Goal: Transaction & Acquisition: Purchase product/service

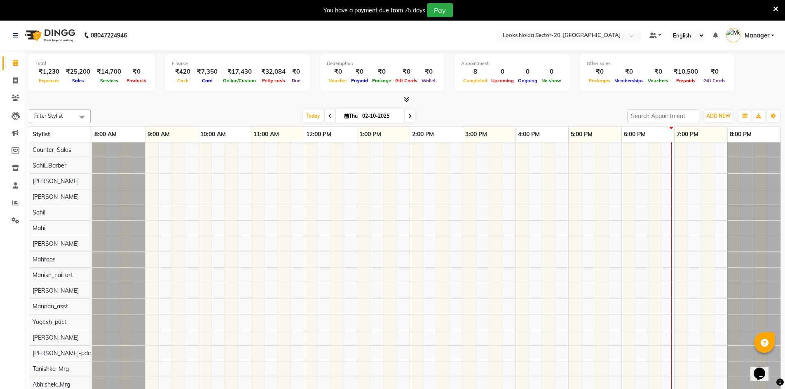
click at [773, 7] on icon at bounding box center [775, 8] width 5 height 7
click at [723, 114] on span "ADD NEW" at bounding box center [718, 116] width 24 height 6
click at [697, 152] on link "Add Expense" at bounding box center [699, 153] width 65 height 11
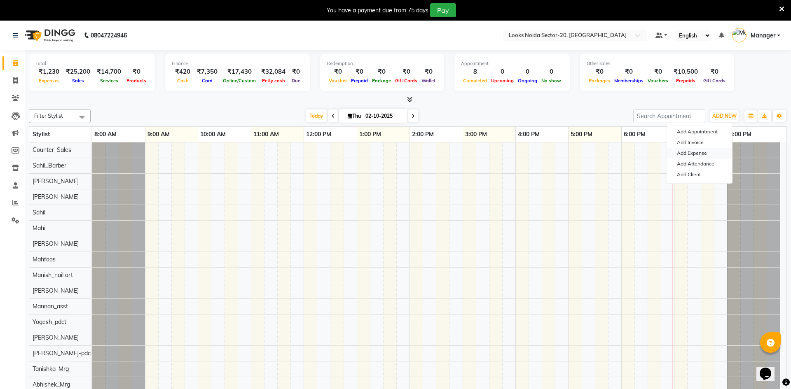
select select "1"
select select "7896"
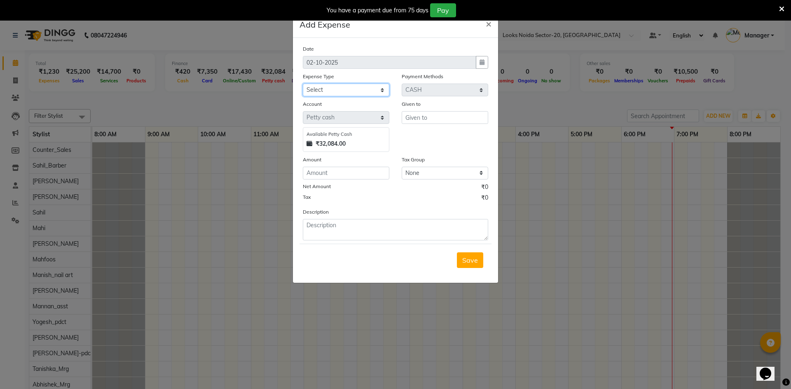
click at [366, 87] on select "Select Accommodation Aesthetics Bank Deposit BLINKIT Cash Handover Client Refun…" at bounding box center [346, 90] width 87 height 13
select select "22746"
click at [303, 84] on select "Select Accommodation Aesthetics Bank Deposit BLINKIT Cash Handover Client Refun…" at bounding box center [346, 90] width 87 height 13
click at [357, 173] on input "number" at bounding box center [346, 173] width 87 height 13
type input "100"
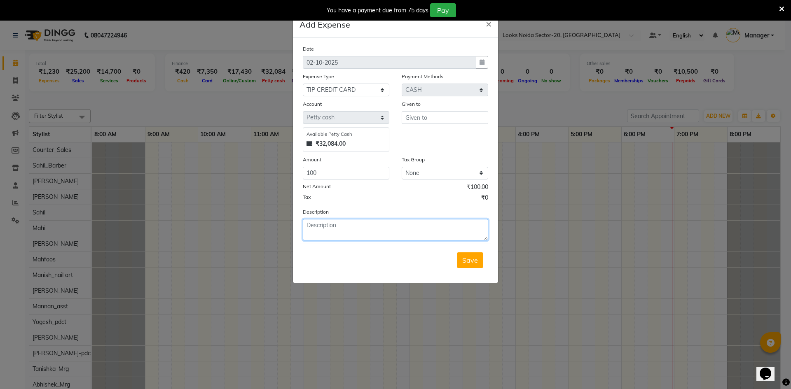
click at [375, 220] on textarea at bounding box center [395, 229] width 185 height 21
type textarea "A"
type textarea "CLIENT TIP TO ARTI"
click at [440, 121] on input "text" at bounding box center [445, 117] width 87 height 13
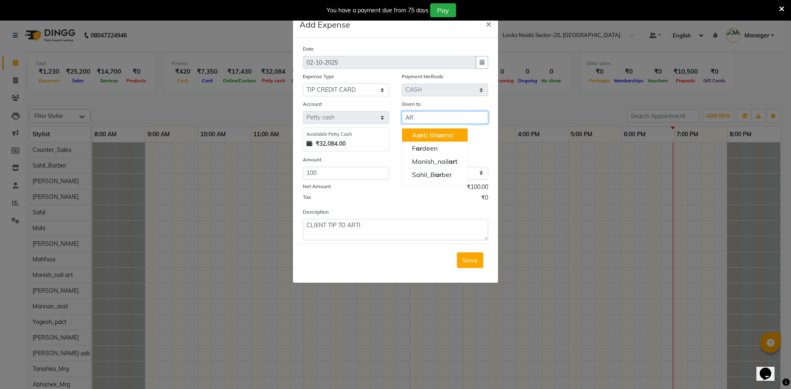
click at [436, 133] on ngb-highlight "A ar ti Sh ar ma" at bounding box center [433, 135] width 42 height 8
type input "[PERSON_NAME]"
click at [331, 115] on form "Date 02-10-2025 Expense Type Select Accommodation Aesthetics Bank Deposit BLINK…" at bounding box center [396, 161] width 192 height 232
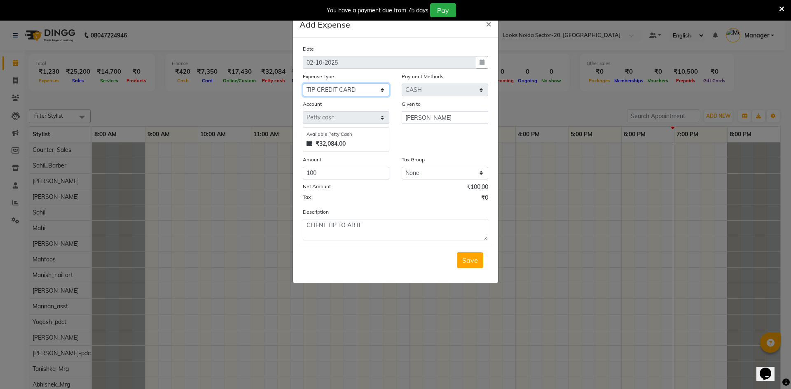
click at [362, 89] on select "Select Accommodation Aesthetics Bank Deposit BLINKIT Cash Handover Client Refun…" at bounding box center [346, 90] width 87 height 13
select select "24070"
click at [303, 84] on select "Select Accommodation Aesthetics Bank Deposit BLINKIT Cash Handover Client Refun…" at bounding box center [346, 90] width 87 height 13
click at [475, 261] on span "Save" at bounding box center [470, 260] width 16 height 8
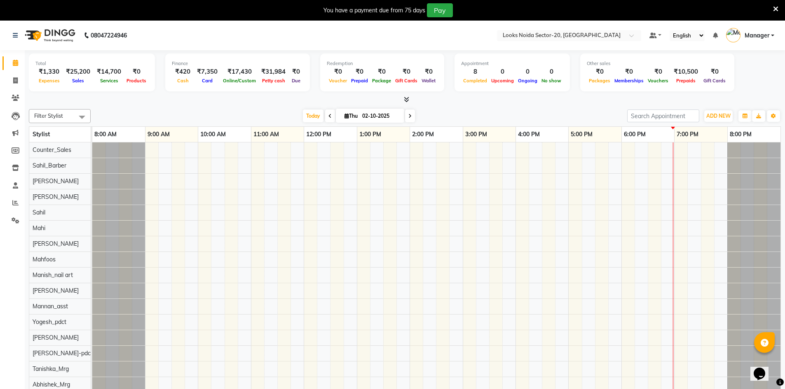
click at [775, 12] on icon at bounding box center [775, 8] width 5 height 7
click at [722, 119] on button "ADD NEW Toggle Dropdown" at bounding box center [718, 116] width 28 height 12
click at [714, 153] on link "Add Expense" at bounding box center [699, 153] width 65 height 11
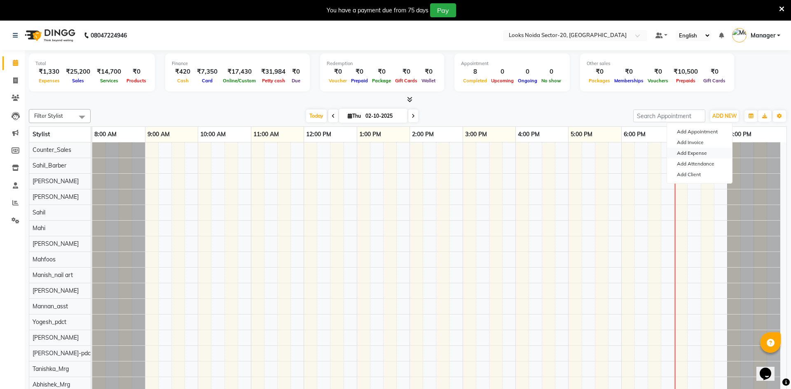
select select "1"
select select "7896"
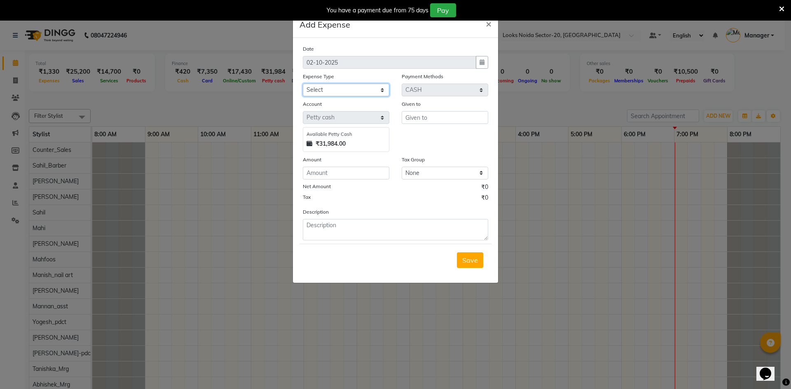
click at [379, 89] on select "Select Accommodation Aesthetics Bank Deposit BLINKIT Cash Handover Client Refun…" at bounding box center [346, 90] width 87 height 13
click at [490, 28] on span "×" at bounding box center [489, 23] width 6 height 12
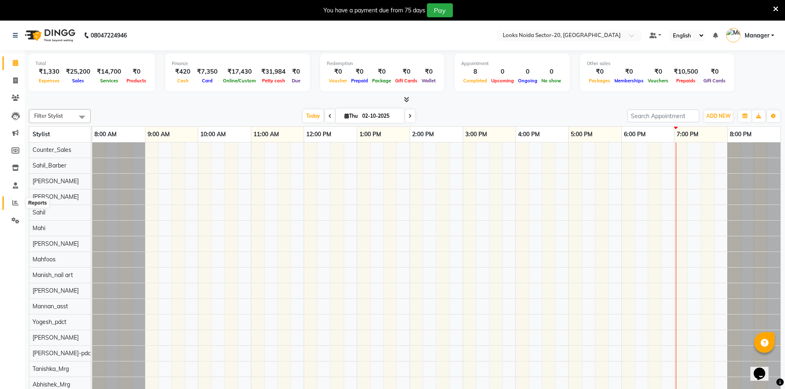
click at [16, 206] on span at bounding box center [15, 203] width 14 height 9
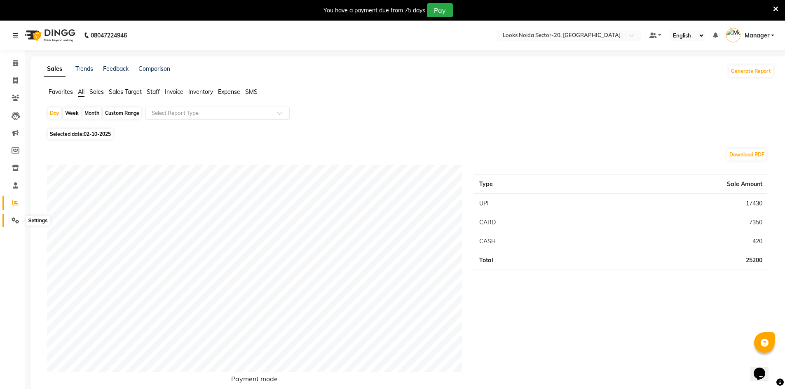
click at [16, 219] on icon at bounding box center [16, 221] width 8 height 6
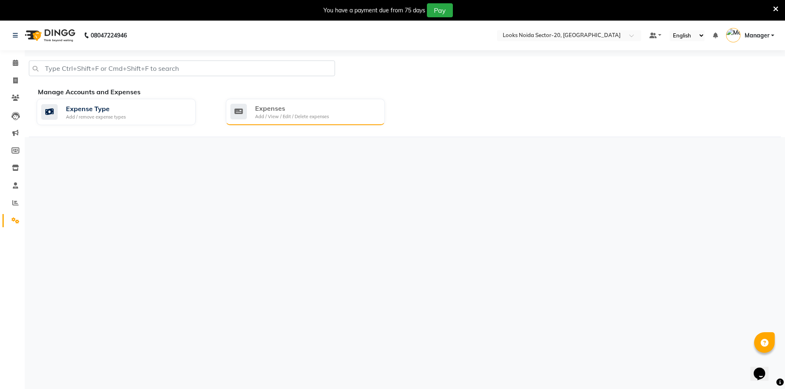
click at [287, 115] on div "Add / View / Edit / Delete expenses" at bounding box center [292, 116] width 74 height 7
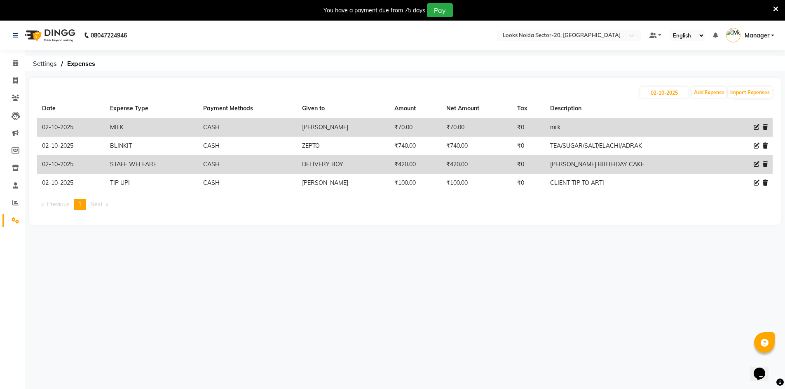
click at [754, 126] on icon at bounding box center [757, 127] width 6 height 6
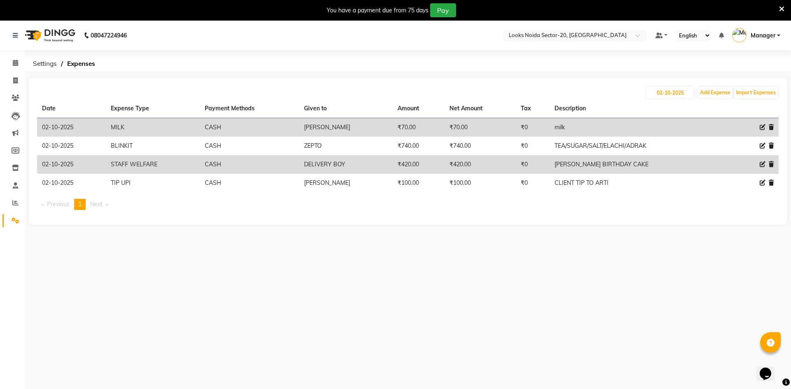
select select "24890"
select select "1"
select select "7896"
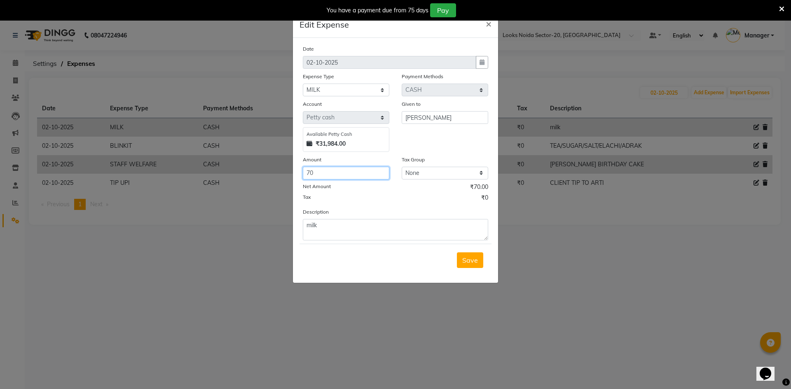
click at [374, 177] on input "70" at bounding box center [346, 173] width 87 height 13
type input "7"
type input "140"
click at [475, 260] on span "Save" at bounding box center [470, 260] width 16 height 8
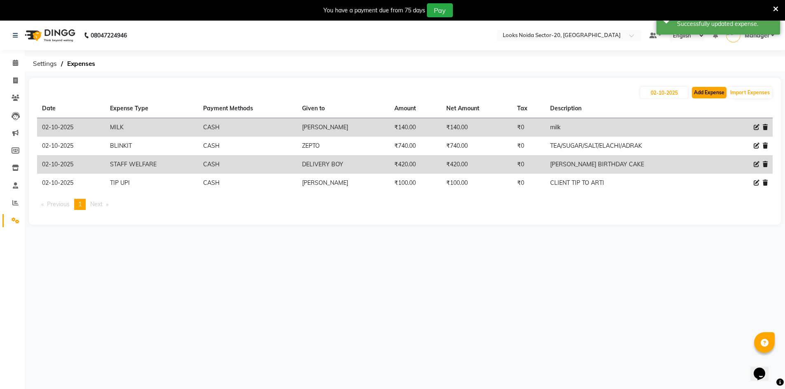
click at [710, 95] on button "Add Expense" at bounding box center [709, 93] width 35 height 12
select select "1"
select select "7896"
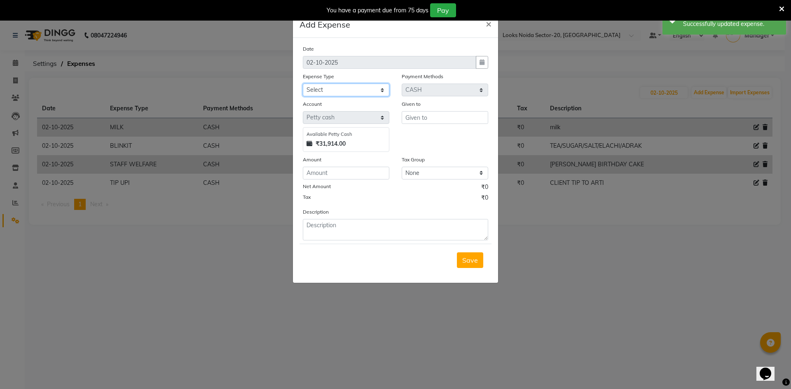
click at [349, 92] on select "Select Accommodation Aesthetics Bank Deposit BLINKIT Cash Handover Client Refun…" at bounding box center [346, 90] width 87 height 13
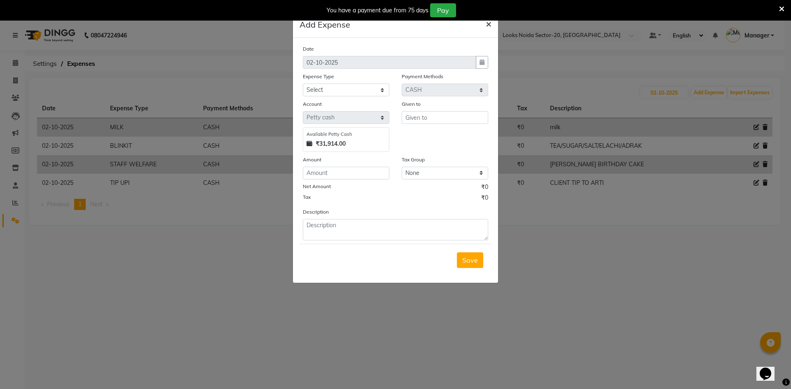
click at [494, 25] on button "×" at bounding box center [488, 23] width 19 height 23
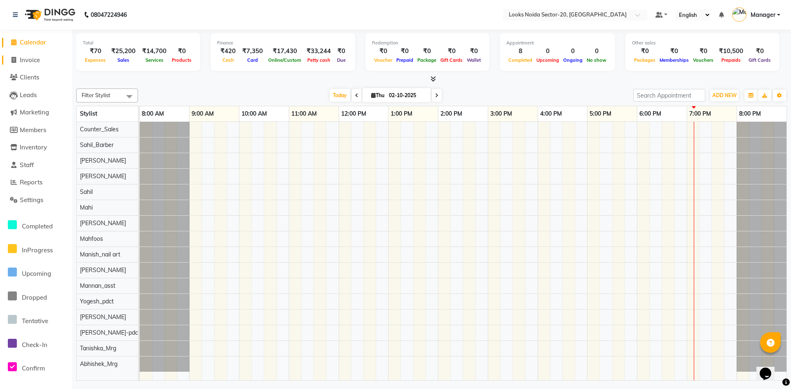
click at [39, 58] on span "Invoice" at bounding box center [30, 60] width 20 height 8
select select "8646"
select select "service"
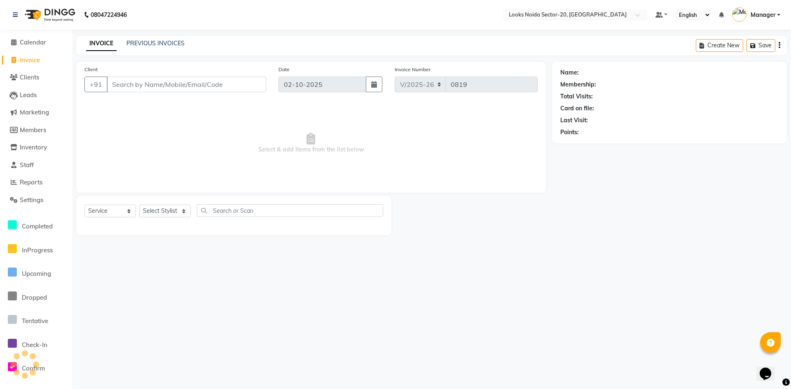
click at [157, 88] on input "Client" at bounding box center [186, 85] width 159 height 16
click at [156, 84] on input "Client" at bounding box center [186, 85] width 159 height 16
click at [131, 80] on input "Client" at bounding box center [186, 85] width 159 height 16
click at [152, 83] on input "Client" at bounding box center [186, 85] width 159 height 16
type input "9540486286"
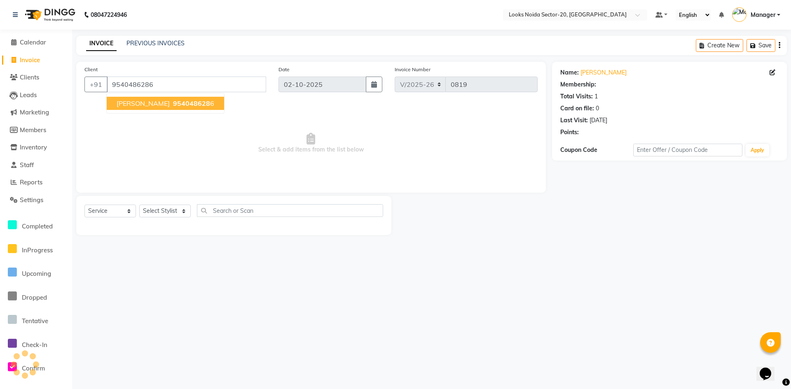
select select "1: Object"
click at [180, 97] on button "RISHABH 954048628 6" at bounding box center [165, 103] width 117 height 13
select select "1: Object"
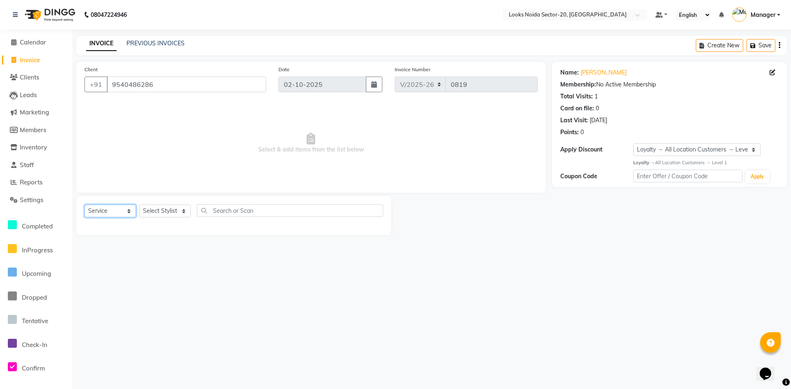
click at [114, 216] on select "Select Service Product Membership Package Voucher Prepaid Gift Card" at bounding box center [110, 211] width 52 height 13
click at [84, 205] on select "Select Service Product Membership Package Voucher Prepaid Gift Card" at bounding box center [110, 211] width 52 height 13
click at [175, 213] on select "Select Stylist [PERSON_NAME] Abhishek_Mrg [PERSON_NAME] Counter_Sales [PERSON_N…" at bounding box center [165, 211] width 52 height 13
select select "86760"
click at [139, 205] on select "Select Stylist [PERSON_NAME] Abhishek_Mrg [PERSON_NAME] Counter_Sales [PERSON_N…" at bounding box center [165, 211] width 52 height 13
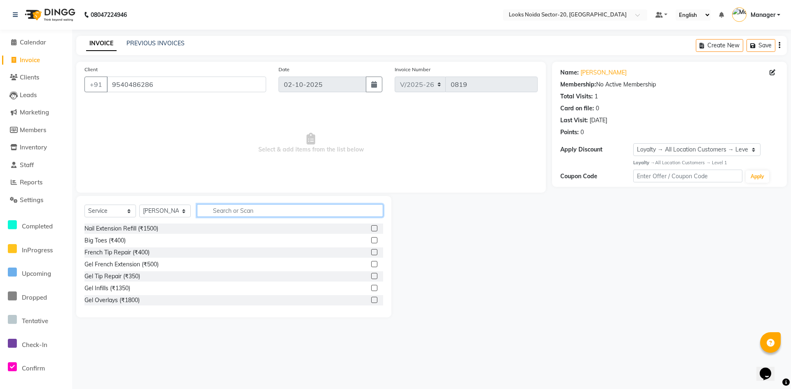
click at [230, 214] on input "text" at bounding box center [290, 210] width 186 height 13
type input "H"
type input "CUT"
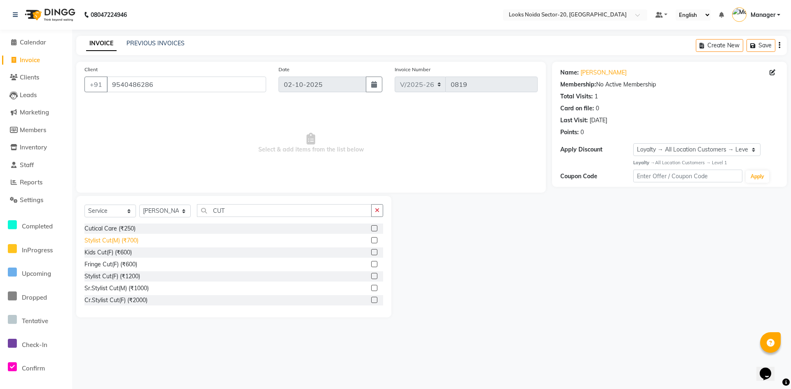
click at [116, 240] on div "Stylist Cut(M) (₹700)" at bounding box center [111, 241] width 54 height 9
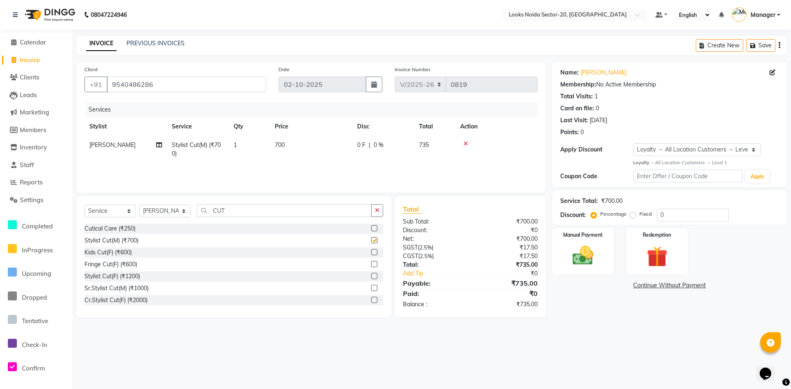
checkbox input "false"
click at [275, 145] on span "700" at bounding box center [280, 144] width 10 height 7
select select "86760"
click at [275, 145] on input "1" at bounding box center [287, 147] width 31 height 13
click at [356, 138] on table "Stylist Service Qty Price Disc Total Action Fardeen Stylist Cut(M) (₹700) 1 700…" at bounding box center [310, 140] width 453 height 46
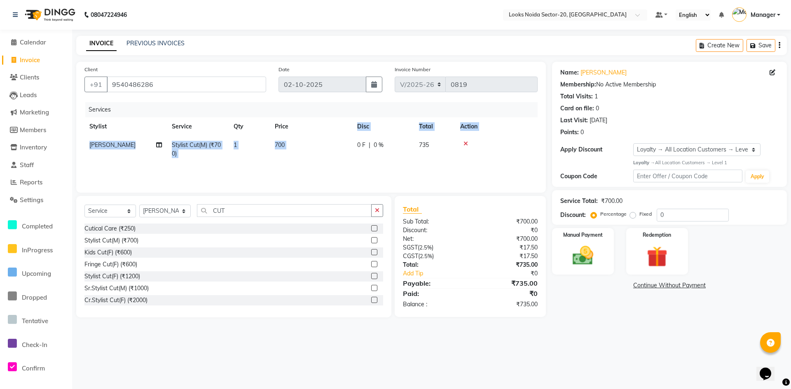
click at [292, 143] on td "700" at bounding box center [311, 149] width 82 height 27
select select "86760"
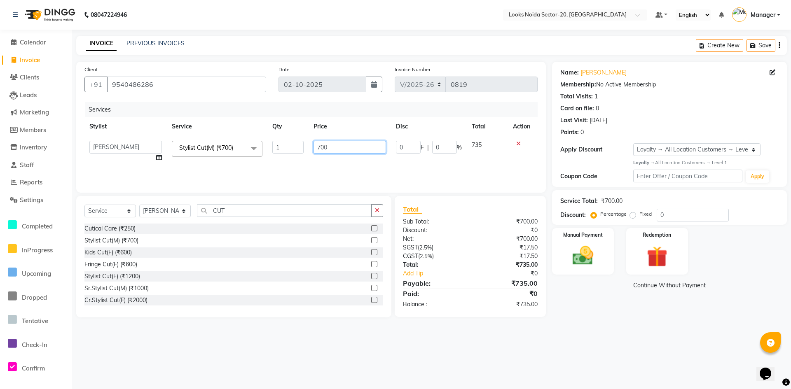
click at [355, 153] on input "700" at bounding box center [350, 147] width 73 height 13
type input "7"
type input "420"
click at [511, 349] on div "08047224946 Select Location × Looks Noida Sector-20, Noida Default Panel My Pan…" at bounding box center [395, 194] width 791 height 389
click at [281, 147] on span "420" at bounding box center [280, 144] width 10 height 7
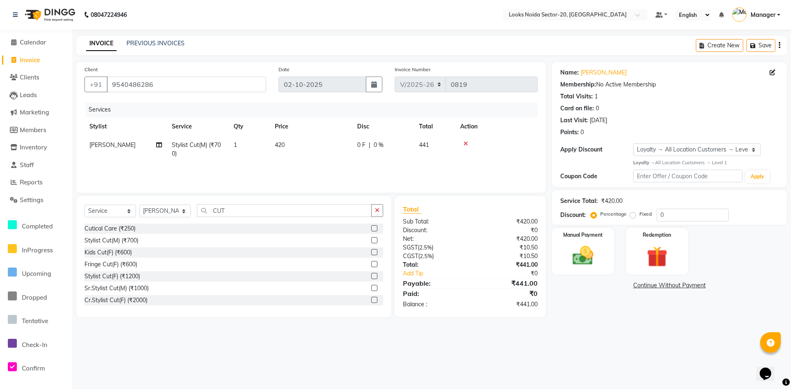
select select "86760"
click at [336, 146] on input "420" at bounding box center [350, 147] width 73 height 13
type input "4"
type input "400"
click at [563, 317] on div "Name: Rishabh Membership: No Active Membership Total Visits: 1 Card on file: 0 …" at bounding box center [672, 190] width 241 height 256
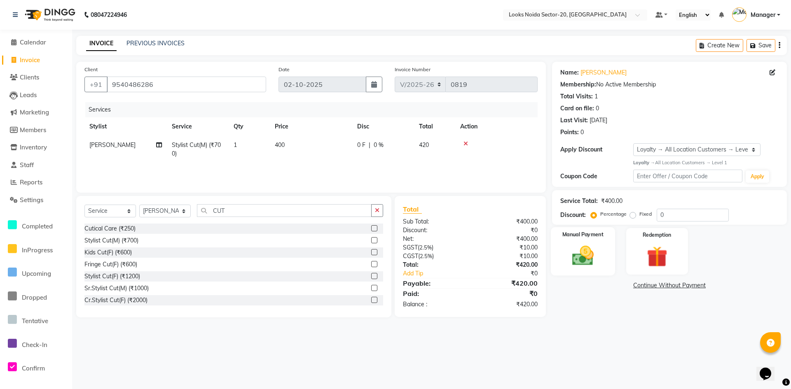
click at [595, 248] on img at bounding box center [582, 256] width 35 height 25
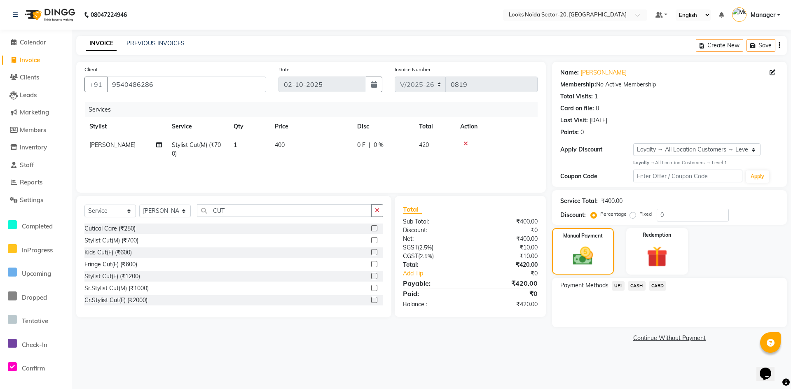
click at [623, 290] on span "UPI" at bounding box center [618, 285] width 13 height 9
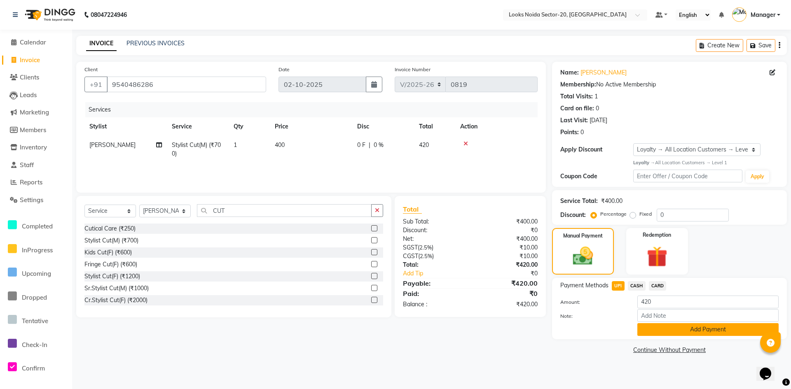
click at [713, 328] on button "Add Payment" at bounding box center [707, 329] width 141 height 13
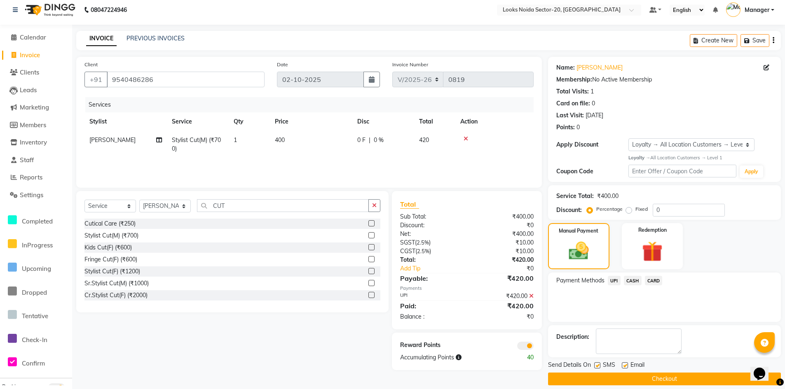
scroll to position [14, 0]
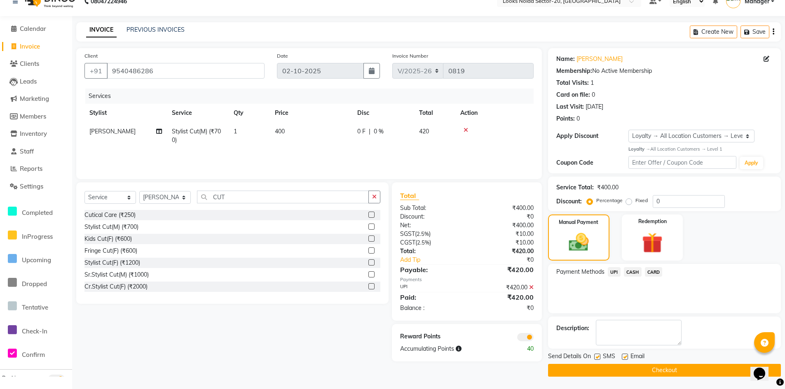
click at [524, 337] on span at bounding box center [525, 337] width 16 height 8
click at [534, 339] on input "checkbox" at bounding box center [534, 339] width 0 height 0
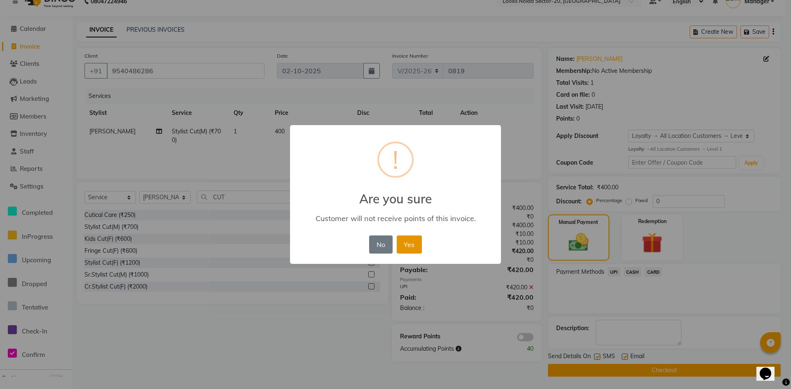
click at [418, 251] on button "Yes" at bounding box center [409, 245] width 25 height 18
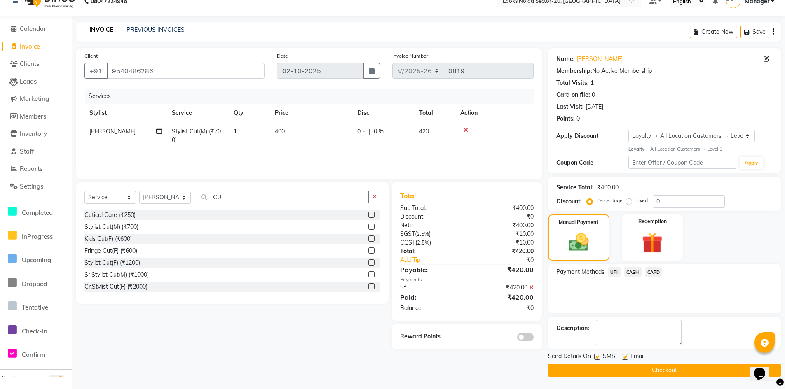
click at [678, 369] on button "Checkout" at bounding box center [664, 370] width 233 height 13
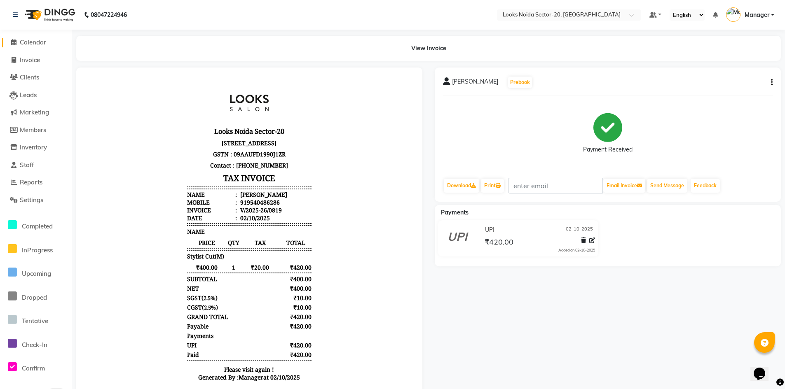
click at [40, 42] on span "Calendar" at bounding box center [33, 42] width 26 height 8
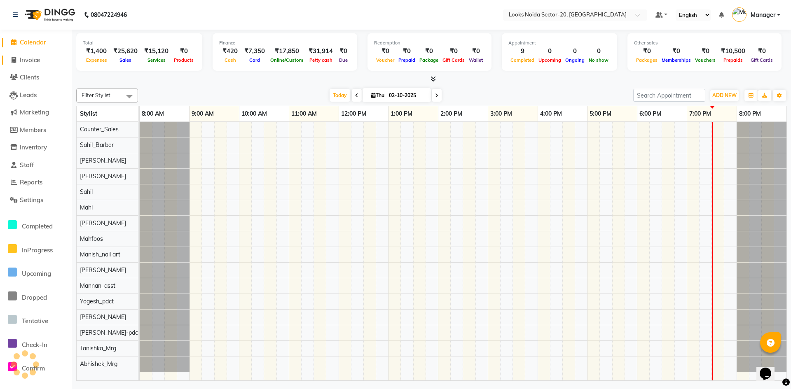
click at [26, 59] on span "Invoice" at bounding box center [30, 60] width 20 height 8
select select "8646"
select select "service"
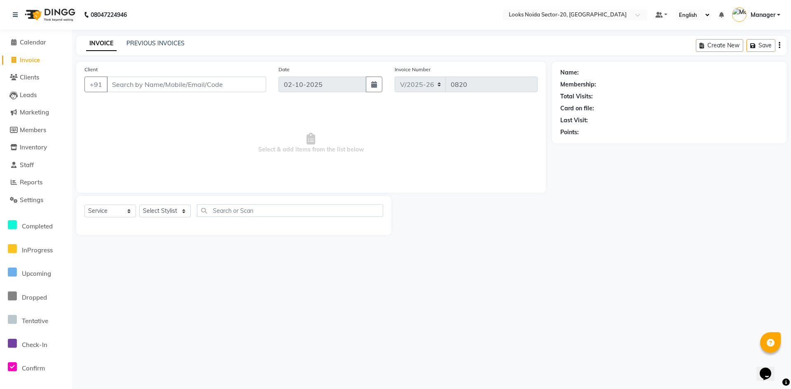
click at [137, 82] on input "Client" at bounding box center [186, 85] width 159 height 16
click at [169, 85] on input "Client" at bounding box center [186, 85] width 159 height 16
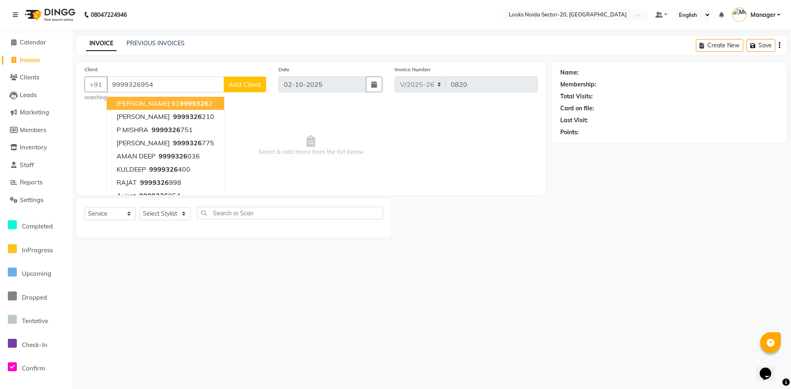
type input "9999326954"
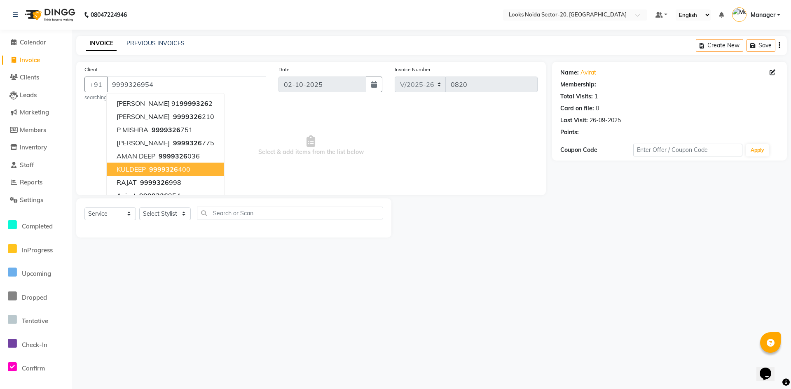
select select "1: Object"
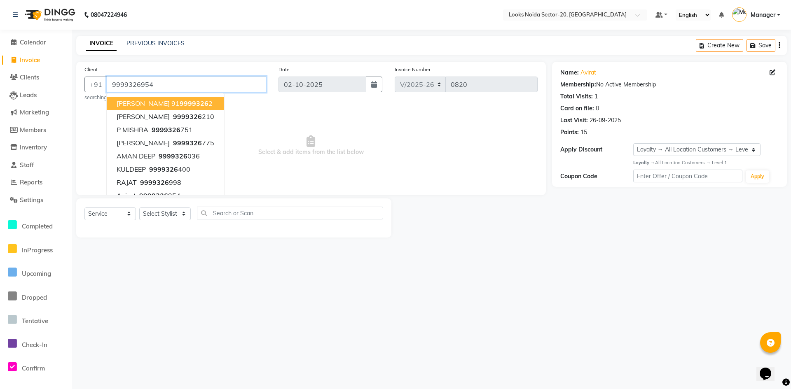
click at [180, 85] on input "9999326954" at bounding box center [186, 85] width 159 height 16
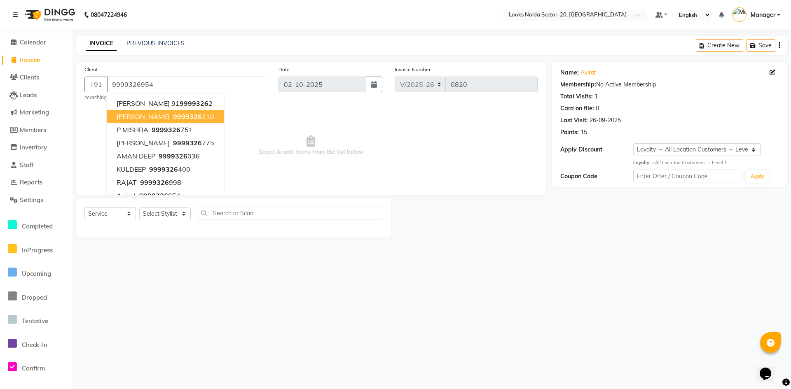
click at [379, 136] on span "Select & add items from the list below" at bounding box center [310, 146] width 453 height 82
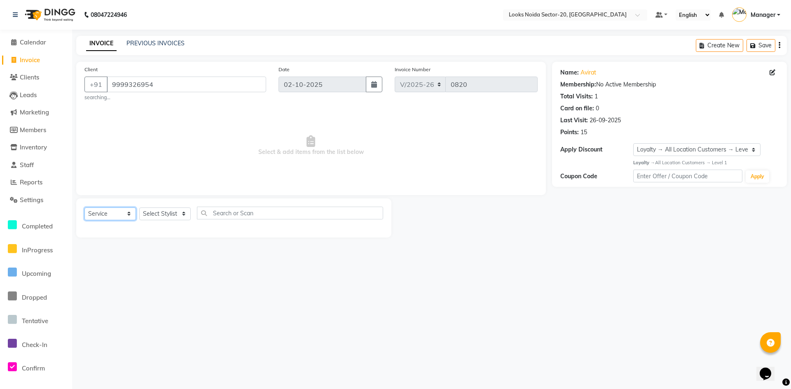
click at [105, 219] on select "Select Service Product Membership Package Voucher Prepaid Gift Card" at bounding box center [110, 214] width 52 height 13
click at [115, 218] on select "Select Service Product Membership Package Voucher Prepaid Gift Card" at bounding box center [110, 214] width 52 height 13
click at [116, 217] on select "Select Service Product Membership Package Voucher Prepaid Gift Card" at bounding box center [110, 214] width 52 height 13
click at [167, 209] on select "Select Stylist Aarti Sharma Abhishek_Mrg Adil Counter_Sales Elisha Fardeen Mahf…" at bounding box center [165, 214] width 52 height 13
select select "86758"
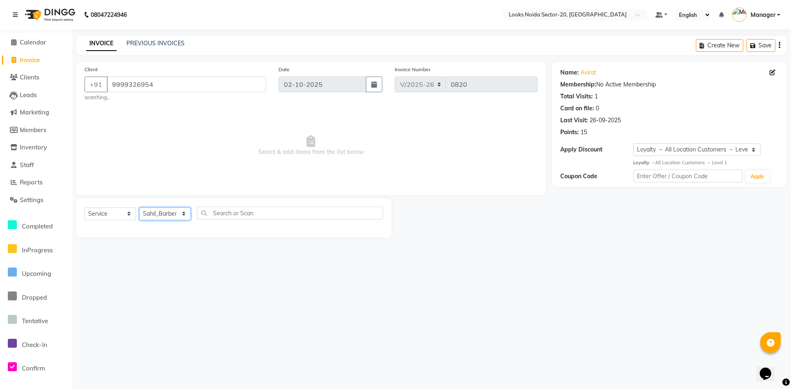
click at [139, 208] on select "Select Stylist Aarti Sharma Abhishek_Mrg Adil Counter_Sales Elisha Fardeen Mahf…" at bounding box center [165, 214] width 52 height 13
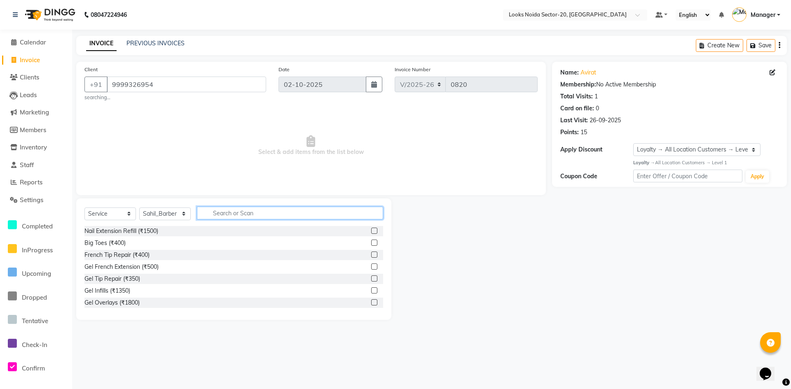
click at [220, 210] on input "text" at bounding box center [290, 213] width 186 height 13
type input "HEAD"
click at [371, 289] on label at bounding box center [374, 291] width 6 height 6
click at [371, 289] on input "checkbox" at bounding box center [373, 290] width 5 height 5
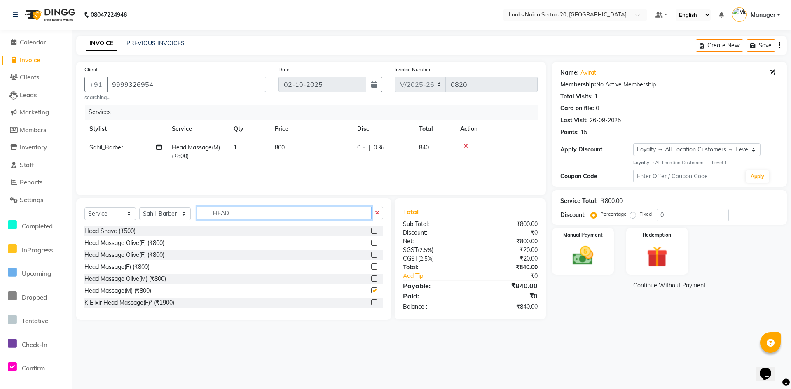
drag, startPoint x: 269, startPoint y: 216, endPoint x: 506, endPoint y: 243, distance: 237.6
click at [269, 215] on input "HEAD" at bounding box center [284, 213] width 175 height 13
checkbox input "false"
type input "H"
type input "CUT"
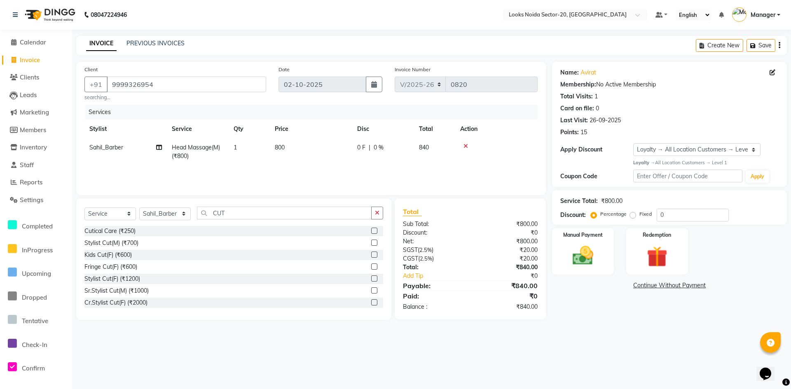
click at [371, 241] on label at bounding box center [374, 243] width 6 height 6
click at [371, 241] on input "checkbox" at bounding box center [373, 243] width 5 height 5
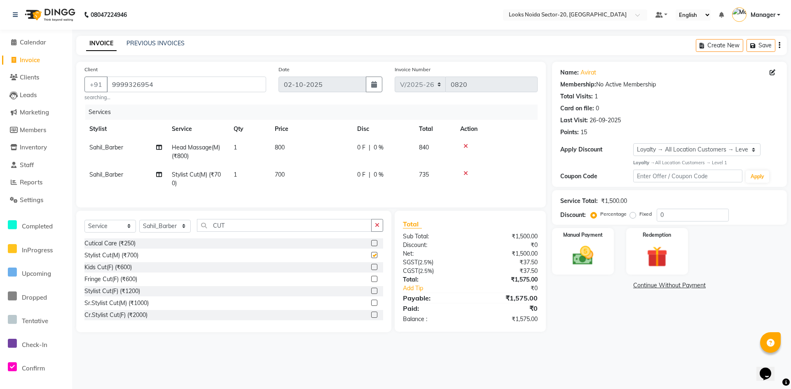
checkbox input "false"
click at [125, 151] on td "Sahil_Barber" at bounding box center [125, 151] width 82 height 27
select select "86758"
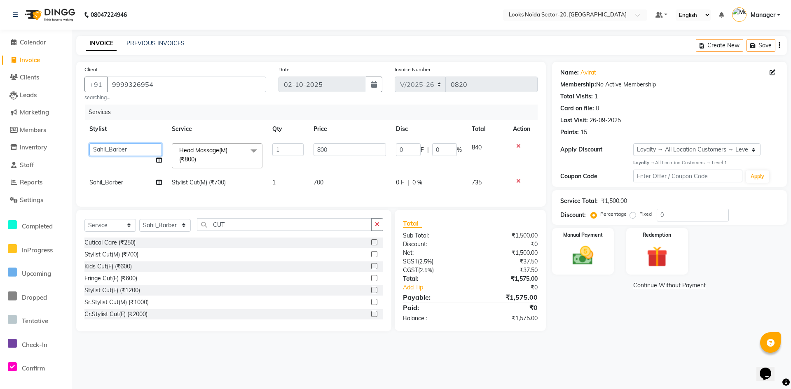
click at [129, 151] on select "Aarti Sharma Abhishek_Mrg Adil Counter_Sales Elisha Fardeen Mahfoos Mahi Manage…" at bounding box center [125, 149] width 73 height 13
select select "91914"
click at [232, 229] on input "CUT" at bounding box center [284, 224] width 175 height 13
click at [328, 183] on td "700" at bounding box center [350, 182] width 82 height 19
select select "86758"
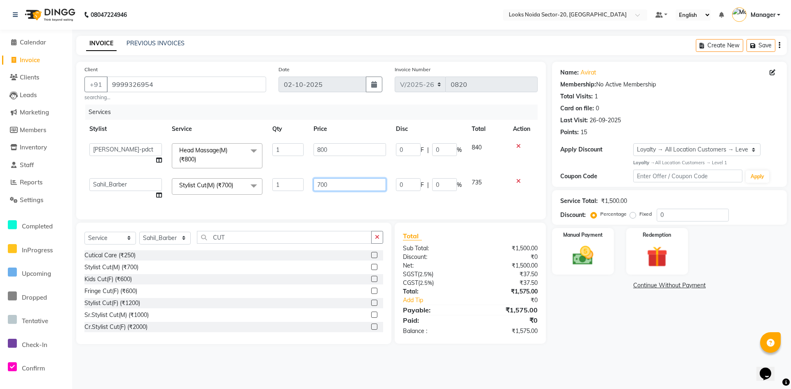
click at [360, 180] on input "700" at bounding box center [350, 184] width 73 height 13
type input "7"
type input "400"
click at [377, 153] on input "800" at bounding box center [350, 149] width 73 height 13
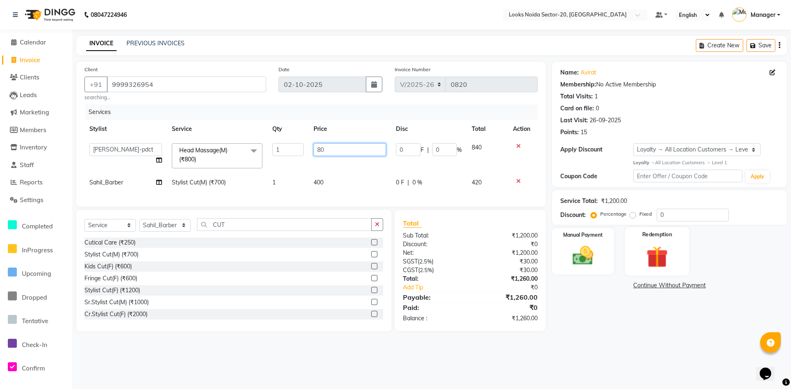
type input "8"
type input "500"
click at [748, 305] on div "Name: Avirat Membership: No Active Membership Total Visits: 1 Card on file: 0 L…" at bounding box center [672, 197] width 241 height 270
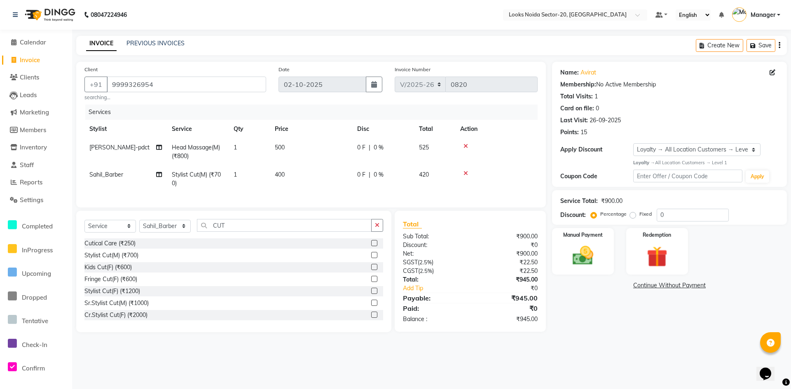
click at [595, 99] on div "Total Visits: 1" at bounding box center [669, 96] width 218 height 9
click at [586, 73] on link "Avirat" at bounding box center [589, 72] width 16 height 9
click at [575, 302] on div "Name: Avirat Membership: No Active Membership Total Visits: 1 Card on file: 0 L…" at bounding box center [672, 197] width 241 height 271
click at [593, 328] on div "Name: Avirat Membership: No Active Membership Total Visits: 1 Card on file: 0 L…" at bounding box center [672, 197] width 241 height 271
click at [605, 328] on div "Name: Avirat Membership: No Active Membership Total Visits: 1 Card on file: 0 L…" at bounding box center [672, 197] width 241 height 271
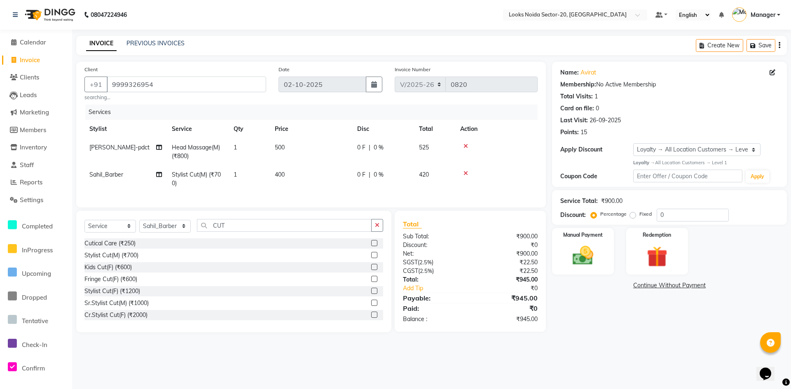
click at [605, 328] on div "Name: Avirat Membership: No Active Membership Total Visits: 1 Card on file: 0 L…" at bounding box center [672, 197] width 241 height 271
click at [730, 323] on div "Name: Avirat Membership: No Active Membership Total Visits: 1 Card on file: 0 L…" at bounding box center [672, 197] width 241 height 271
click at [745, 241] on div "Manual Payment Redemption" at bounding box center [669, 251] width 247 height 47
click at [649, 345] on main "INVOICE PREVIOUS INVOICES Create New Save Client +91 9999326954 searching... Da…" at bounding box center [431, 190] width 719 height 309
click at [673, 211] on input "0" at bounding box center [693, 215] width 72 height 13
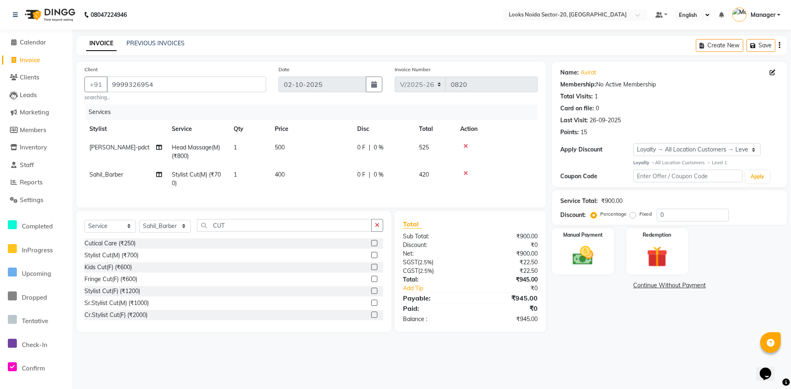
click at [636, 355] on div "08047224946 Select Location × Looks Noida Sector-20, Noida Default Panel My Pan…" at bounding box center [395, 194] width 791 height 389
click at [586, 302] on div "Name: Avirat Membership: No Active Membership Total Visits: 1 Card on file: 0 L…" at bounding box center [672, 197] width 241 height 271
click at [595, 333] on div "Name: Avirat Membership: No Active Membership Total Visits: 1 Card on file: 0 L…" at bounding box center [672, 197] width 241 height 271
click at [593, 266] on img at bounding box center [582, 256] width 35 height 25
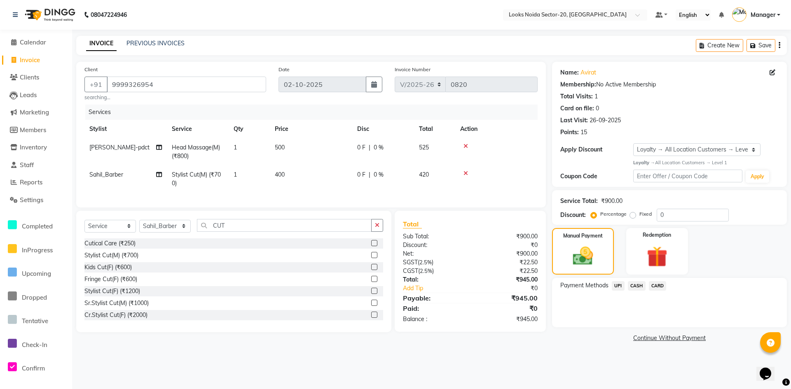
click at [656, 287] on span "CARD" at bounding box center [658, 285] width 18 height 9
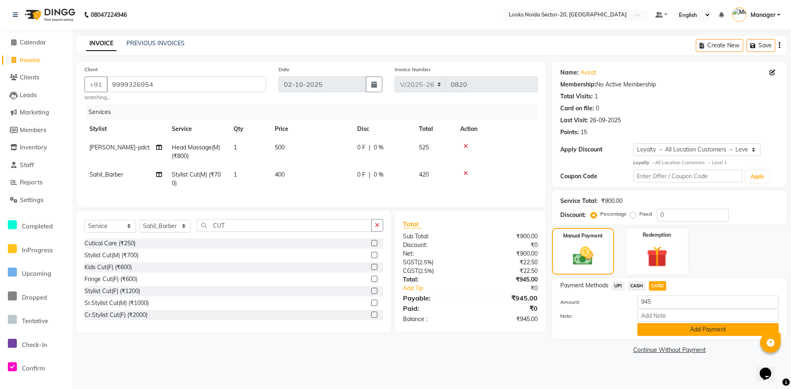
click at [661, 331] on button "Add Payment" at bounding box center [707, 329] width 141 height 13
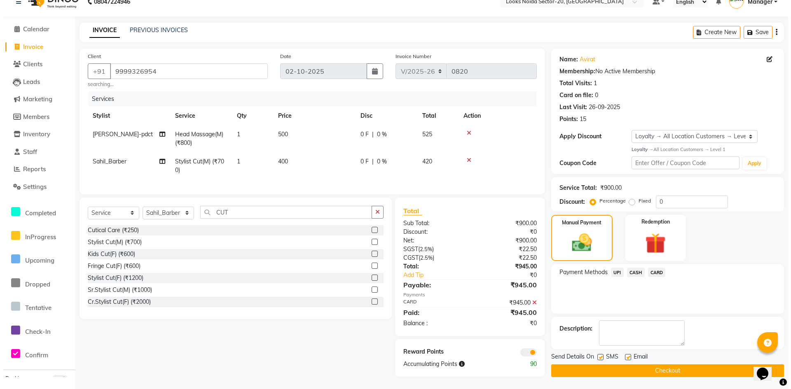
scroll to position [19, 0]
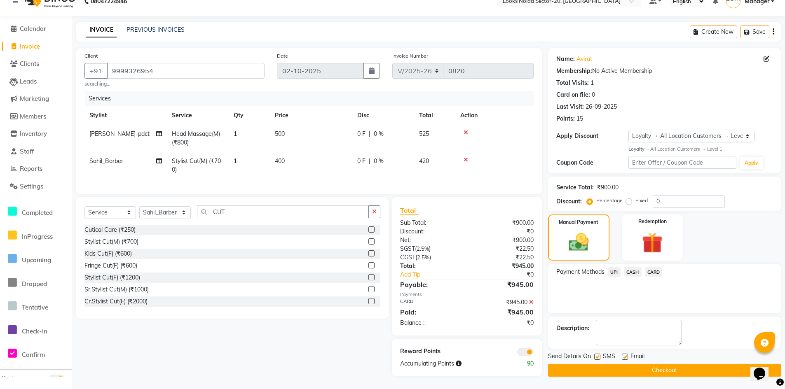
click at [520, 358] on div "Reward Points Accumulating Points 90" at bounding box center [467, 357] width 150 height 37
click at [522, 356] on span at bounding box center [525, 352] width 16 height 8
click at [534, 354] on input "checkbox" at bounding box center [534, 354] width 0 height 0
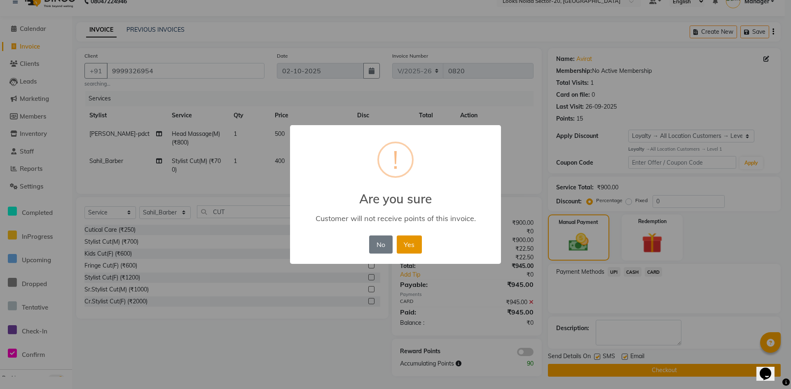
click at [415, 246] on button "Yes" at bounding box center [409, 245] width 25 height 18
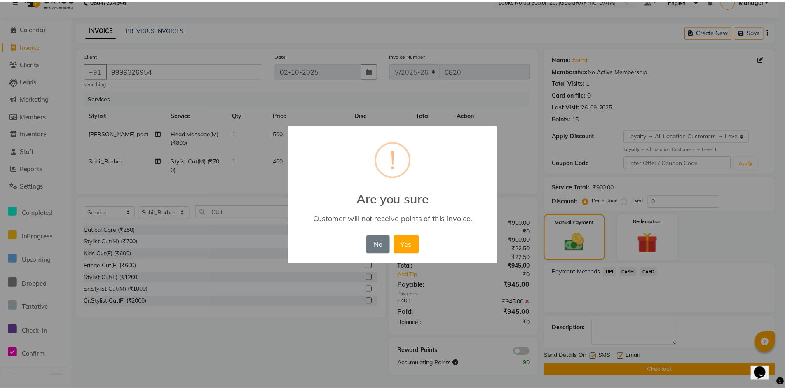
scroll to position [14, 0]
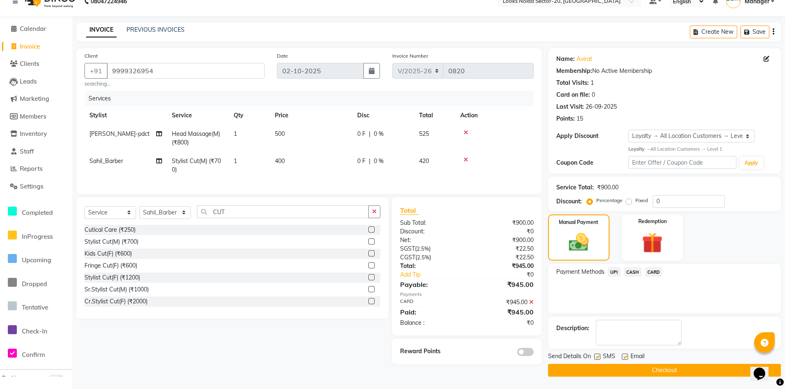
drag, startPoint x: 632, startPoint y: 380, endPoint x: 639, endPoint y: 367, distance: 14.9
click at [639, 367] on main "INVOICE PREVIOUS INVOICES Create New Save Client +91 9999326954 searching... Da…" at bounding box center [428, 205] width 713 height 367
click at [639, 367] on button "Checkout" at bounding box center [664, 370] width 233 height 13
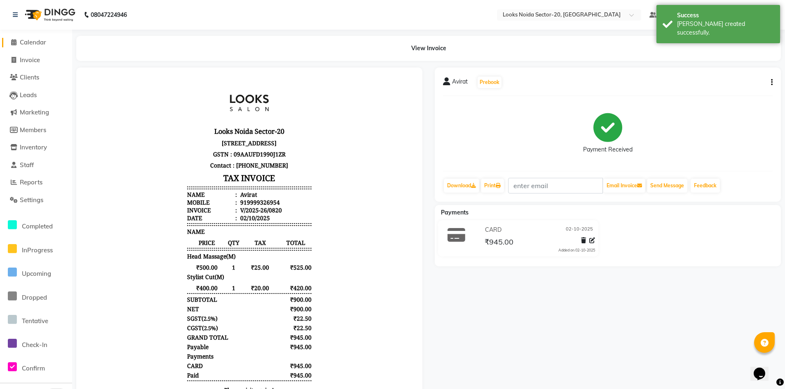
click at [21, 46] on link "Calendar" at bounding box center [36, 42] width 68 height 9
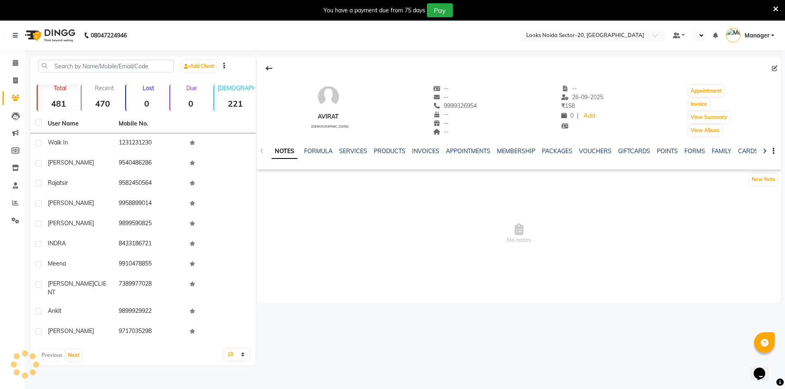
select select "en"
click at [358, 151] on div "SERVICES" at bounding box center [353, 151] width 28 height 9
click at [358, 151] on link "SERVICES" at bounding box center [353, 151] width 28 height 7
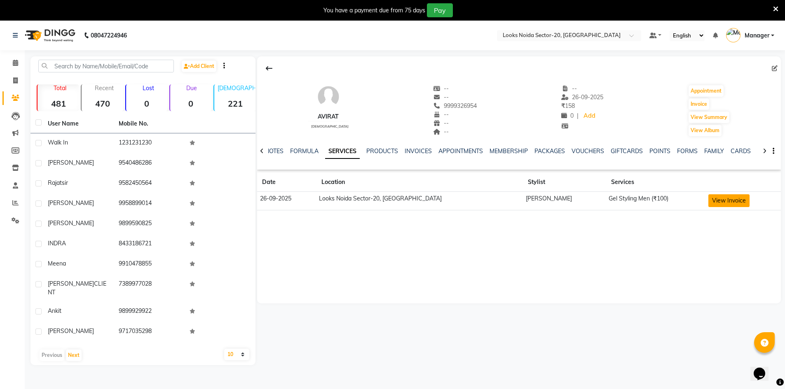
click at [719, 202] on button "View Invoice" at bounding box center [728, 200] width 41 height 13
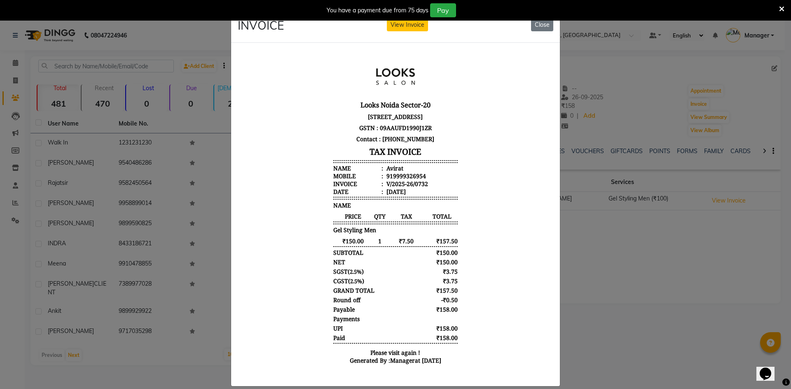
drag, startPoint x: 600, startPoint y: 206, endPoint x: 606, endPoint y: 208, distance: 5.5
click at [606, 208] on ngb-modal-window "INVOICE View Invoice Close" at bounding box center [395, 194] width 791 height 389
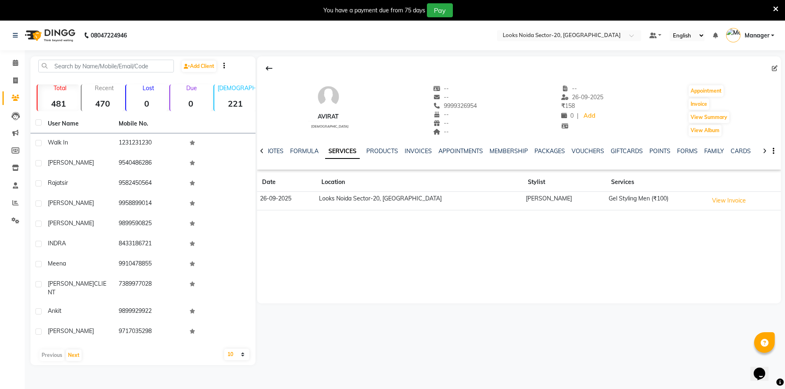
click at [607, 206] on td "Gel Styling Men (₹100)" at bounding box center [656, 201] width 100 height 19
click at [715, 200] on button "View Invoice" at bounding box center [728, 200] width 41 height 13
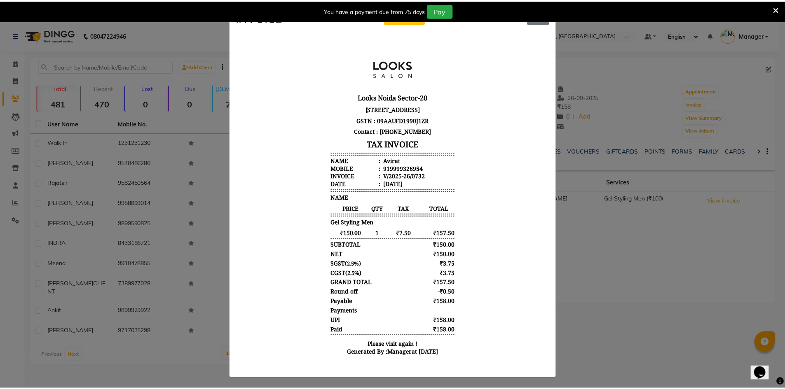
scroll to position [15, 0]
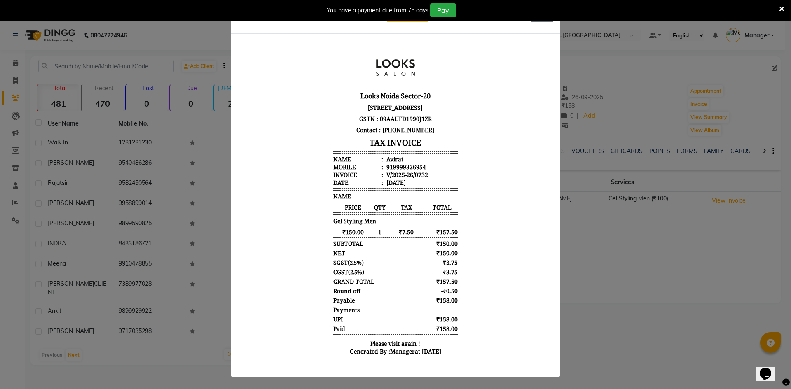
click at [744, 70] on ngb-modal-window "INVOICE View Invoice Close" at bounding box center [395, 194] width 791 height 389
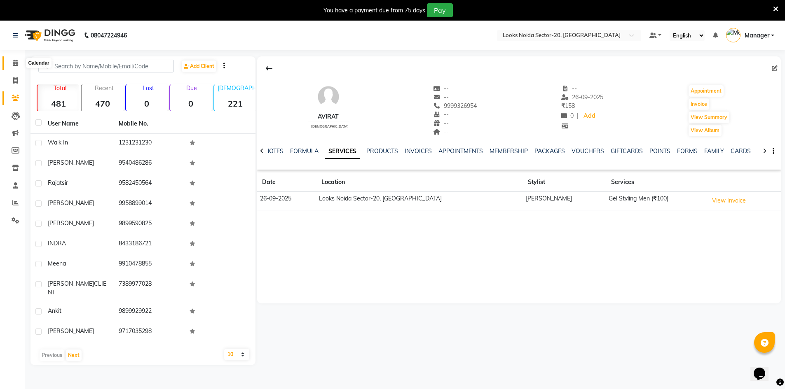
click at [15, 67] on span at bounding box center [15, 63] width 14 height 9
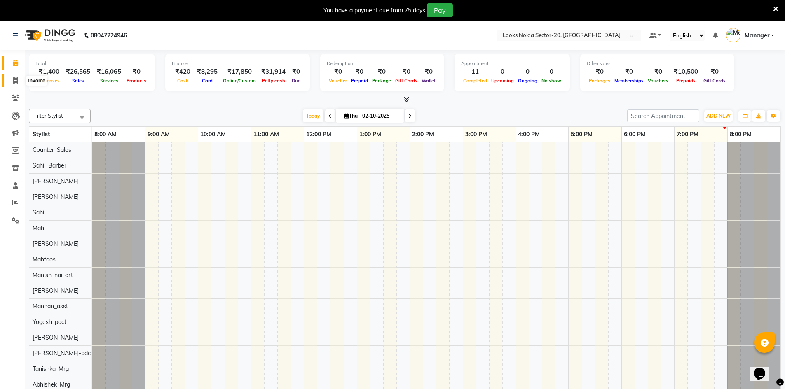
click at [10, 77] on span at bounding box center [15, 80] width 14 height 9
select select "8646"
select select "service"
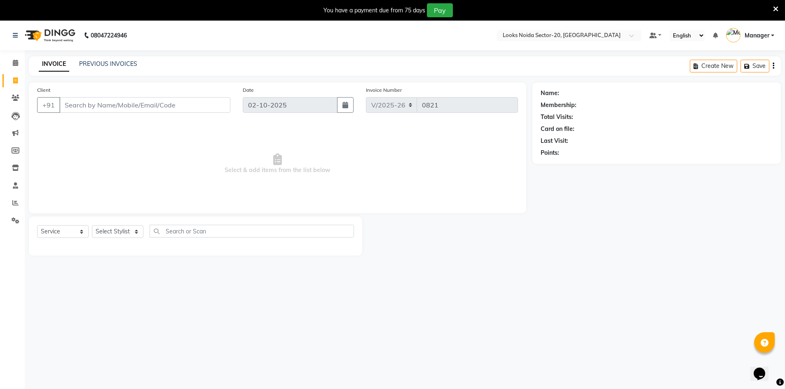
click at [96, 101] on input "Client" at bounding box center [144, 105] width 171 height 16
click at [80, 102] on input "9545078674" at bounding box center [123, 105] width 129 height 16
click at [87, 102] on input "9545078674" at bounding box center [123, 105] width 129 height 16
type input "9545018674"
select select "1: Object"
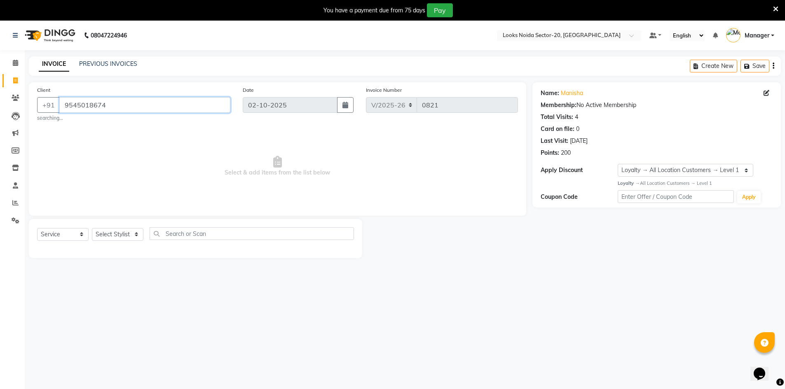
click at [117, 108] on input "9545018674" at bounding box center [144, 105] width 171 height 16
click at [123, 105] on input "9545018674" at bounding box center [144, 105] width 171 height 16
click at [439, 315] on div "08047224946 Select Location × Looks Noida Sector-20, Noida Default Panel My Pan…" at bounding box center [392, 215] width 785 height 389
click at [133, 229] on select "Select Stylist Aarti Sharma Abhishek_Mrg Adil Counter_Sales Elisha Fardeen Mahf…" at bounding box center [118, 234] width 52 height 13
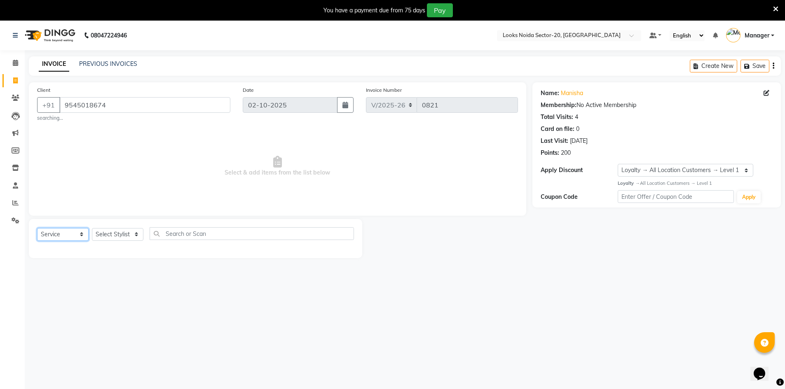
click at [75, 231] on select "Select Service Product Membership Package Voucher Prepaid Gift Card" at bounding box center [63, 234] width 52 height 13
select select "P"
click at [37, 228] on select "Select Service Product Membership Package Voucher Prepaid Gift Card" at bounding box center [63, 234] width 52 height 13
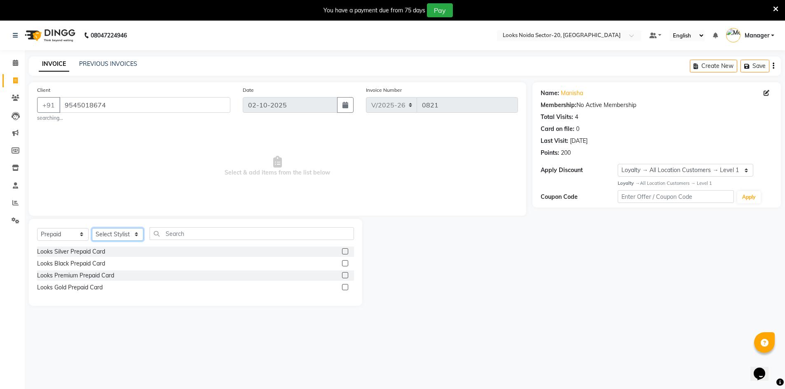
click at [136, 234] on select "Select Stylist Aarti Sharma Abhishek_Mrg Adil Counter_Sales Elisha Fardeen Mahf…" at bounding box center [118, 234] width 52 height 13
select select "91418"
click at [92, 228] on select "Select Stylist Aarti Sharma Abhishek_Mrg Adil Counter_Sales Elisha Fardeen Mahf…" at bounding box center [118, 234] width 52 height 13
click at [181, 233] on input "text" at bounding box center [252, 233] width 204 height 13
click at [342, 263] on div "Looks Black Prepaid Card" at bounding box center [195, 264] width 317 height 10
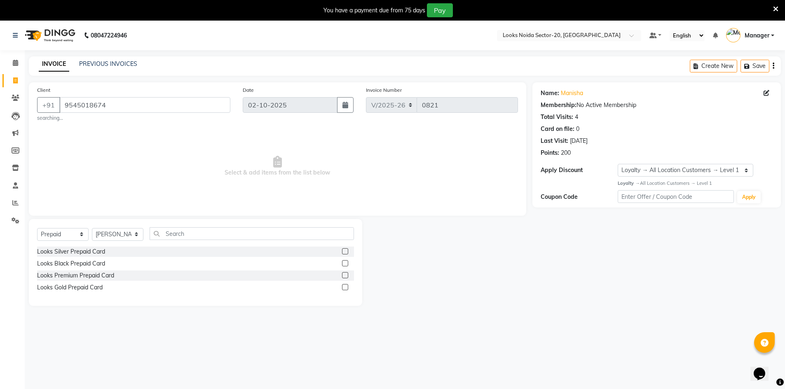
click at [342, 264] on div "Looks Black Prepaid Card" at bounding box center [195, 264] width 317 height 10
click at [343, 265] on label at bounding box center [345, 263] width 6 height 6
click at [343, 265] on input "checkbox" at bounding box center [344, 263] width 5 height 5
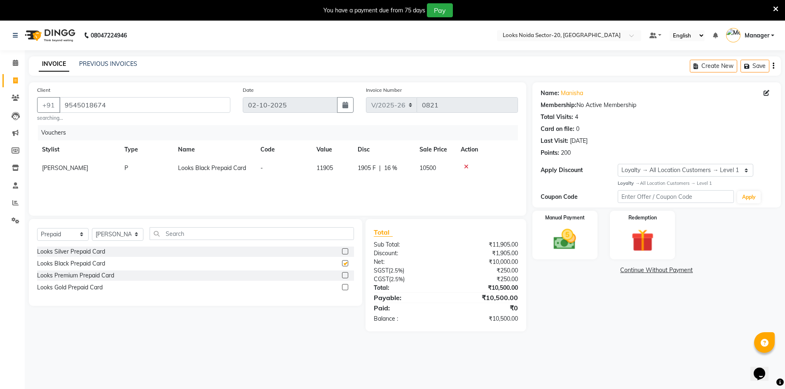
checkbox input "false"
drag, startPoint x: 302, startPoint y: 230, endPoint x: 303, endPoint y: 236, distance: 6.2
click at [302, 231] on input "text" at bounding box center [252, 233] width 204 height 13
click at [575, 218] on label "Manual Payment" at bounding box center [564, 217] width 41 height 8
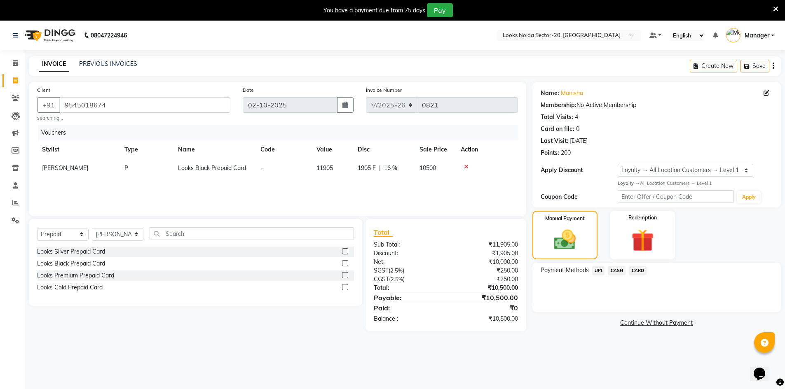
click at [633, 271] on span "CARD" at bounding box center [638, 270] width 18 height 9
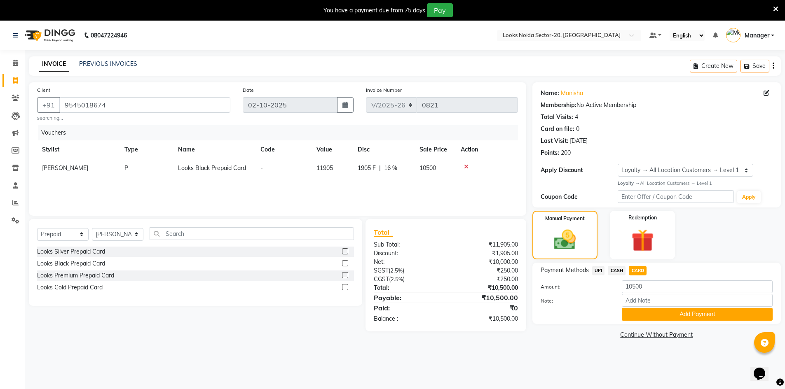
click at [331, 167] on span "11905" at bounding box center [324, 167] width 16 height 7
select select "91418"
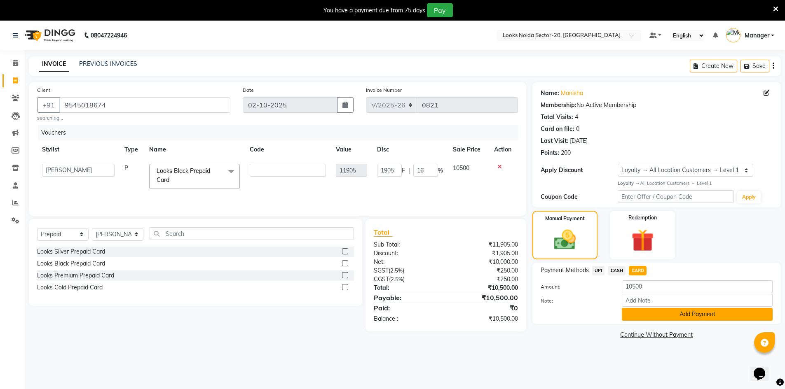
click at [642, 313] on button "Add Payment" at bounding box center [697, 314] width 151 height 13
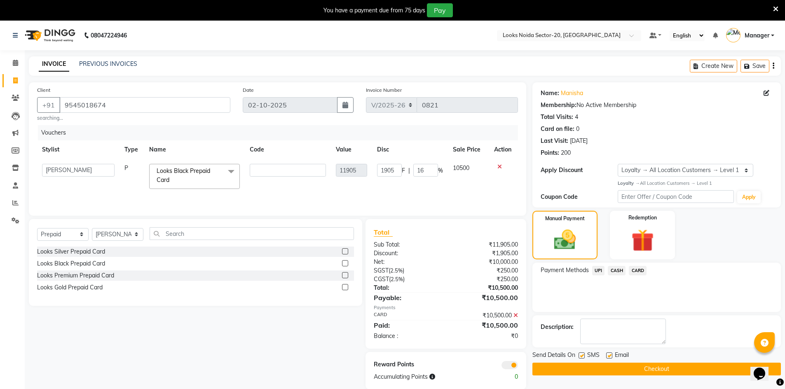
click at [581, 371] on button "Checkout" at bounding box center [656, 369] width 248 height 13
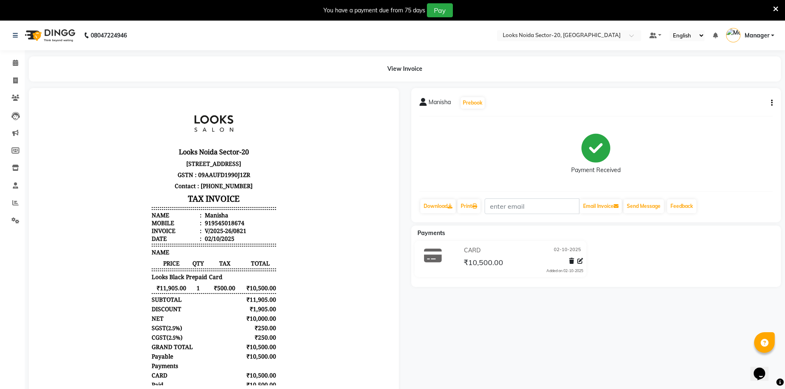
click at [439, 312] on div "Manisha Prebook Payment Received Download Print Email Invoice Send Message Feed…" at bounding box center [596, 242] width 382 height 308
click at [19, 63] on span at bounding box center [15, 63] width 14 height 9
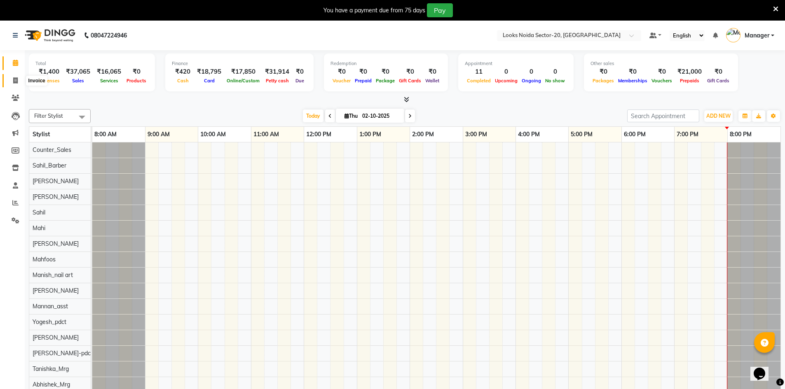
click at [17, 83] on icon at bounding box center [15, 80] width 5 height 6
select select "service"
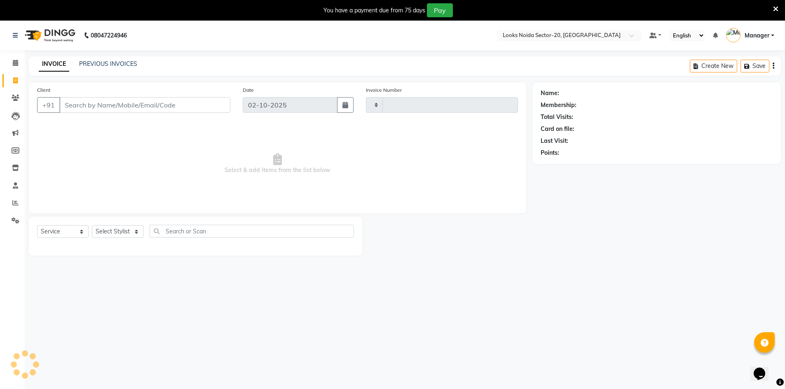
type input "0822"
select select "8646"
click at [15, 66] on span at bounding box center [15, 63] width 14 height 9
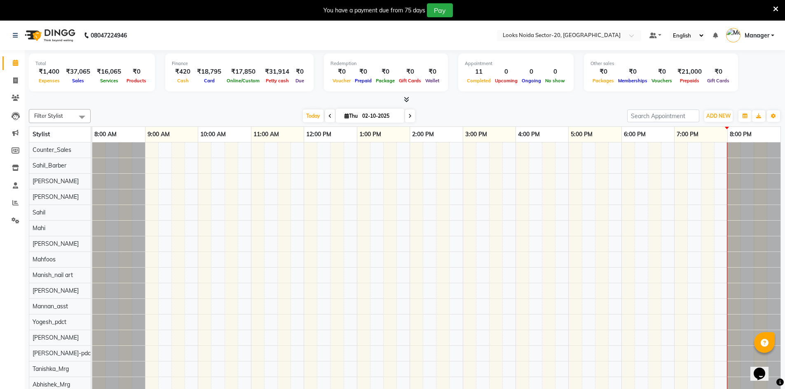
click at [777, 10] on icon at bounding box center [775, 8] width 5 height 7
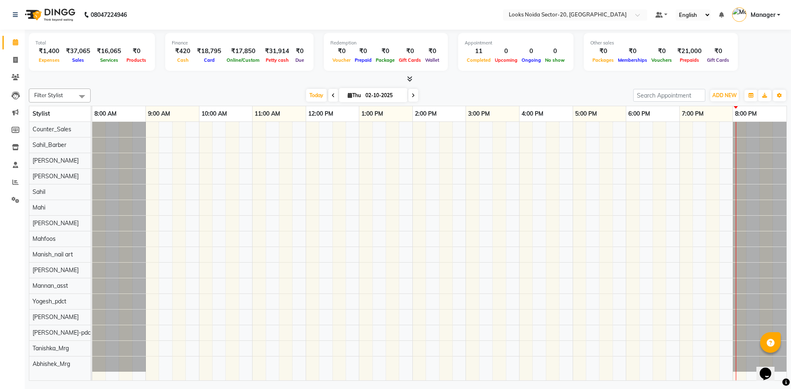
drag, startPoint x: 288, startPoint y: 7, endPoint x: 506, endPoint y: 83, distance: 230.9
click at [506, 83] on div at bounding box center [408, 79] width 758 height 9
click at [553, 75] on div "Total ₹1,400 Expenses ₹37,065 Sales ₹16,065 Services ₹0 Products Finance ₹420 C…" at bounding box center [408, 57] width 758 height 54
click at [724, 97] on span "ADD NEW" at bounding box center [724, 95] width 24 height 6
click at [707, 135] on link "Add Expense" at bounding box center [705, 132] width 65 height 11
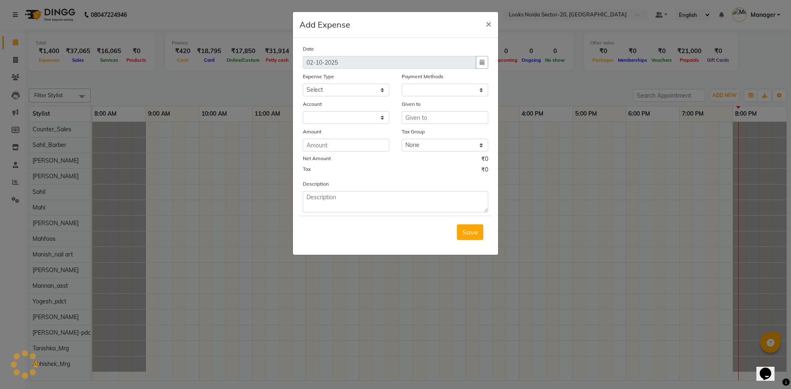
select select "1"
select select "7896"
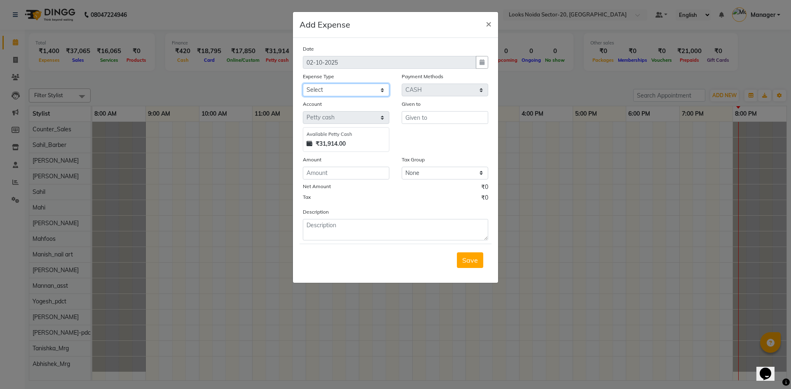
click at [333, 91] on select "Select Accommodation Aesthetics Bank Deposit BLINKIT Cash Handover Client Refun…" at bounding box center [346, 90] width 87 height 13
select select "24899"
click at [303, 84] on select "Select Accommodation Aesthetics Bank Deposit BLINKIT Cash Handover Client Refun…" at bounding box center [346, 90] width 87 height 13
click at [351, 172] on input "number" at bounding box center [346, 173] width 87 height 13
type input "200"
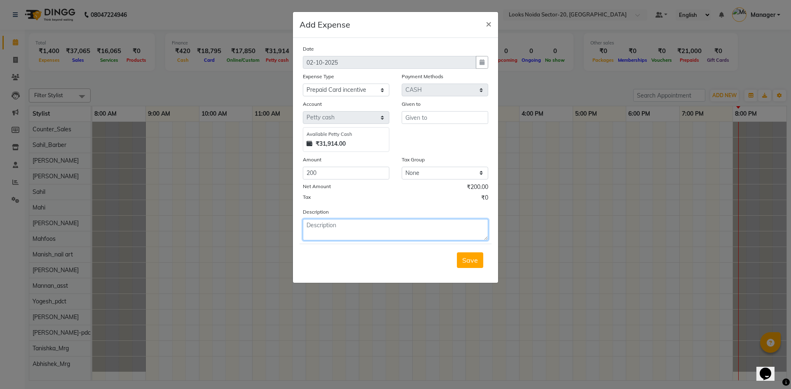
click at [363, 227] on textarea at bounding box center [395, 229] width 185 height 21
type textarea "O"
type textarea "P"
type textarea "0"
click at [357, 227] on textarea at bounding box center [395, 229] width 185 height 21
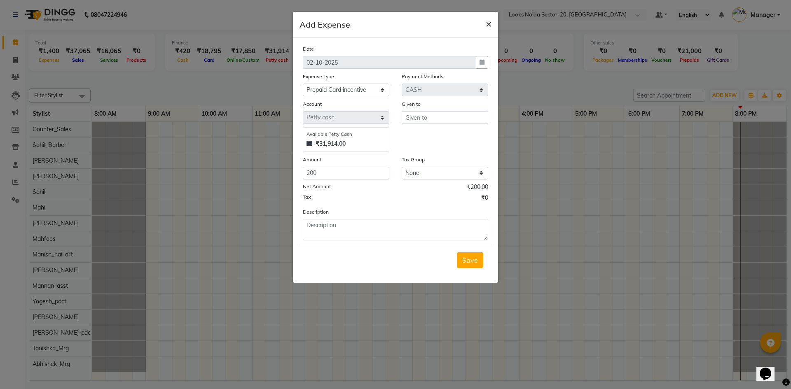
click at [492, 21] on button "×" at bounding box center [488, 23] width 19 height 23
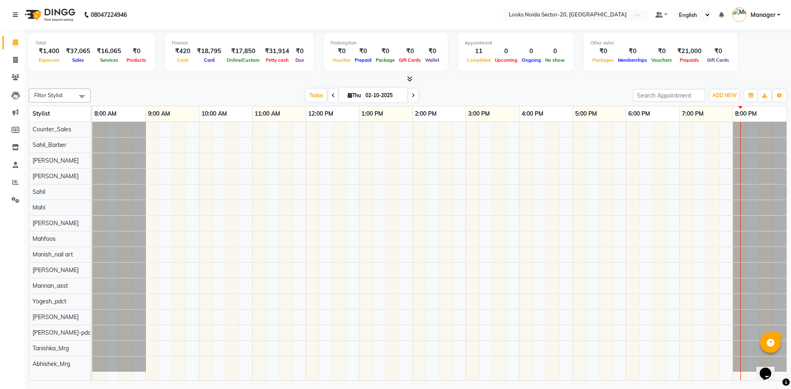
click at [601, 23] on nav "08047224946 Select Location × Looks Noida Sector-20, Noida Default Panel My Pan…" at bounding box center [395, 15] width 791 height 30
drag, startPoint x: 436, startPoint y: 21, endPoint x: 442, endPoint y: 11, distance: 11.3
click at [436, 21] on nav "08047224946 Select Location × Looks Noida Sector-20, Noida Default Panel My Pan…" at bounding box center [395, 15] width 791 height 30
click at [719, 92] on span "ADD NEW" at bounding box center [724, 95] width 24 height 6
click at [686, 134] on link "Add Expense" at bounding box center [705, 132] width 65 height 11
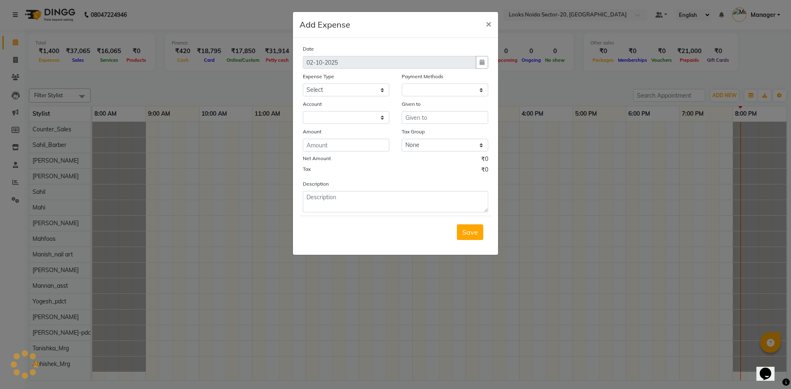
select select "1"
select select "7896"
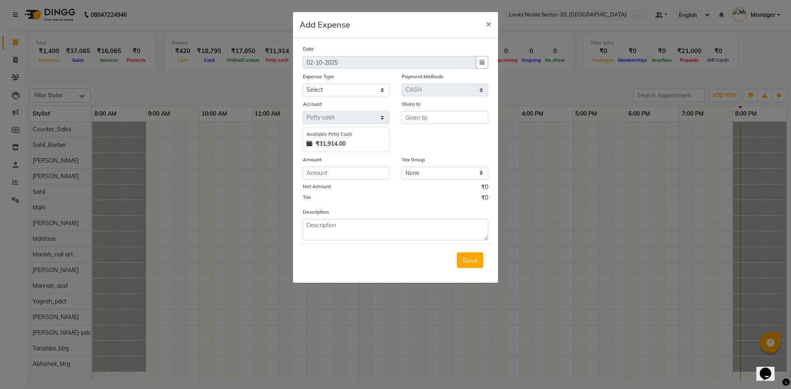
click at [335, 82] on div "Expense Type" at bounding box center [346, 78] width 87 height 12
click at [337, 87] on select "Select Accommodation Aesthetics Bank Deposit BLINKIT Cash Handover Client Refun…" at bounding box center [346, 90] width 87 height 13
click at [582, 70] on ngb-modal-window "Add Expense × Date 02-10-2025 Expense Type Select Accommodation Aesthetics Bank…" at bounding box center [395, 194] width 791 height 389
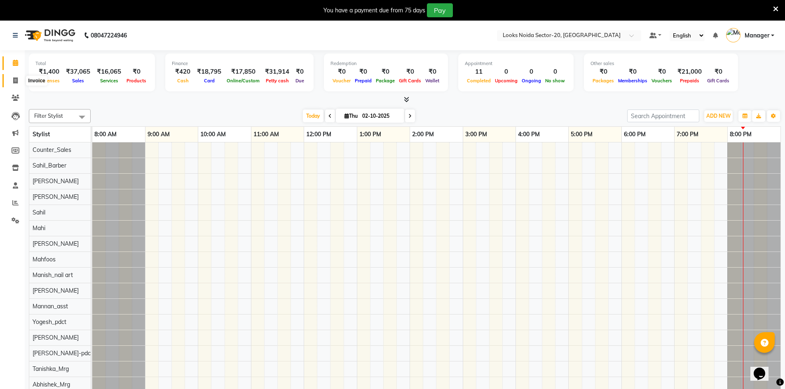
click at [14, 77] on icon at bounding box center [15, 80] width 5 height 6
select select "service"
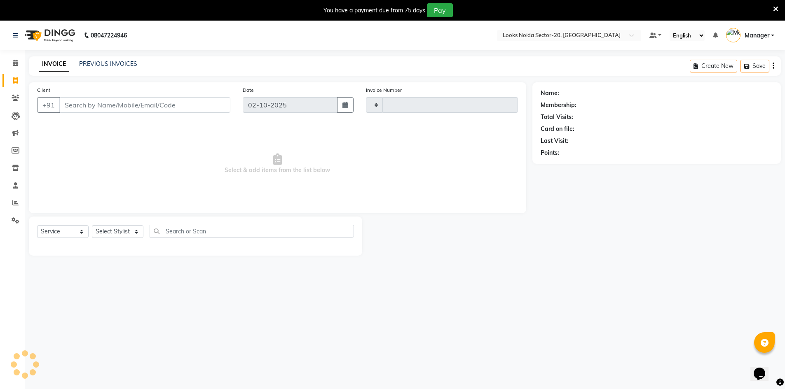
type input "0822"
select select "8646"
click at [87, 109] on input "Client" at bounding box center [144, 105] width 171 height 16
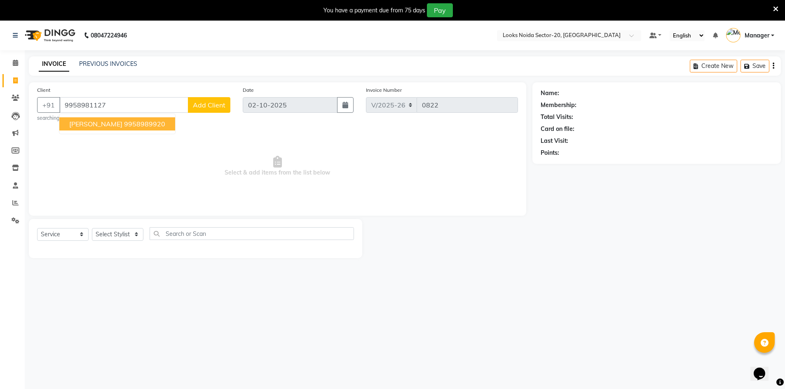
type input "9958981127"
select select "1: Object"
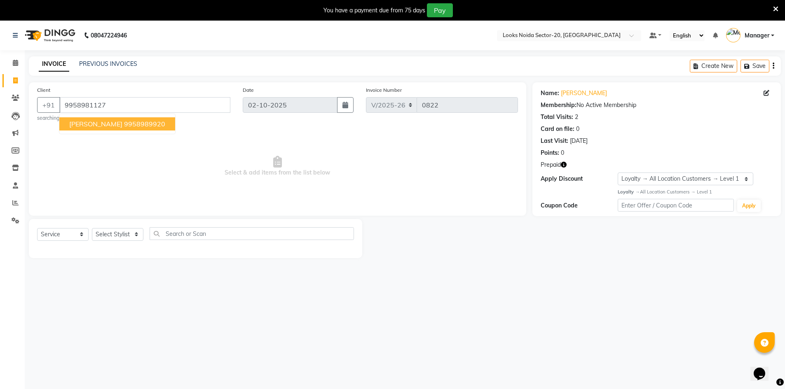
click at [566, 167] on icon "button" at bounding box center [564, 165] width 6 height 6
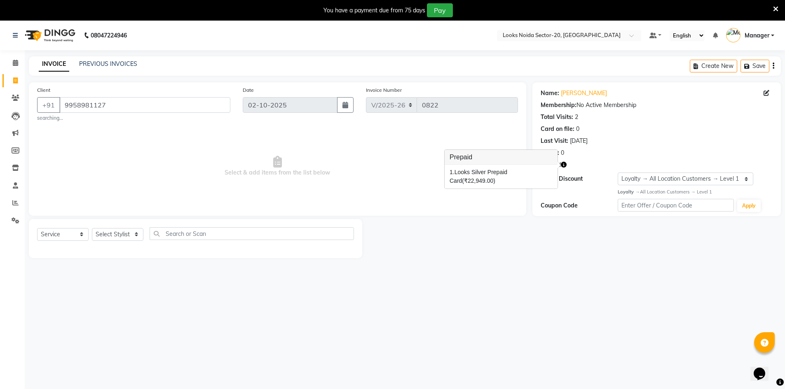
click at [563, 224] on div "Name: [PERSON_NAME] Membership: No Active Membership Total Visits: 2 Card on fi…" at bounding box center [659, 170] width 255 height 176
drag, startPoint x: 15, startPoint y: 58, endPoint x: 462, endPoint y: 63, distance: 447.1
click at [15, 58] on link "Calendar" at bounding box center [12, 63] width 20 height 14
click at [563, 146] on div "Name: [PERSON_NAME] Membership: No Active Membership Total Visits: 2 Card on fi…" at bounding box center [657, 122] width 232 height 72
click at [566, 165] on icon "button" at bounding box center [564, 165] width 6 height 6
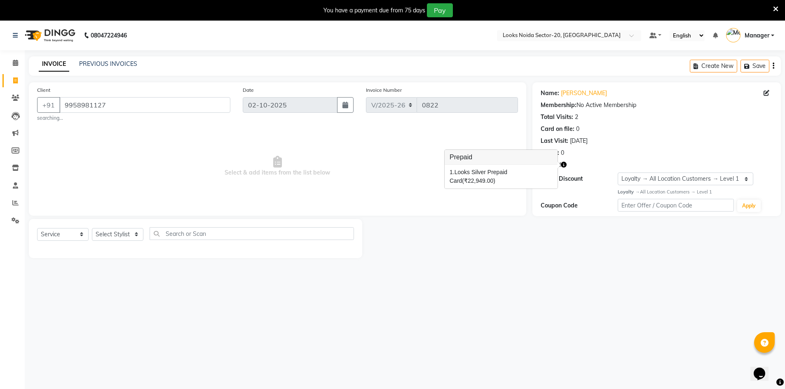
drag, startPoint x: 545, startPoint y: 221, endPoint x: 548, endPoint y: 158, distance: 63.5
click at [545, 220] on div "Name: [PERSON_NAME] Membership: No Active Membership Total Visits: 2 Card on fi…" at bounding box center [659, 170] width 255 height 176
click at [582, 95] on link "[PERSON_NAME]" at bounding box center [584, 93] width 46 height 9
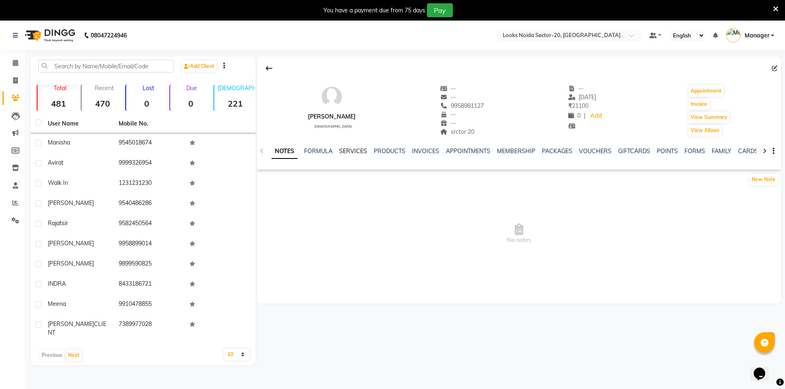
click at [354, 149] on link "SERVICES" at bounding box center [353, 151] width 28 height 7
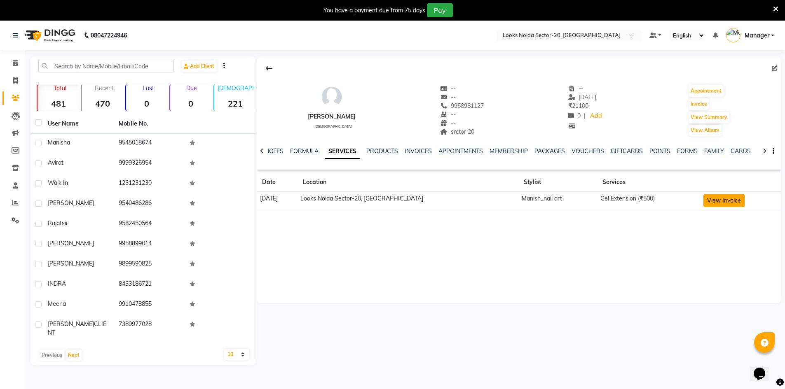
click at [706, 204] on button "View Invoice" at bounding box center [723, 200] width 41 height 13
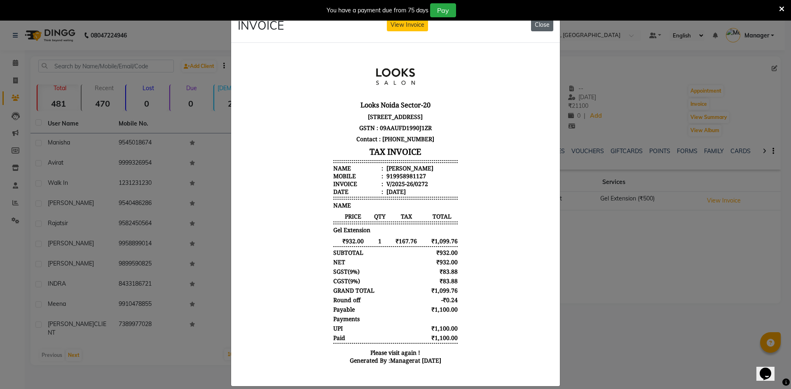
click at [541, 28] on button "Close" at bounding box center [542, 25] width 22 height 13
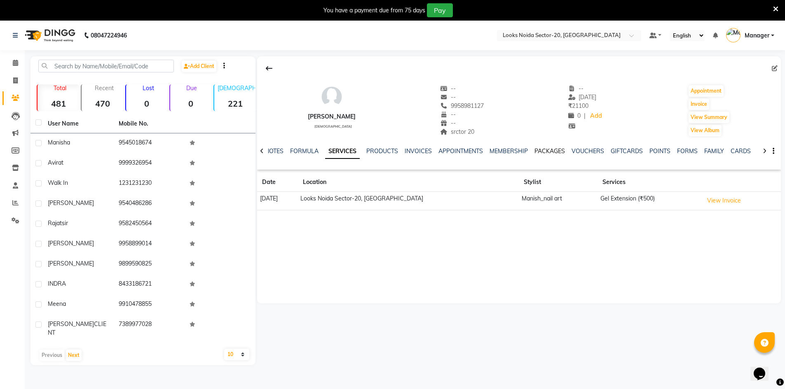
click at [548, 152] on link "PACKAGES" at bounding box center [549, 151] width 30 height 7
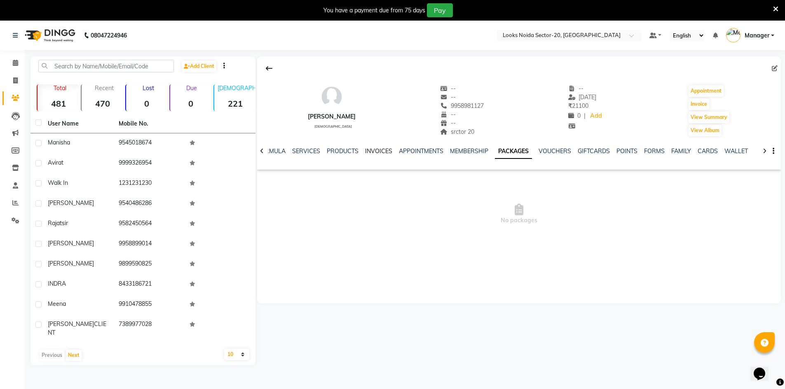
click at [370, 149] on link "INVOICES" at bounding box center [378, 151] width 27 height 7
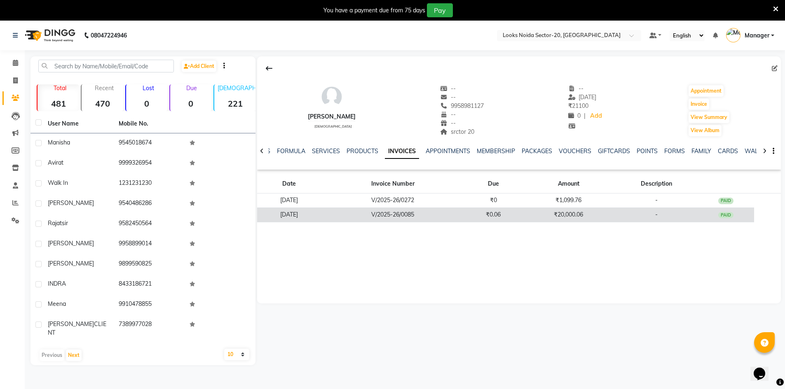
click at [542, 218] on td "₹20,000.06" at bounding box center [569, 215] width 94 height 14
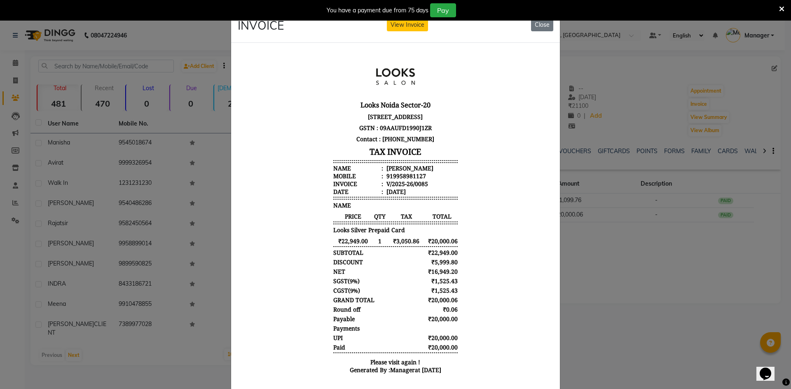
scroll to position [25, 0]
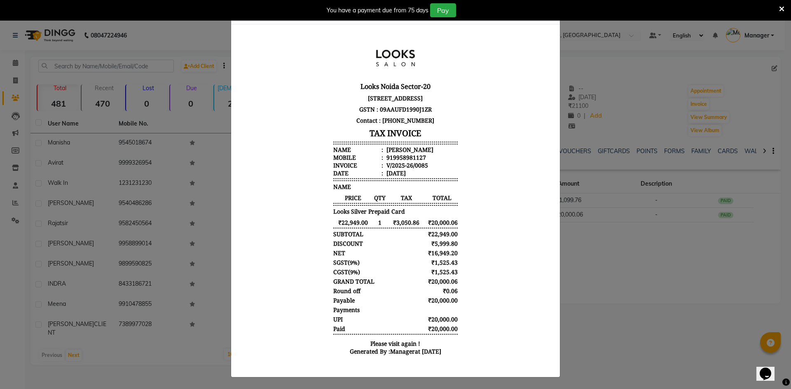
click at [779, 7] on icon at bounding box center [781, 8] width 5 height 7
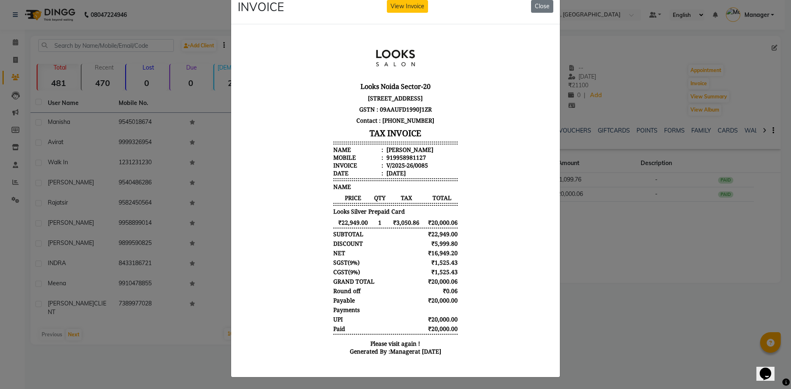
click at [672, 97] on ngb-modal-window "INVOICE View Invoice Close" at bounding box center [395, 194] width 791 height 389
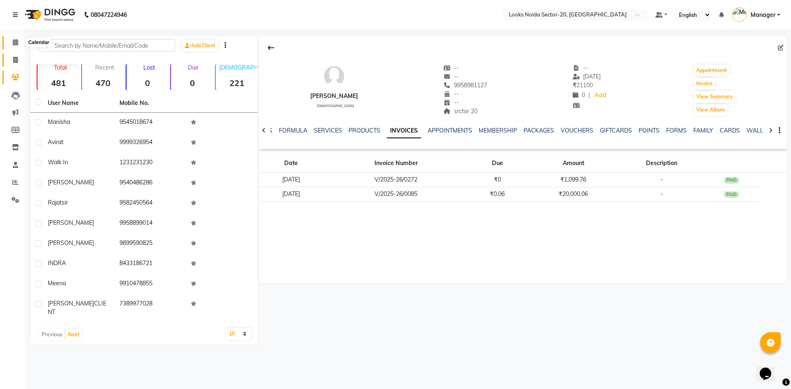
drag, startPoint x: 14, startPoint y: 40, endPoint x: 19, endPoint y: 56, distance: 15.9
click at [14, 40] on icon at bounding box center [15, 42] width 5 height 6
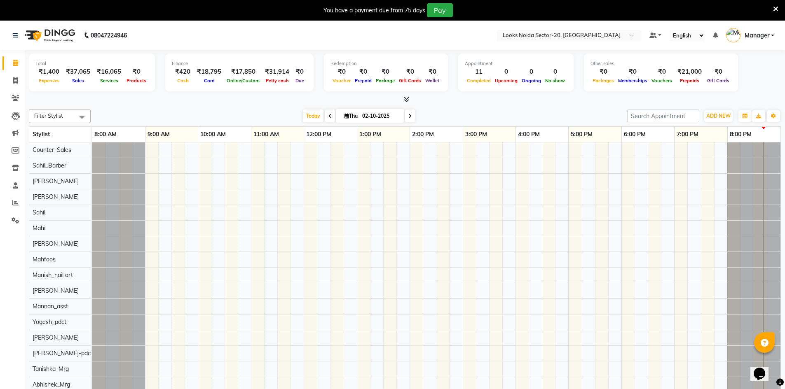
click at [775, 9] on icon at bounding box center [775, 8] width 5 height 7
click at [773, 10] on icon at bounding box center [775, 8] width 5 height 7
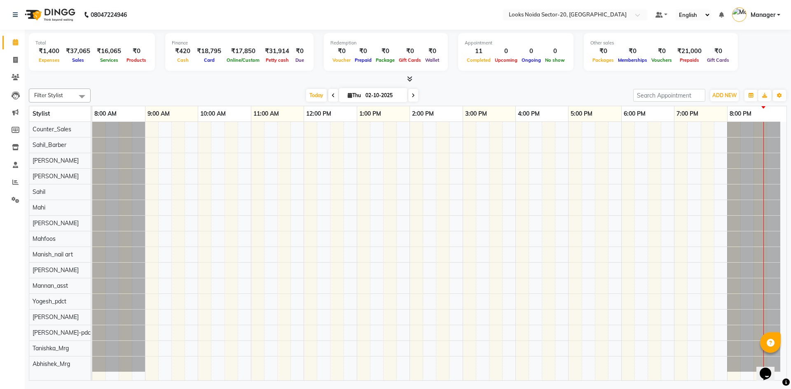
click at [198, 10] on nav "08047224946 Select Location × Looks [GEOGRAPHIC_DATA] Sector-20, Noida Default …" at bounding box center [395, 15] width 791 height 30
click at [16, 58] on icon at bounding box center [15, 60] width 5 height 6
select select "8646"
select select "service"
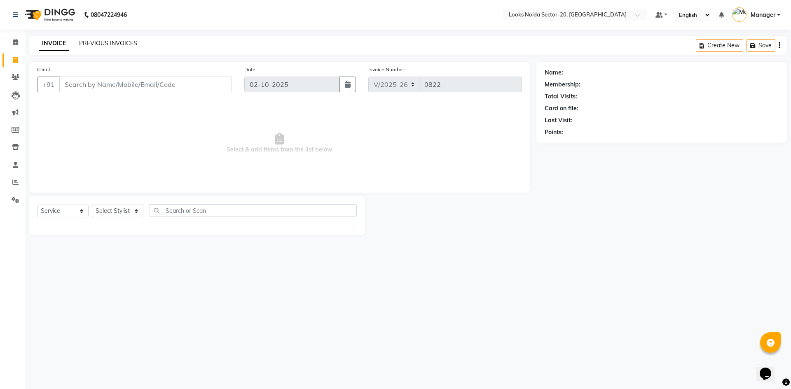
click at [120, 45] on link "PREVIOUS INVOICES" at bounding box center [108, 43] width 58 height 7
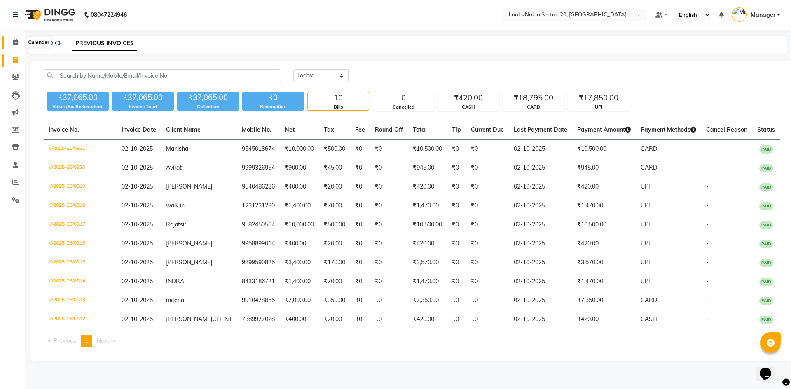
click at [18, 41] on icon at bounding box center [15, 42] width 5 height 6
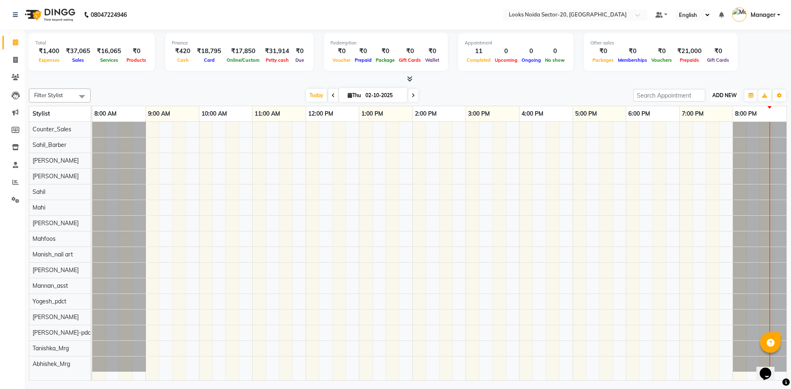
click at [711, 98] on button "ADD NEW Toggle Dropdown" at bounding box center [724, 96] width 28 height 12
click at [688, 134] on link "Add Expense" at bounding box center [705, 132] width 65 height 11
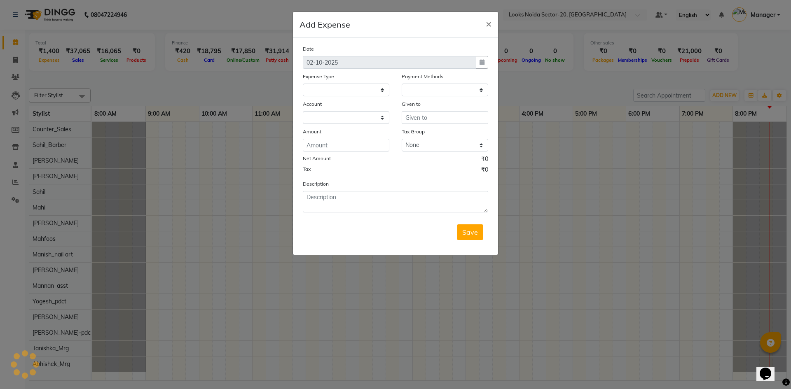
select select
select select "1"
select select "7896"
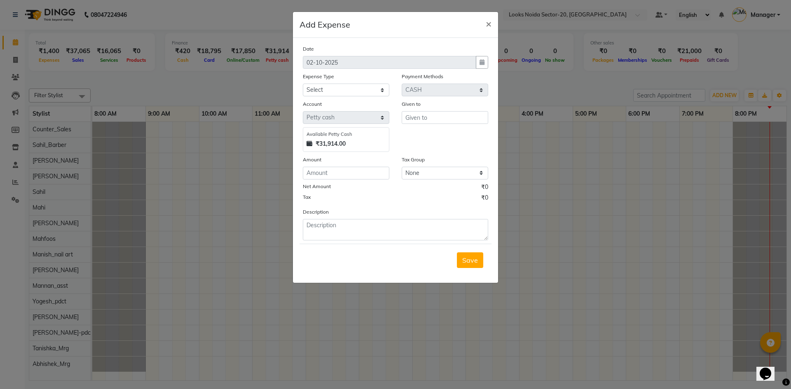
click at [356, 82] on div "Expense Type" at bounding box center [346, 78] width 87 height 12
click at [355, 87] on select "Select Accommodation Aesthetics Bank Deposit BLINKIT Cash Handover Client Refun…" at bounding box center [346, 90] width 87 height 13
select select "24170"
click at [303, 84] on select "Select Accommodation Aesthetics Bank Deposit BLINKIT Cash Handover Client Refun…" at bounding box center [346, 90] width 87 height 13
click at [354, 175] on input "number" at bounding box center [346, 173] width 87 height 13
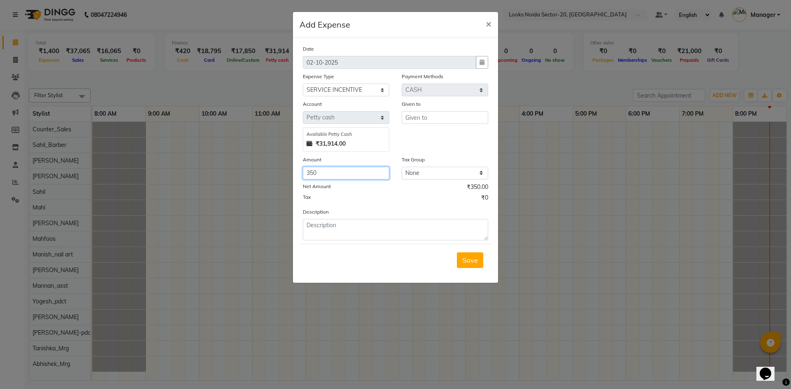
type input "350"
click at [335, 230] on textarea at bounding box center [395, 229] width 185 height 21
type textarea "ADIL DAILY SALES INC 02 OCTOBER"
click at [457, 113] on input "text" at bounding box center [445, 117] width 87 height 13
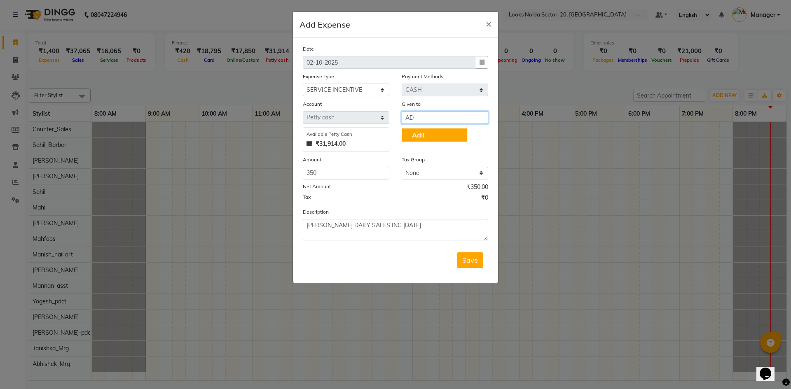
click at [418, 135] on span "Ad" at bounding box center [416, 135] width 9 height 8
type input "[PERSON_NAME]"
click at [474, 261] on span "Save" at bounding box center [470, 260] width 16 height 8
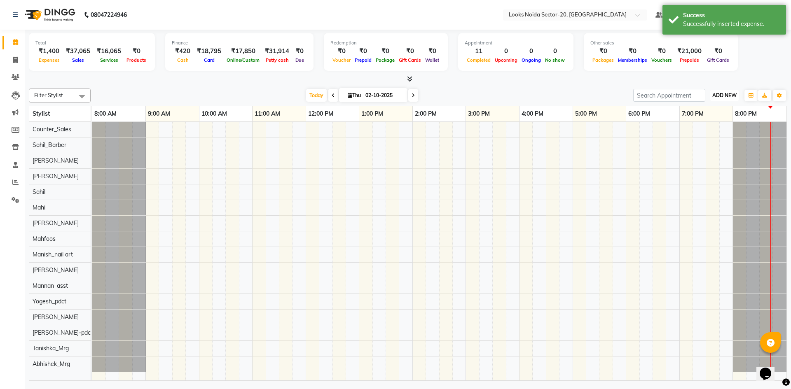
click at [726, 97] on span "ADD NEW" at bounding box center [724, 95] width 24 height 6
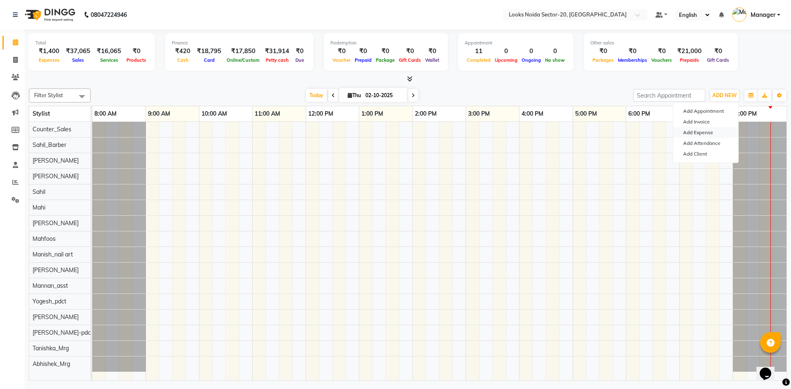
click at [702, 129] on link "Add Expense" at bounding box center [705, 132] width 65 height 11
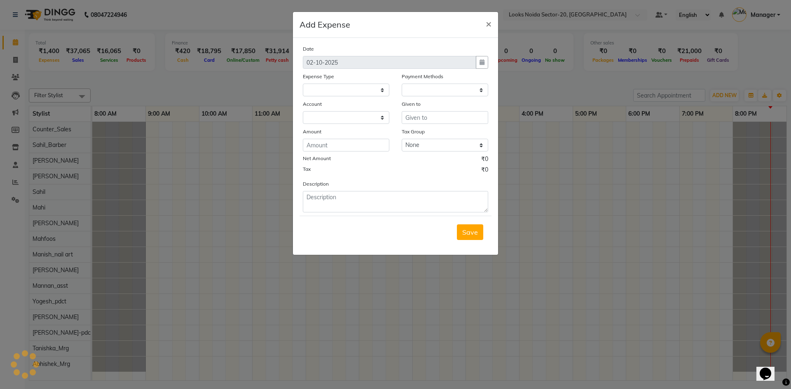
select select
select select "1"
select select "7896"
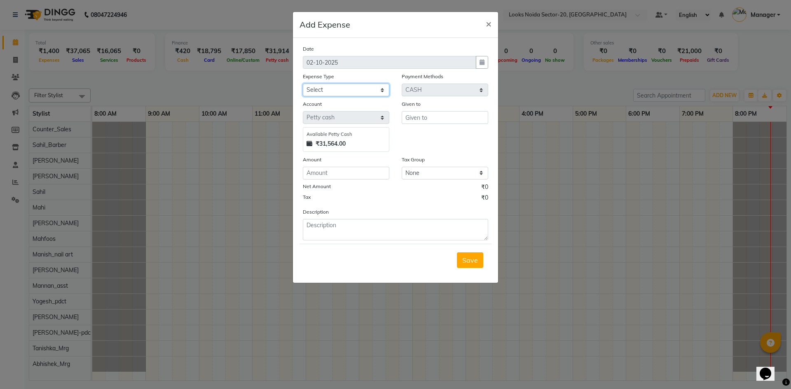
click at [374, 86] on select "Select Accommodation Aesthetics Bank Deposit BLINKIT Cash Handover Client Refun…" at bounding box center [346, 90] width 87 height 13
select select "24899"
click at [303, 84] on select "Select Accommodation Aesthetics Bank Deposit BLINKIT Cash Handover Client Refun…" at bounding box center [346, 90] width 87 height 13
drag, startPoint x: 347, startPoint y: 171, endPoint x: 350, endPoint y: 175, distance: 5.3
click at [349, 171] on input "number" at bounding box center [346, 173] width 87 height 13
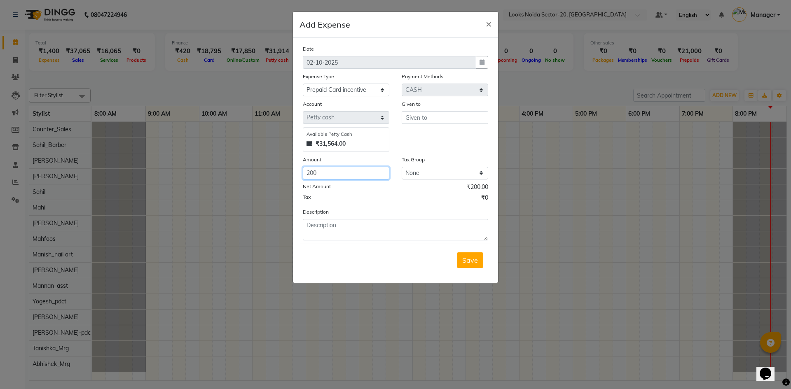
type input "200"
drag, startPoint x: 367, startPoint y: 230, endPoint x: 400, endPoint y: 180, distance: 59.8
click at [368, 230] on textarea at bounding box center [395, 229] width 185 height 21
type textarea "ELISHA 10K CARD"
click at [427, 119] on input "text" at bounding box center [445, 117] width 87 height 13
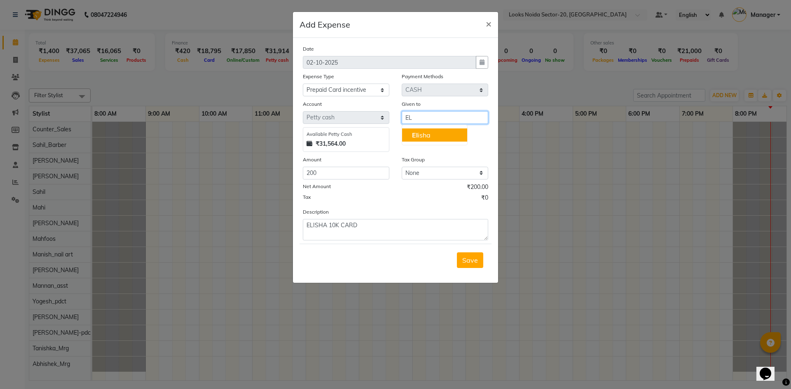
click at [421, 137] on ngb-highlight "El isha" at bounding box center [421, 135] width 19 height 8
type input "[PERSON_NAME]"
click at [464, 263] on span "Save" at bounding box center [470, 260] width 16 height 8
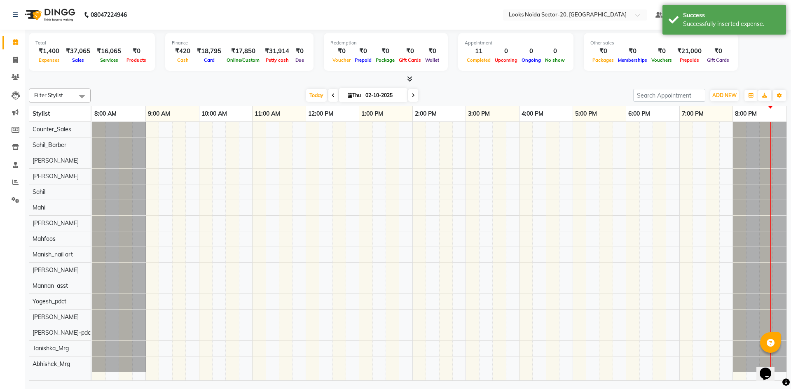
click at [721, 89] on div "ADD NEW Toggle Dropdown Add Appointment Add Invoice Add Expense Add Attendance …" at bounding box center [725, 95] width 30 height 13
click at [721, 92] on span "ADD NEW" at bounding box center [724, 95] width 24 height 6
click at [707, 134] on link "Add Expense" at bounding box center [705, 132] width 65 height 11
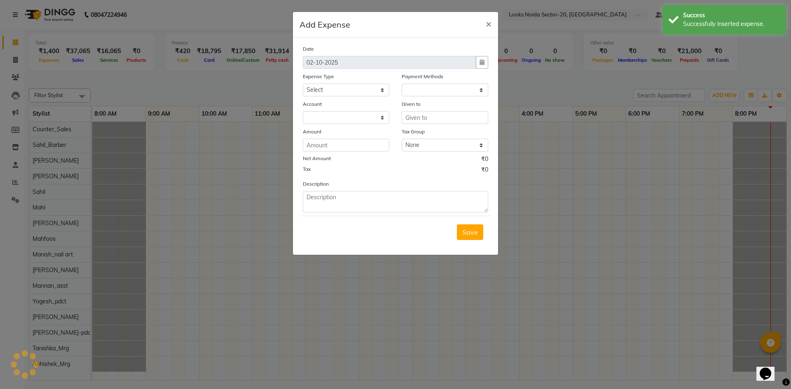
select select "1"
select select "7896"
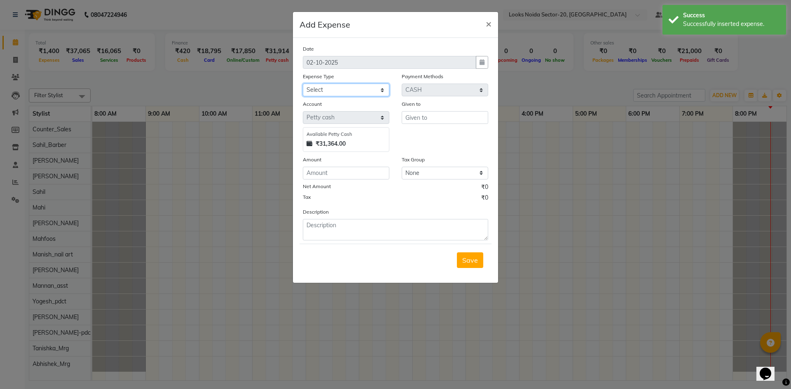
click at [366, 94] on select "Select Accommodation Aesthetics Bank Deposit BLINKIT Cash Handover Client Refun…" at bounding box center [346, 90] width 87 height 13
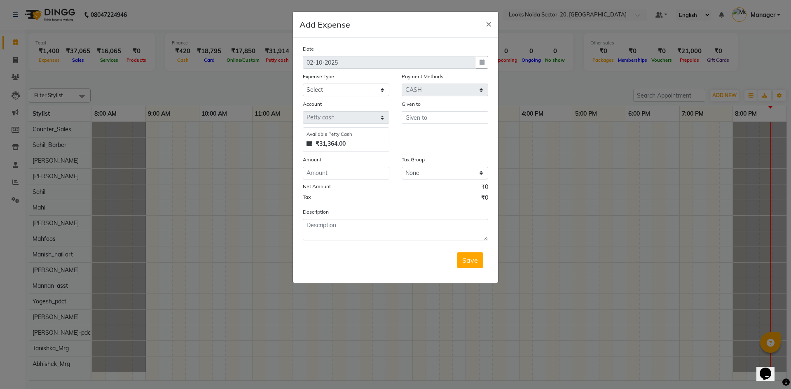
click at [504, 116] on ngb-modal-window "Add Expense × Date 02-10-2025 Expense Type Select Accommodation Aesthetics Bank…" at bounding box center [395, 194] width 791 height 389
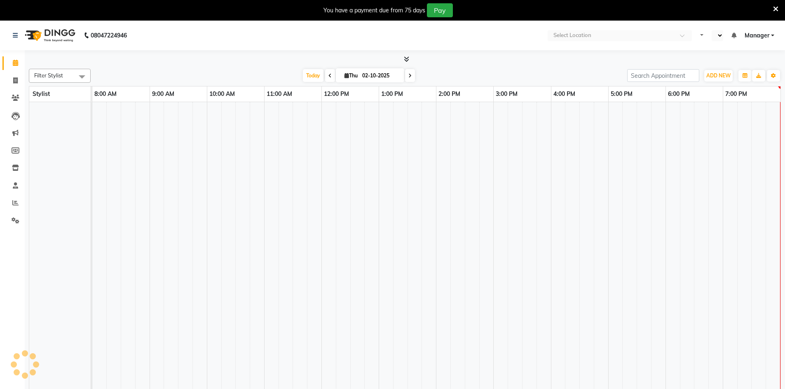
select select "en"
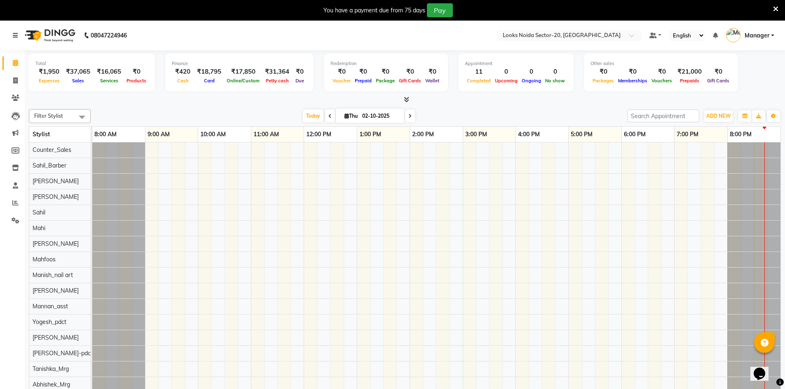
click at [775, 11] on icon at bounding box center [775, 8] width 5 height 7
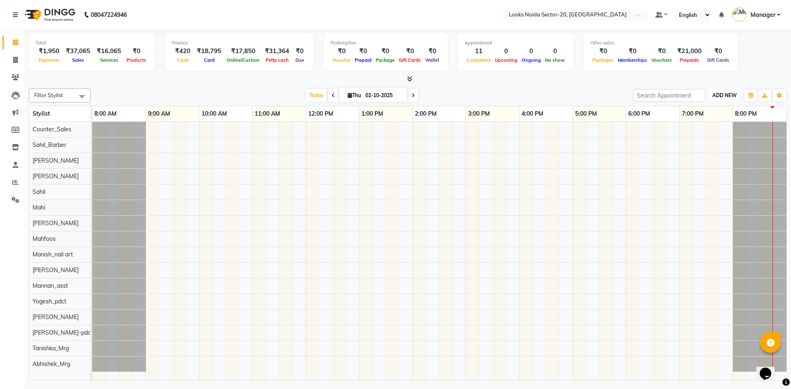
click at [723, 92] on span "ADD NEW" at bounding box center [724, 95] width 24 height 6
click at [707, 130] on link "Add Expense" at bounding box center [705, 132] width 65 height 11
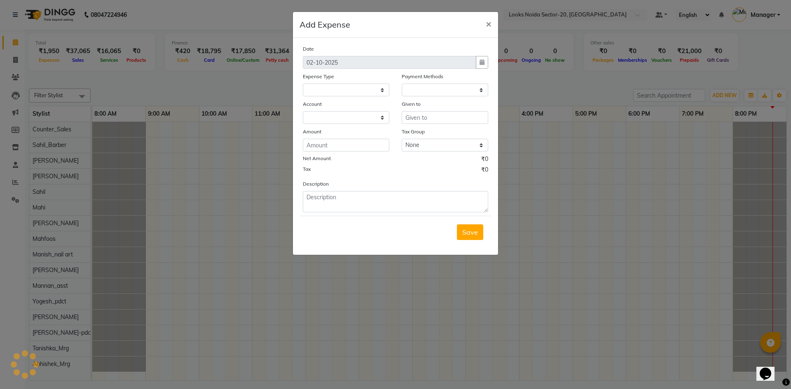
select select
select select "1"
select select "7896"
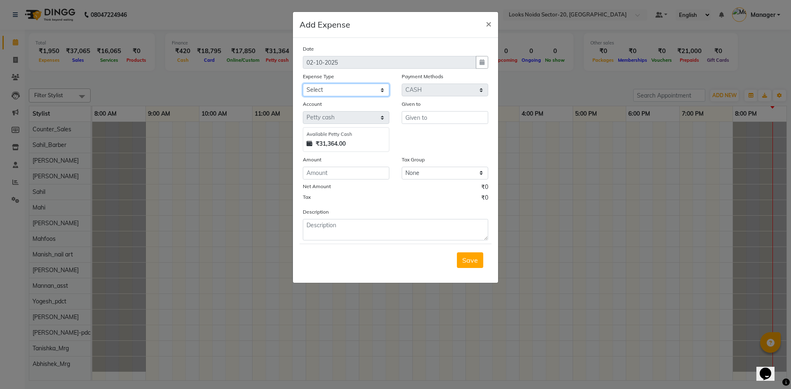
click at [365, 90] on select "Select Accommodation Aesthetics Bank Deposit BLINKIT Cash Handover Client Refun…" at bounding box center [346, 90] width 87 height 13
click at [628, 149] on ngb-modal-window "Add Expense × Date [DATE] Expense Type Select Accommodation Aesthetics Bank Dep…" at bounding box center [395, 194] width 791 height 389
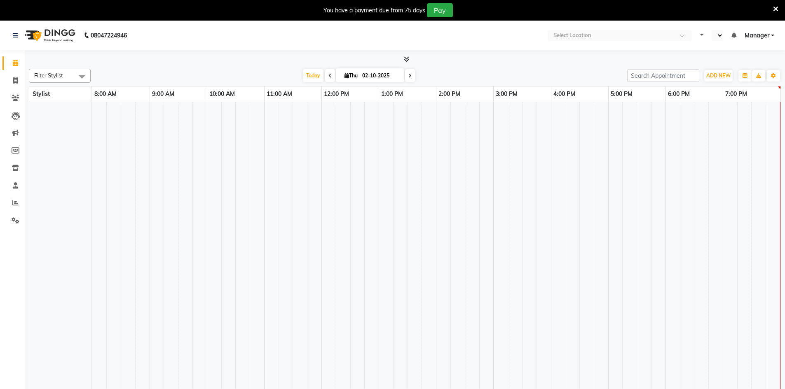
select select "en"
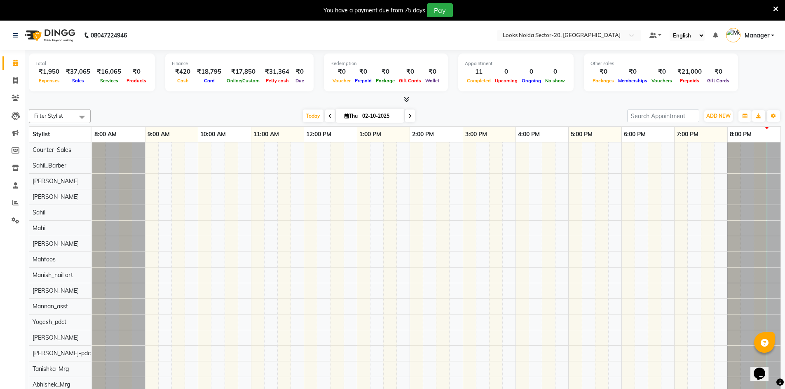
click at [776, 10] on icon at bounding box center [775, 8] width 5 height 7
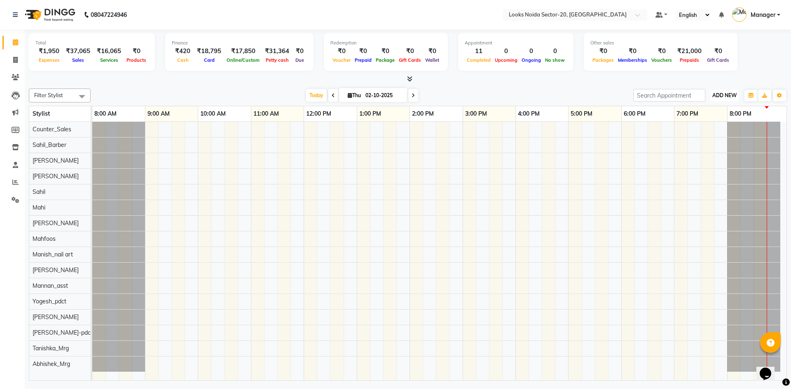
click at [718, 92] on span "ADD NEW" at bounding box center [724, 95] width 24 height 6
click at [702, 131] on link "Add Expense" at bounding box center [705, 132] width 65 height 11
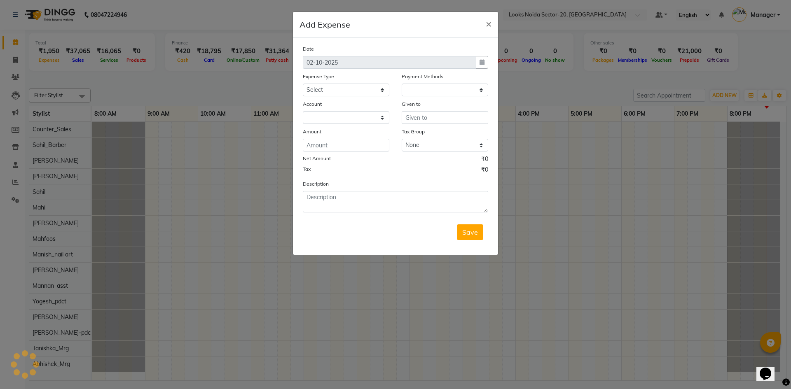
select select "1"
select select "7896"
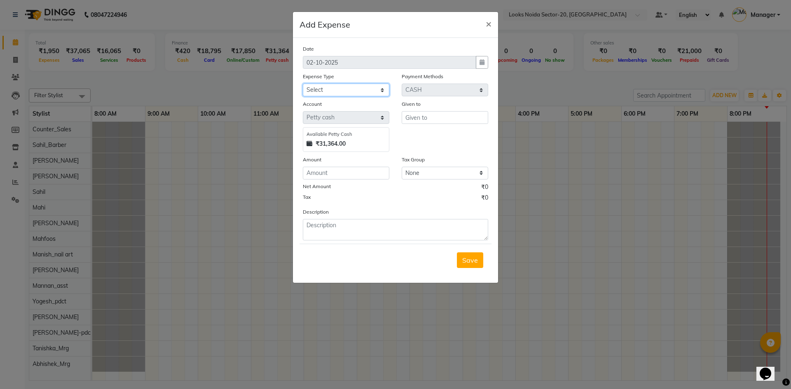
click at [371, 94] on select "Select Accommodation Aesthetics Bank Deposit BLINKIT Cash Handover Client Refun…" at bounding box center [346, 90] width 87 height 13
select select "24070"
click at [303, 84] on select "Select Accommodation Aesthetics Bank Deposit BLINKIT Cash Handover Client Refun…" at bounding box center [346, 90] width 87 height 13
click at [371, 175] on input "number" at bounding box center [346, 173] width 87 height 13
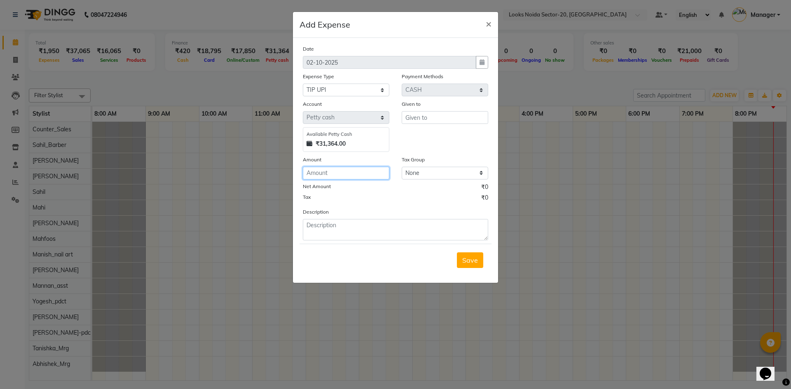
click at [360, 179] on input "number" at bounding box center [346, 173] width 87 height 13
type input "100"
click at [490, 23] on span "×" at bounding box center [489, 23] width 6 height 12
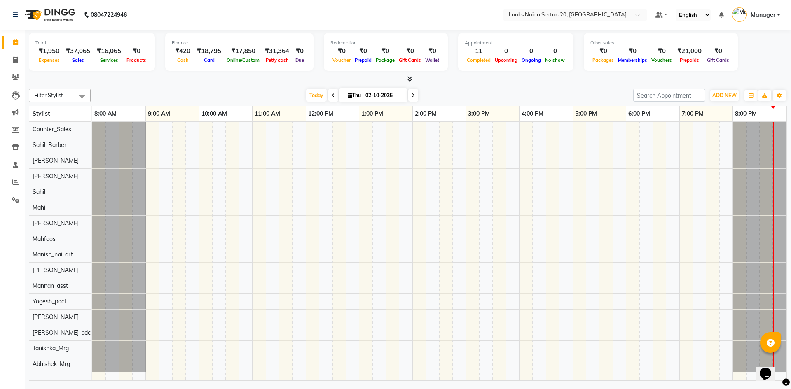
click at [454, 23] on nav "08047224946 Select Location × Looks Noida Sector-20, Noida Default Panel My Pan…" at bounding box center [395, 15] width 791 height 30
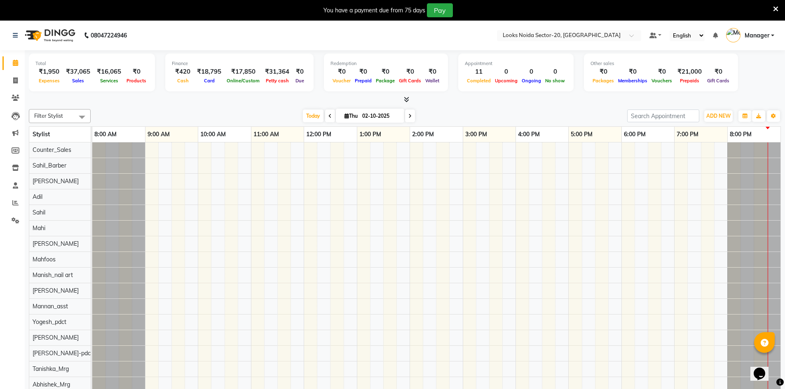
click at [774, 9] on icon at bounding box center [775, 8] width 5 height 7
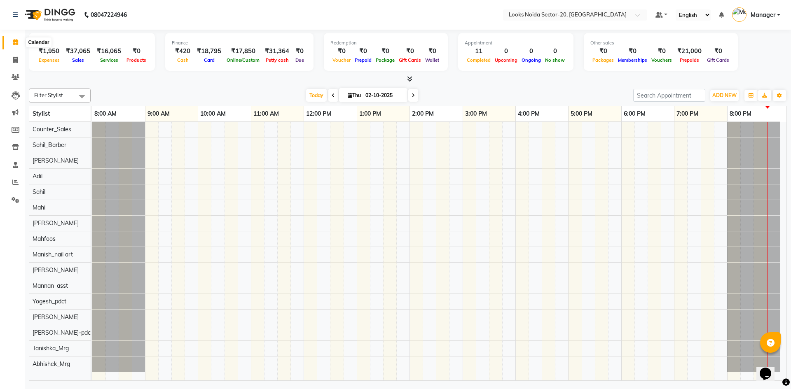
click at [14, 40] on icon at bounding box center [15, 42] width 5 height 6
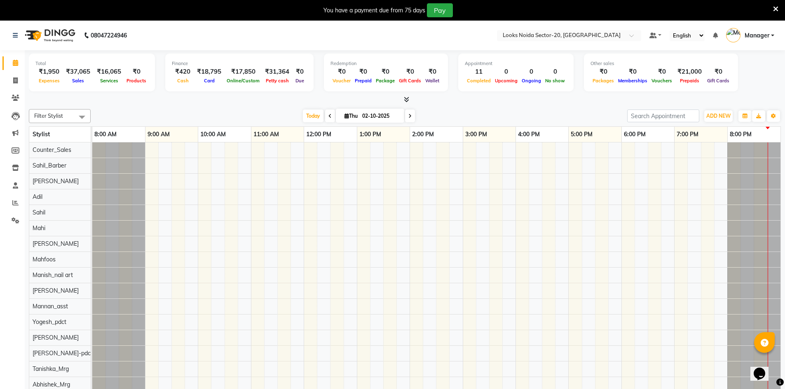
click at [775, 5] on icon at bounding box center [775, 8] width 5 height 7
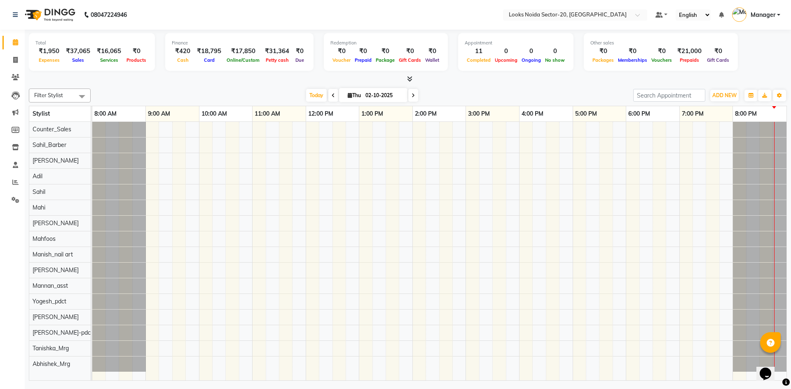
click at [482, 95] on div "Today Thu 02-10-2025" at bounding box center [362, 95] width 534 height 12
click at [730, 91] on button "ADD NEW Toggle Dropdown" at bounding box center [724, 96] width 28 height 12
click at [700, 131] on link "Add Expense" at bounding box center [705, 132] width 65 height 11
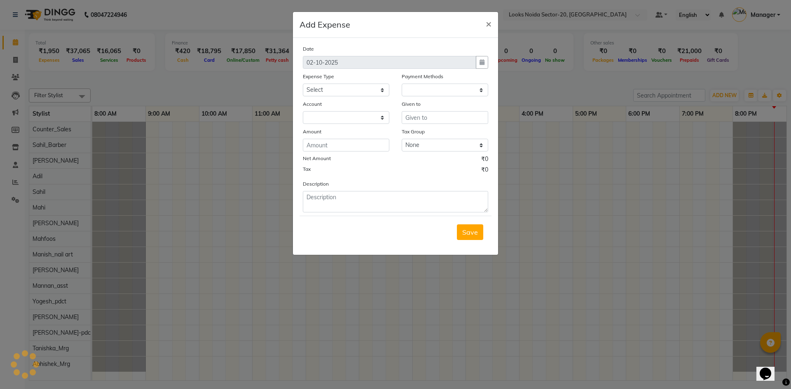
select select "1"
select select "7896"
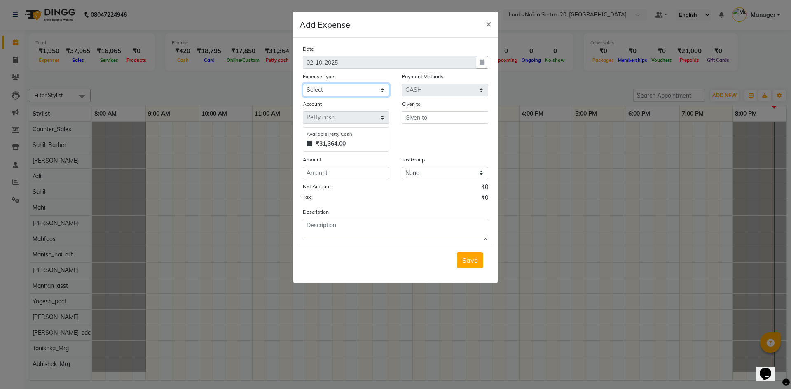
click at [358, 90] on select "Select Accommodation Aesthetics Bank Deposit BLINKIT Cash Handover Client Refun…" at bounding box center [346, 90] width 87 height 13
select select "24899"
click at [303, 84] on select "Select Accommodation Aesthetics Bank Deposit BLINKIT Cash Handover Client Refun…" at bounding box center [346, 90] width 87 height 13
click at [346, 173] on input "number" at bounding box center [346, 173] width 87 height 13
type input "200"
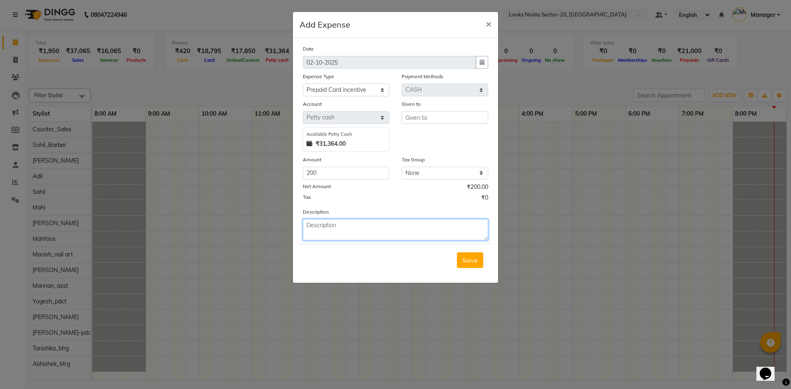
click at [402, 235] on textarea at bounding box center [395, 229] width 185 height 21
type textarea "SAHIL 10K CARD INC"
click at [482, 115] on input "text" at bounding box center [445, 117] width 87 height 13
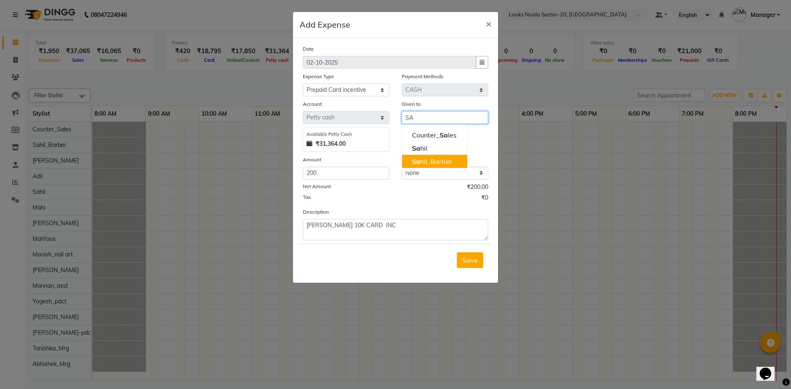
click at [453, 159] on button "Sa hil_Barber" at bounding box center [434, 161] width 65 height 13
type input "Sahil_Barber"
click at [476, 257] on span "Save" at bounding box center [470, 260] width 16 height 8
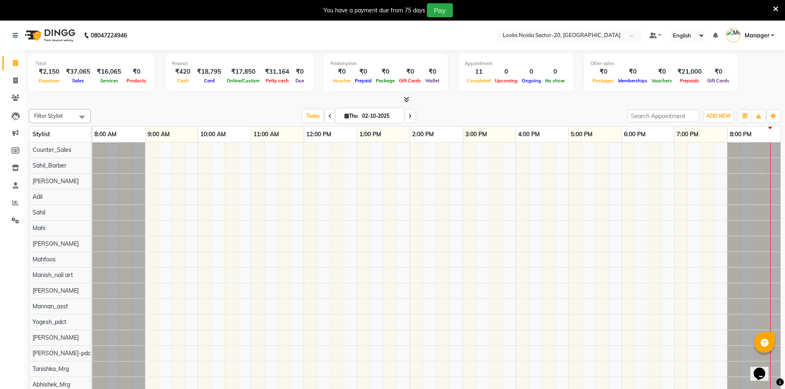
click at [775, 7] on icon at bounding box center [775, 8] width 5 height 7
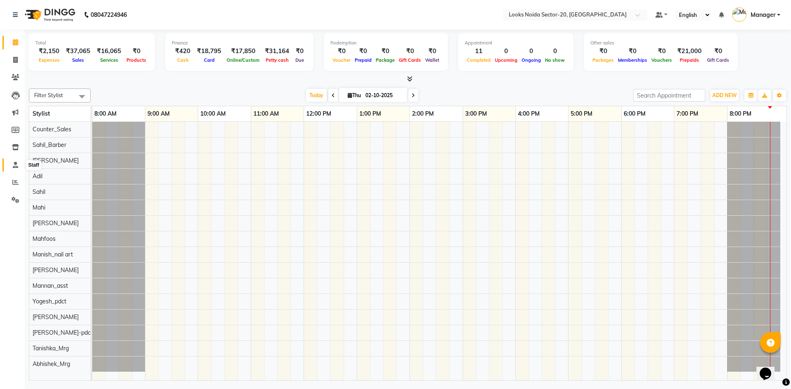
click at [16, 164] on icon at bounding box center [15, 165] width 5 height 6
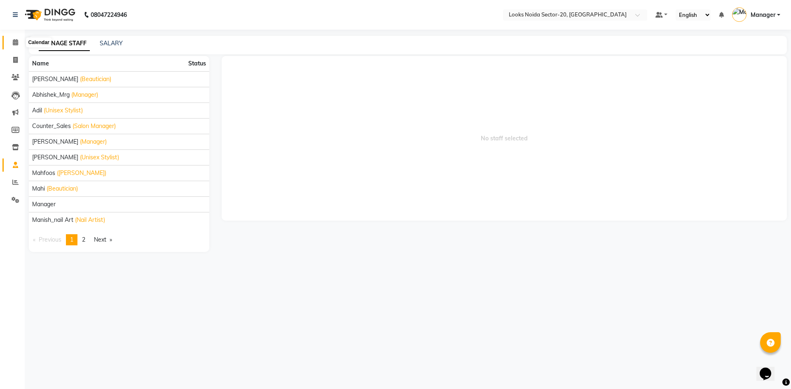
click at [13, 46] on span at bounding box center [15, 42] width 14 height 9
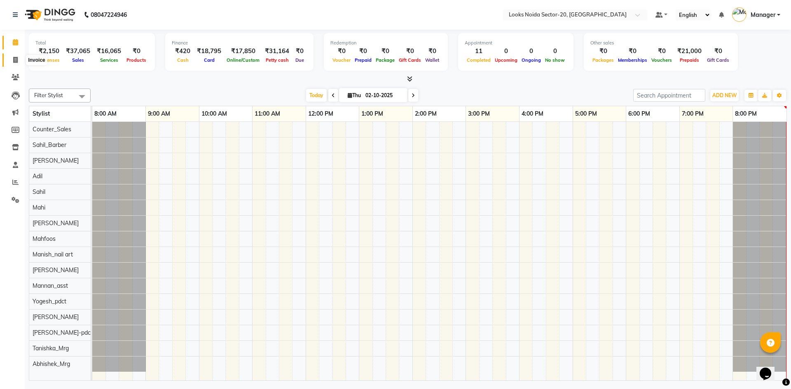
click at [12, 60] on span at bounding box center [15, 60] width 14 height 9
select select "service"
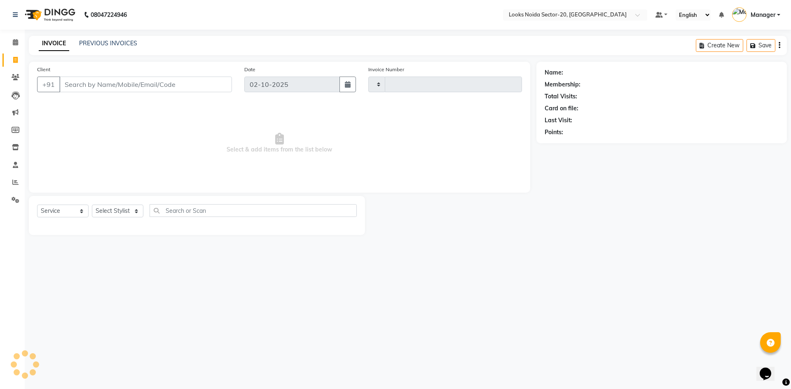
type input "0822"
select select "8646"
click at [100, 85] on input "Client" at bounding box center [145, 85] width 173 height 16
click at [110, 82] on input "Client" at bounding box center [145, 85] width 173 height 16
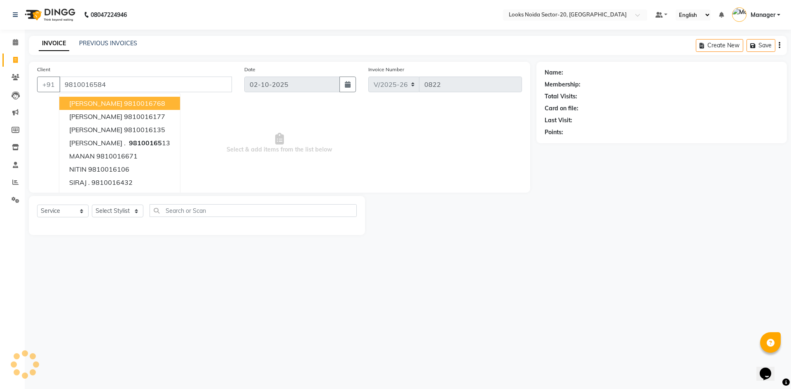
type input "9810016584"
select select "1: Object"
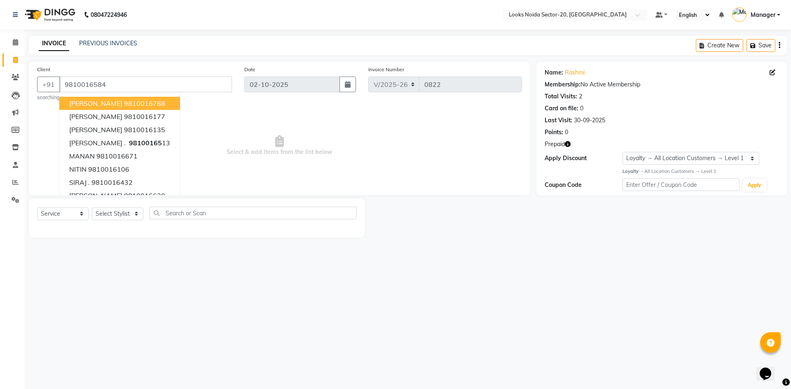
click at [480, 147] on span "Select & add items from the list below" at bounding box center [279, 146] width 485 height 82
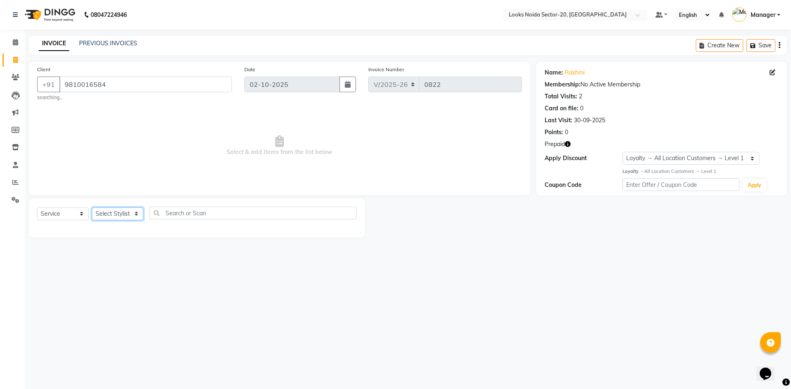
click at [112, 214] on select "Select Stylist [PERSON_NAME] Abhishek_Mrg [PERSON_NAME] Counter_Sales [PERSON_N…" at bounding box center [118, 214] width 52 height 13
select select "88090"
click at [92, 208] on select "Select Stylist Aarti Sharma Abhishek_Mrg Adil Counter_Sales Elisha Fardeen Mahf…" at bounding box center [118, 214] width 52 height 13
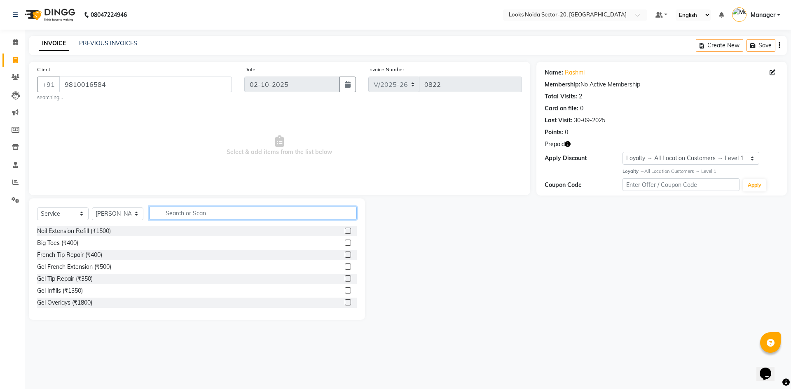
click at [175, 215] on input "text" at bounding box center [253, 213] width 207 height 13
click at [290, 216] on input "text" at bounding box center [253, 213] width 207 height 13
type input "B"
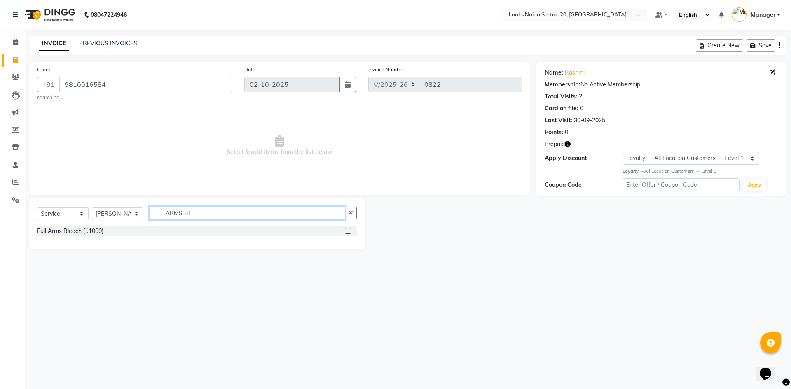
type input "ARMS BL"
click at [349, 228] on label at bounding box center [348, 231] width 6 height 6
click at [349, 229] on input "checkbox" at bounding box center [347, 231] width 5 height 5
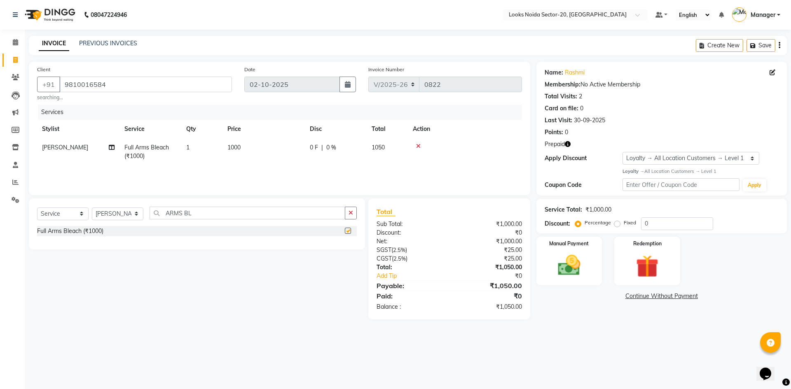
checkbox input "false"
click at [288, 216] on input "ARMS BL" at bounding box center [248, 213] width 196 height 13
click at [300, 213] on input "ARMS WAX" at bounding box center [248, 213] width 196 height 13
type input "A"
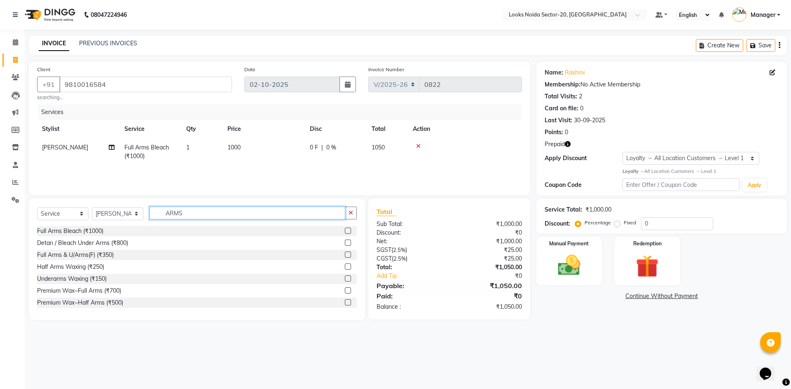
type input "ARMS"
click at [345, 255] on label at bounding box center [348, 255] width 6 height 6
click at [345, 255] on input "checkbox" at bounding box center [347, 255] width 5 height 5
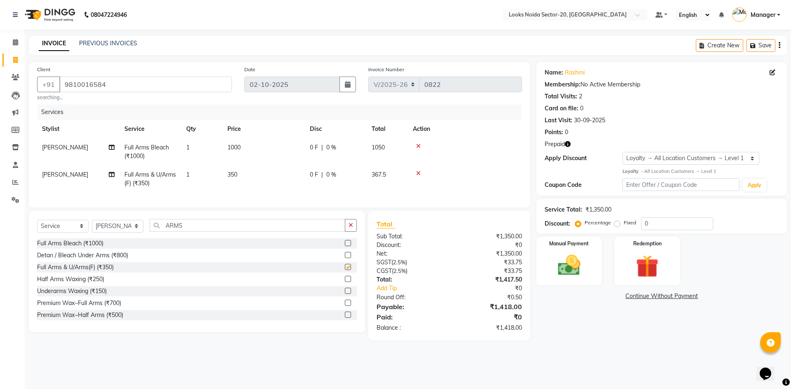
checkbox input "false"
drag, startPoint x: 244, startPoint y: 173, endPoint x: 262, endPoint y: 167, distance: 18.4
click at [245, 173] on td "350" at bounding box center [264, 179] width 82 height 27
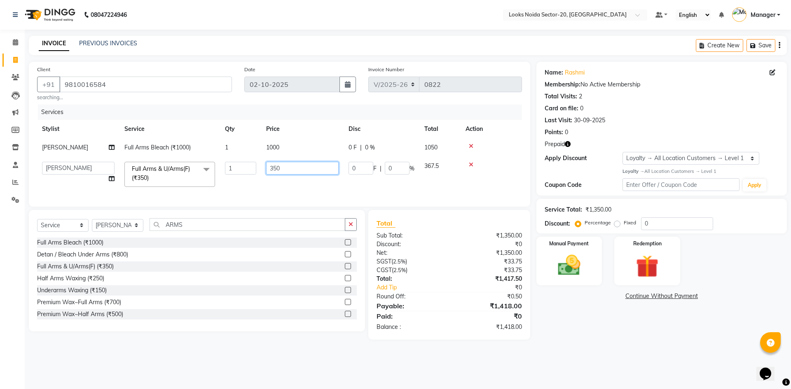
click at [288, 162] on input "350" at bounding box center [302, 168] width 73 height 13
type input "3"
type input "1000"
click at [720, 246] on div "Manual Payment Redemption" at bounding box center [661, 261] width 263 height 49
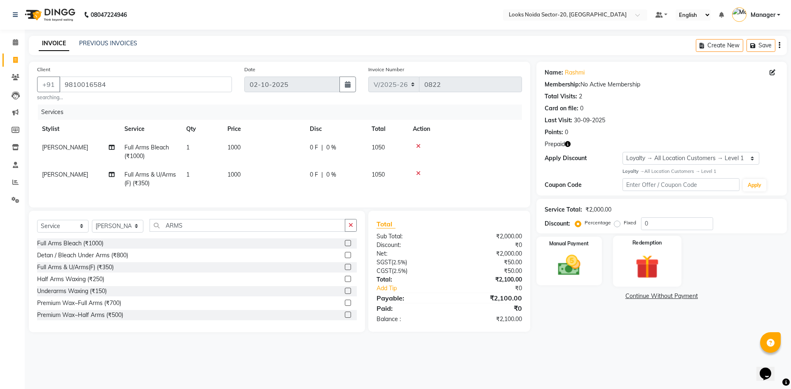
drag, startPoint x: 675, startPoint y: 270, endPoint x: 669, endPoint y: 271, distance: 6.6
click at [675, 271] on div "Redemption" at bounding box center [647, 261] width 68 height 51
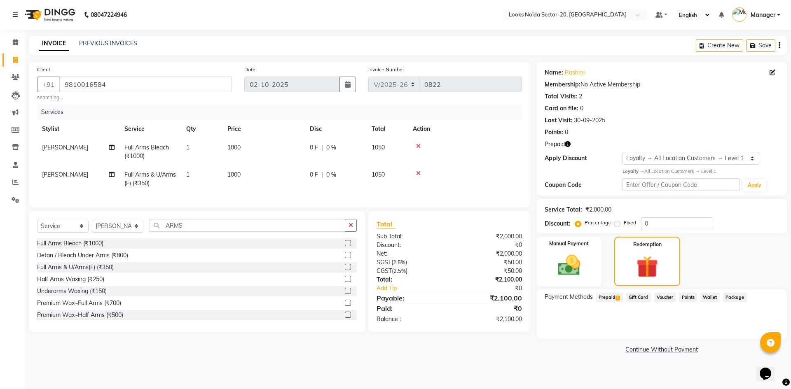
click at [613, 298] on span "Prepaid 1" at bounding box center [609, 297] width 27 height 9
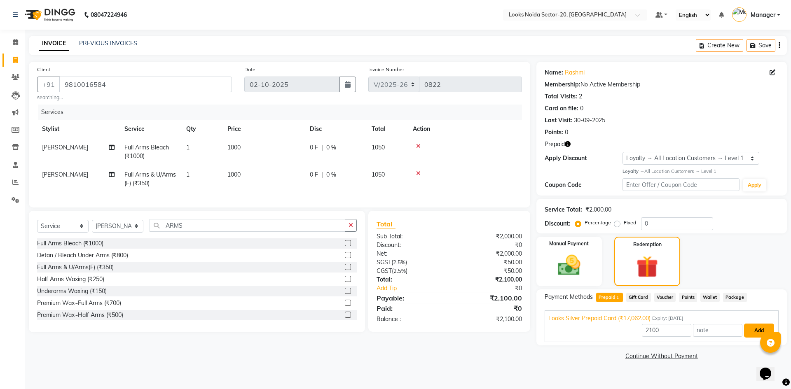
click at [744, 331] on button "Add" at bounding box center [759, 331] width 30 height 14
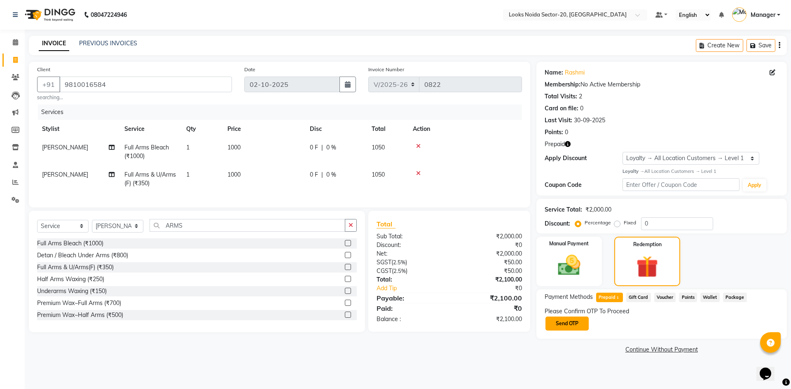
click at [572, 322] on button "Send OTP" at bounding box center [567, 324] width 43 height 14
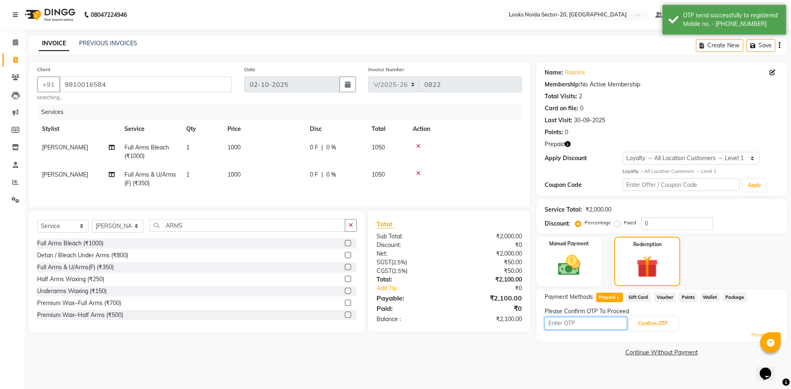
click at [612, 323] on input "text" at bounding box center [586, 323] width 82 height 13
click at [551, 325] on input "text" at bounding box center [586, 323] width 82 height 13
click at [551, 326] on input "text" at bounding box center [586, 323] width 82 height 13
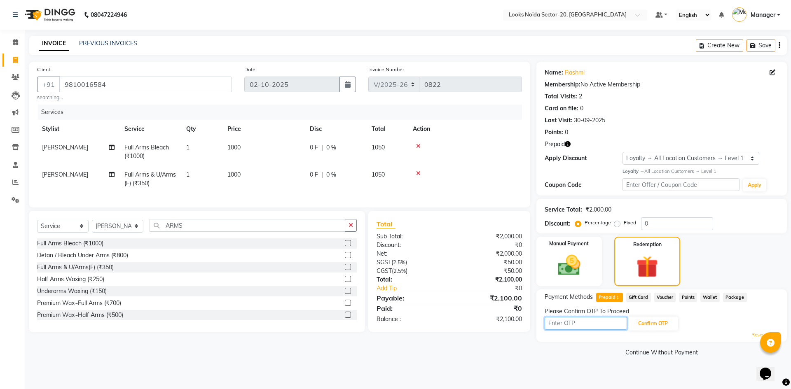
click at [614, 328] on input "text" at bounding box center [586, 323] width 82 height 13
type input "3887"
click at [665, 319] on button "Confirm OTP" at bounding box center [653, 324] width 50 height 14
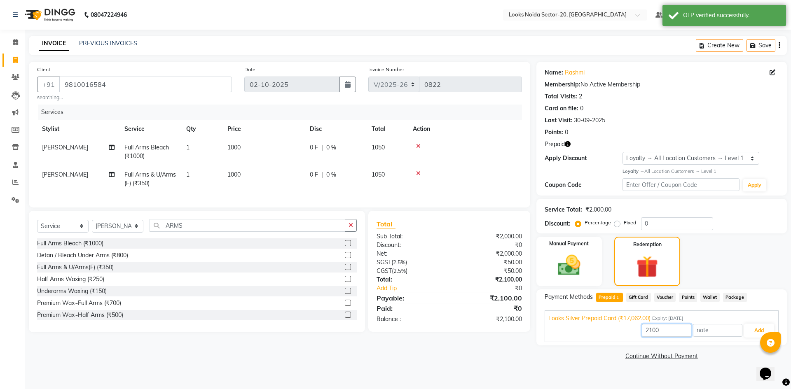
click at [654, 329] on input "2100" at bounding box center [666, 330] width 49 height 13
type input "2000"
click at [752, 330] on button "Add" at bounding box center [759, 331] width 30 height 14
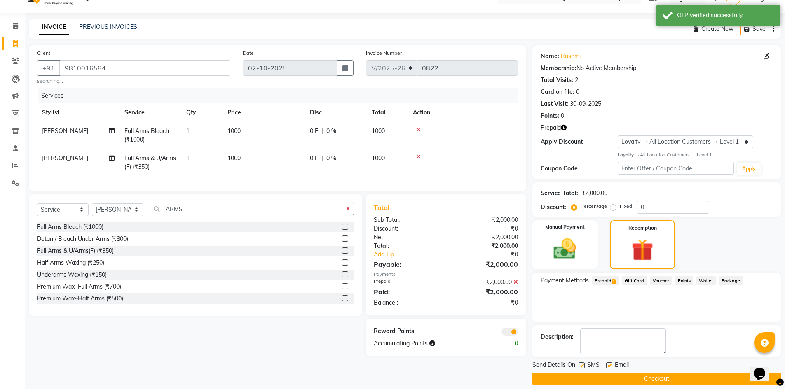
scroll to position [25, 0]
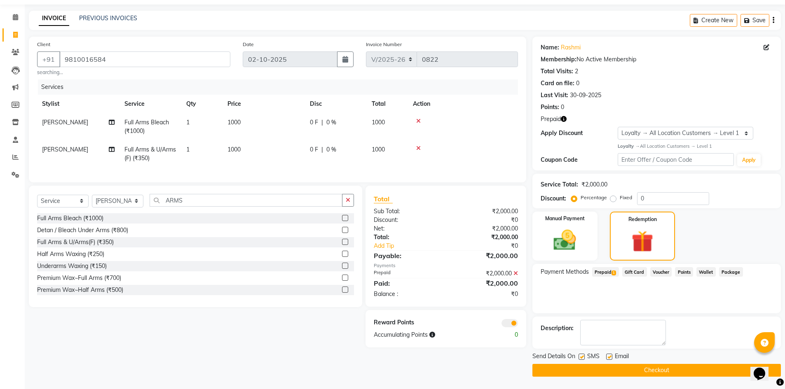
click at [623, 370] on button "Checkout" at bounding box center [656, 370] width 248 height 13
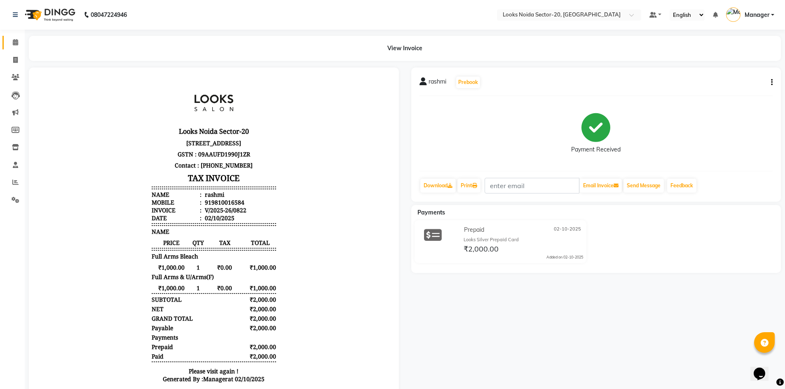
click at [7, 40] on link "Calendar" at bounding box center [12, 43] width 20 height 14
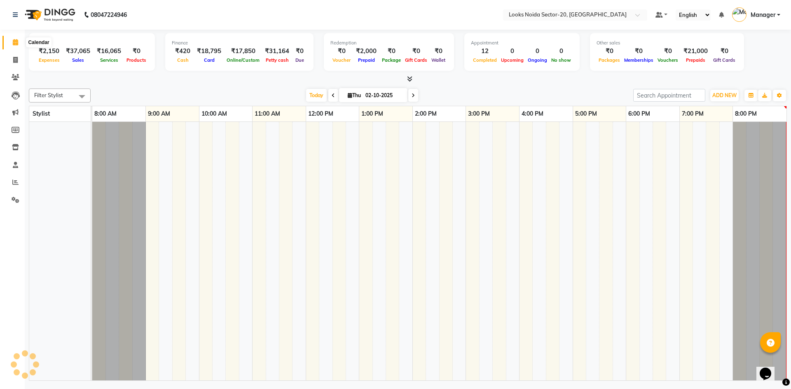
click at [12, 41] on span at bounding box center [15, 42] width 14 height 9
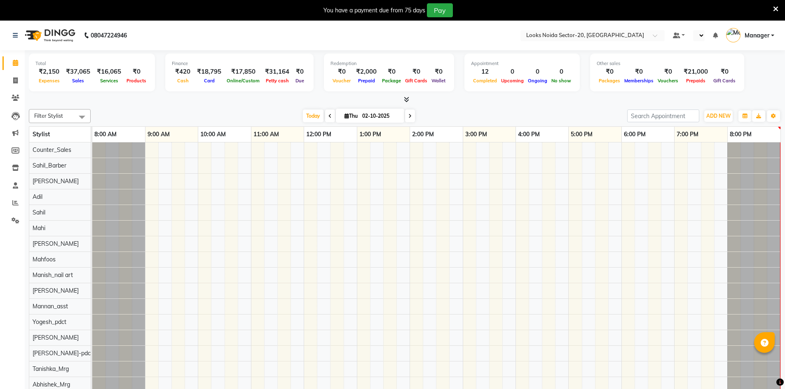
select select "en"
click at [15, 82] on icon at bounding box center [15, 80] width 5 height 6
select select "service"
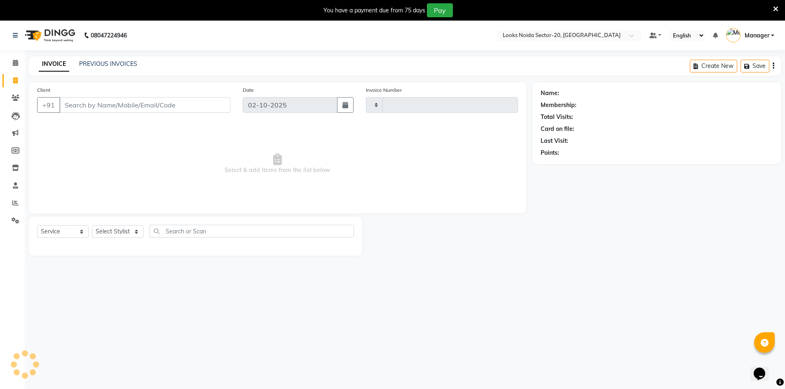
type input "0823"
select select "8646"
click at [83, 109] on input "Client" at bounding box center [144, 105] width 171 height 16
click at [109, 104] on input "Client" at bounding box center [144, 105] width 171 height 16
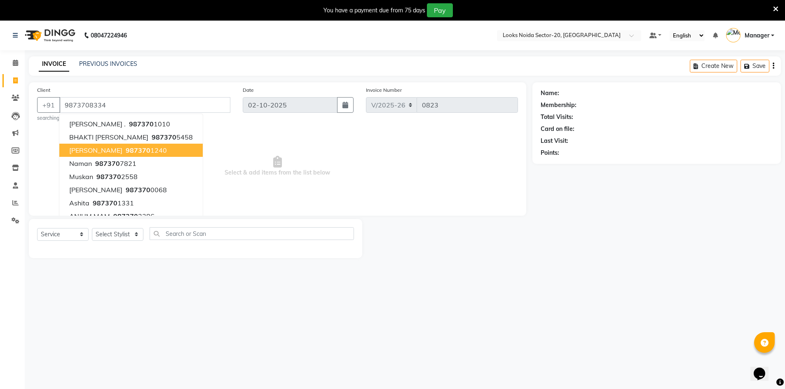
type input "9873708334"
select select "1: Object"
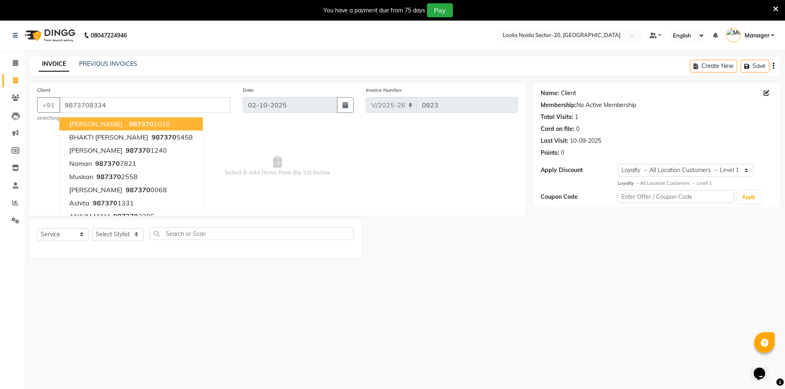
click at [568, 94] on link "Client" at bounding box center [568, 93] width 15 height 9
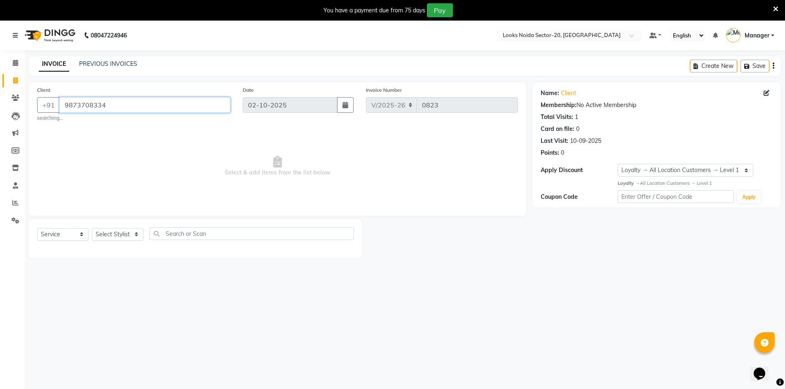
click at [175, 106] on input "9873708334" at bounding box center [144, 105] width 171 height 16
click at [177, 106] on input "9873708334" at bounding box center [144, 105] width 171 height 16
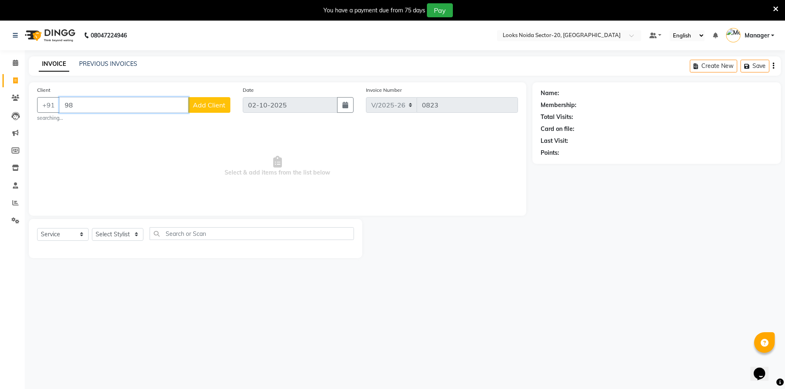
type input "9"
paste input "9873708334"
type input "9873708334"
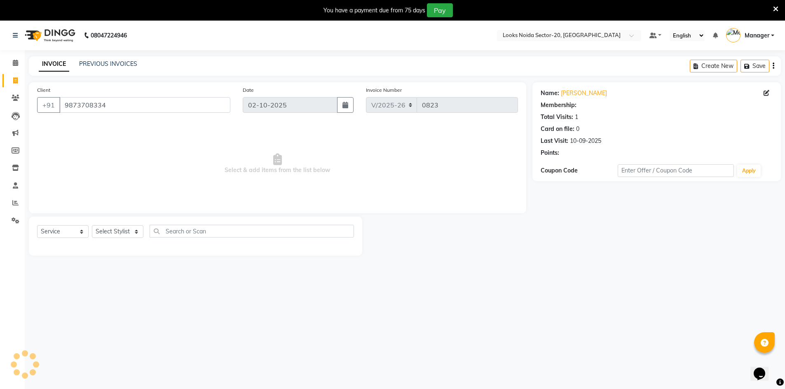
select select "1: Object"
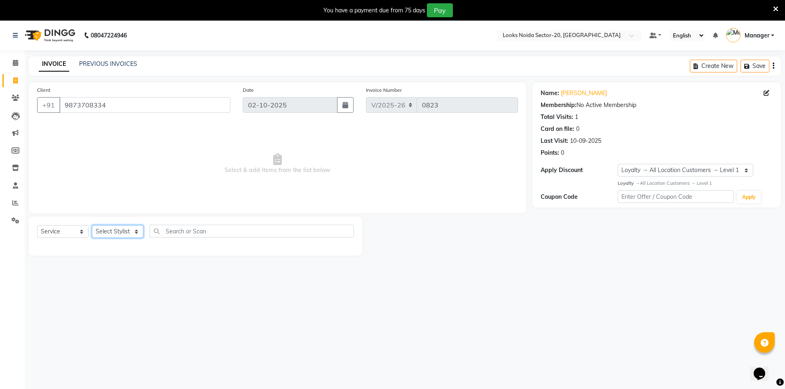
click at [137, 230] on select "Select Stylist Aarti Sharma Abhishek_Mrg Adil Counter_Sales Elisha Fardeen Mahf…" at bounding box center [118, 231] width 52 height 13
select select "91914"
click at [92, 225] on select "Select Stylist Aarti Sharma Abhishek_Mrg Adil Counter_Sales Elisha Fardeen Mahf…" at bounding box center [118, 231] width 52 height 13
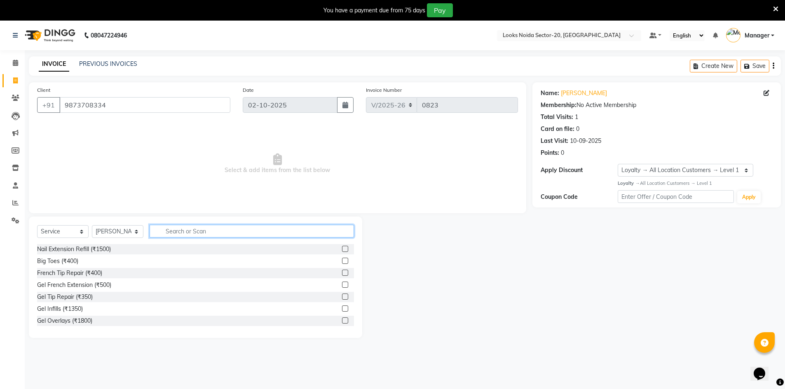
click at [190, 233] on input "text" at bounding box center [252, 231] width 204 height 13
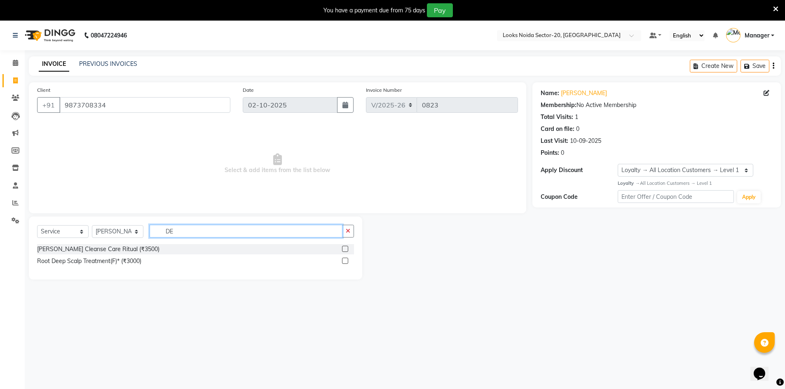
type input "D"
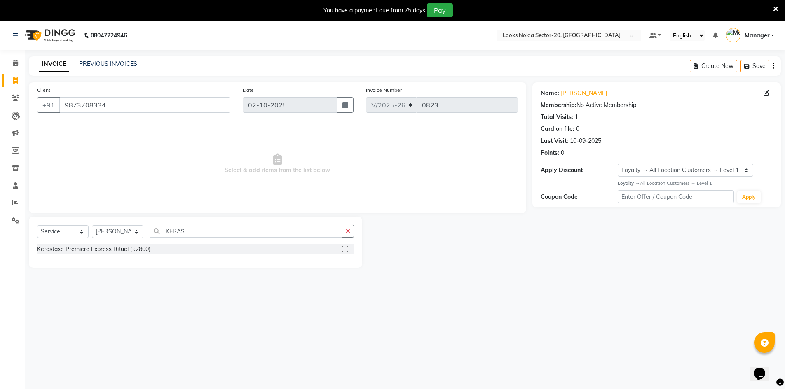
click at [278, 238] on div "Select Service Product Membership Package Voucher Prepaid Gift Card Select Styl…" at bounding box center [195, 234] width 317 height 19
click at [280, 230] on input "KERAS" at bounding box center [246, 231] width 193 height 13
type input "K"
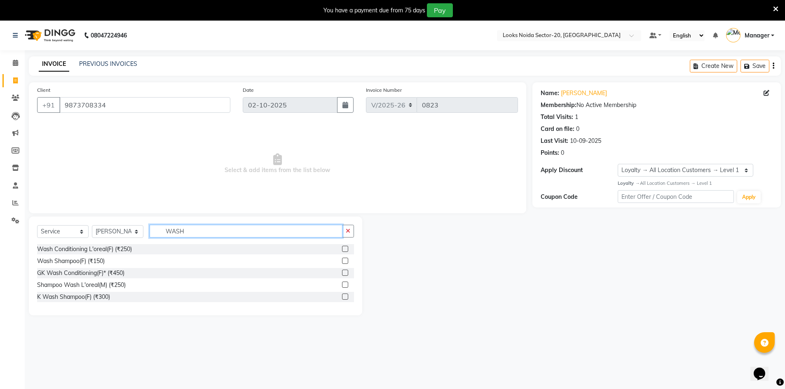
type input "WASH"
click at [345, 296] on label at bounding box center [345, 297] width 6 height 6
click at [345, 296] on input "checkbox" at bounding box center [344, 297] width 5 height 5
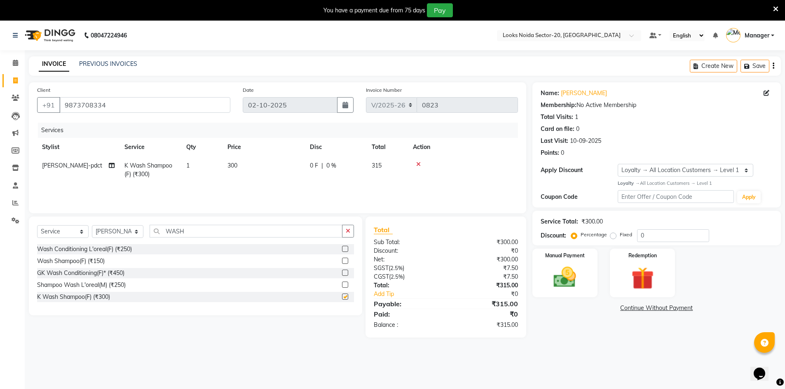
checkbox input "false"
click at [235, 231] on input "WASH" at bounding box center [246, 231] width 193 height 13
type input "W"
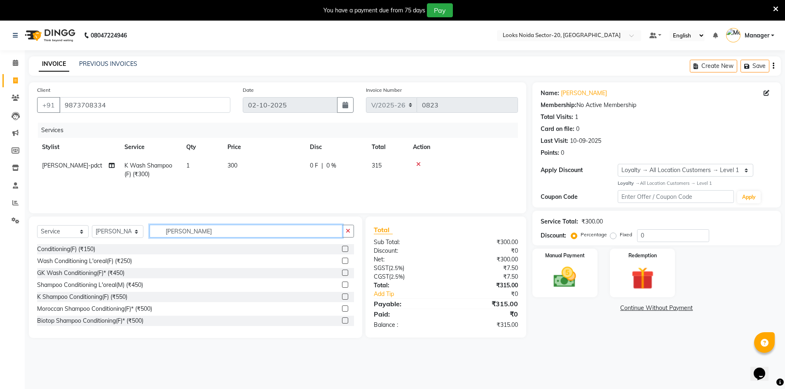
type input "CONDIT"
click at [342, 248] on label at bounding box center [345, 249] width 6 height 6
click at [342, 248] on input "checkbox" at bounding box center [344, 249] width 5 height 5
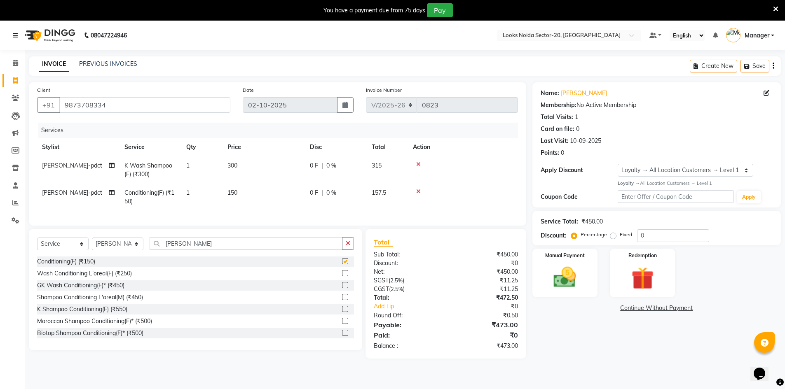
checkbox input "false"
click at [418, 165] on icon at bounding box center [418, 165] width 5 height 6
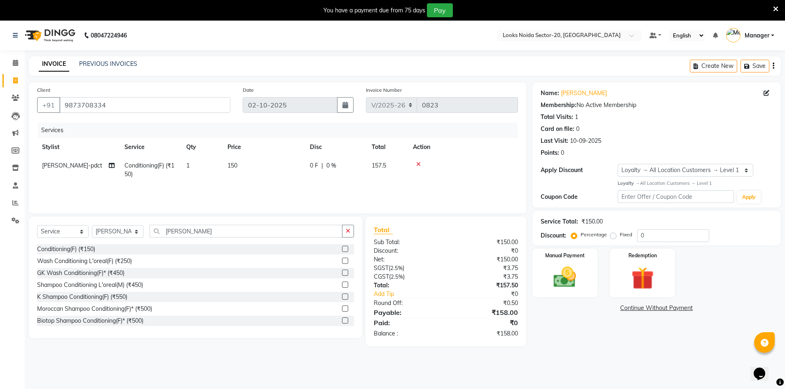
click at [270, 161] on td "150" at bounding box center [264, 170] width 82 height 27
select select "91914"
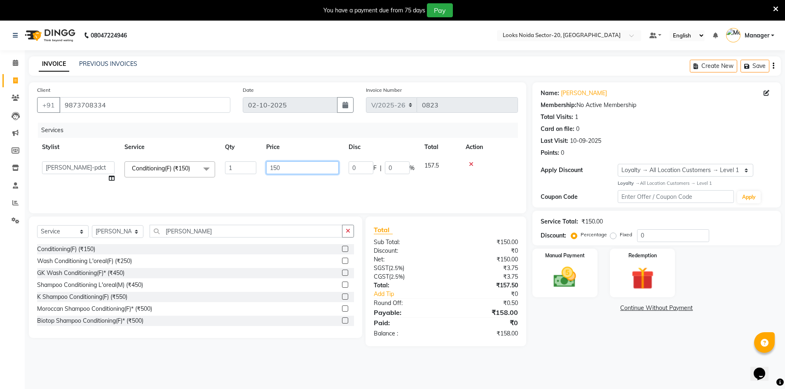
click at [300, 165] on input "150" at bounding box center [302, 168] width 73 height 13
type input "1000"
click at [566, 353] on div "08047224946 Select Location × Looks Noida Sector-20, Noida Default Panel My Pan…" at bounding box center [392, 215] width 785 height 389
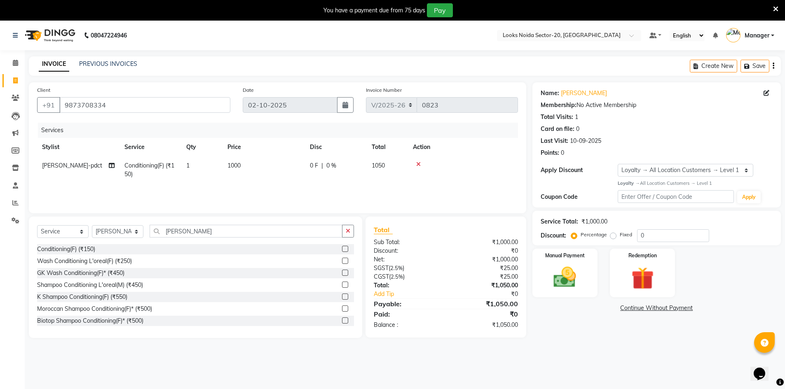
click at [764, 274] on div "Manual Payment Redemption" at bounding box center [656, 273] width 261 height 49
click at [754, 273] on div "Manual Payment Redemption" at bounding box center [656, 273] width 261 height 49
click at [555, 283] on img at bounding box center [565, 277] width 38 height 27
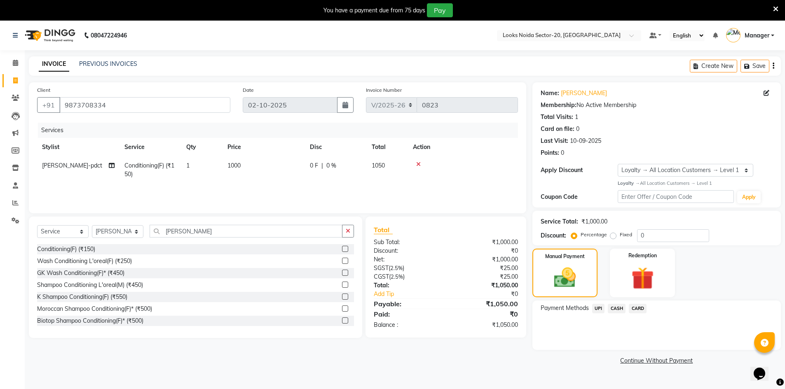
click at [597, 310] on span "UPI" at bounding box center [598, 308] width 13 height 9
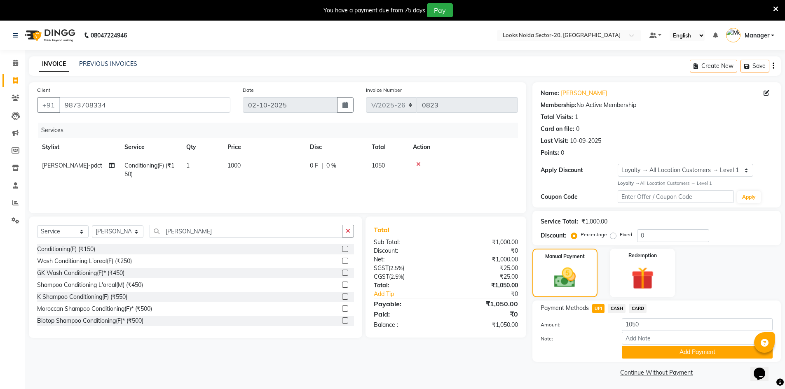
click at [653, 359] on div "Payment Methods UPI CASH CARD Amount: 1050 Note: Add Payment" at bounding box center [656, 331] width 248 height 61
click at [654, 356] on button "Add Payment" at bounding box center [697, 352] width 151 height 13
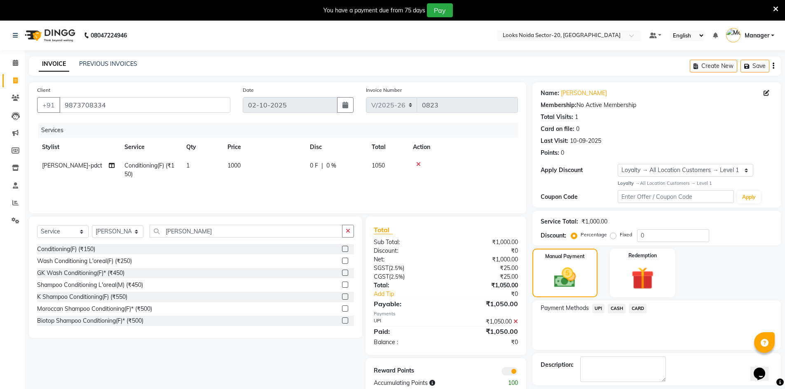
click at [504, 372] on span at bounding box center [509, 372] width 16 height 8
click at [518, 373] on input "checkbox" at bounding box center [518, 373] width 0 height 0
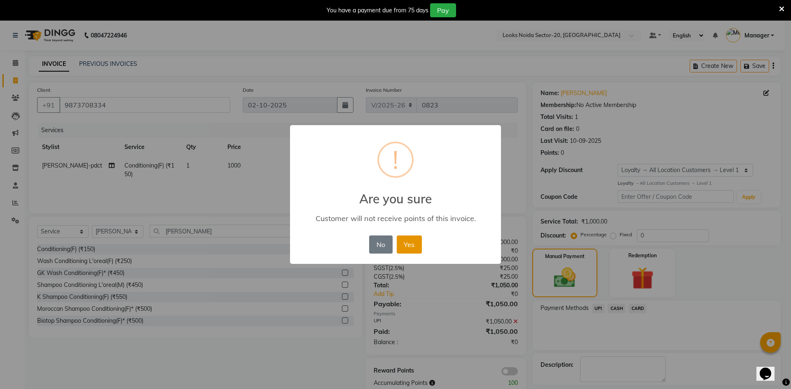
click at [414, 251] on button "Yes" at bounding box center [409, 245] width 25 height 18
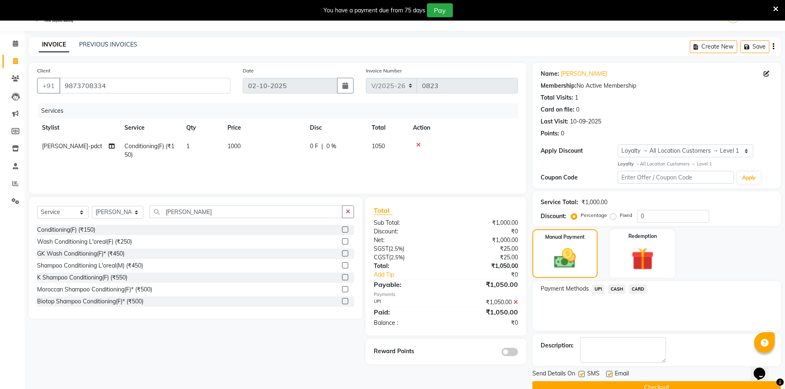
scroll to position [37, 0]
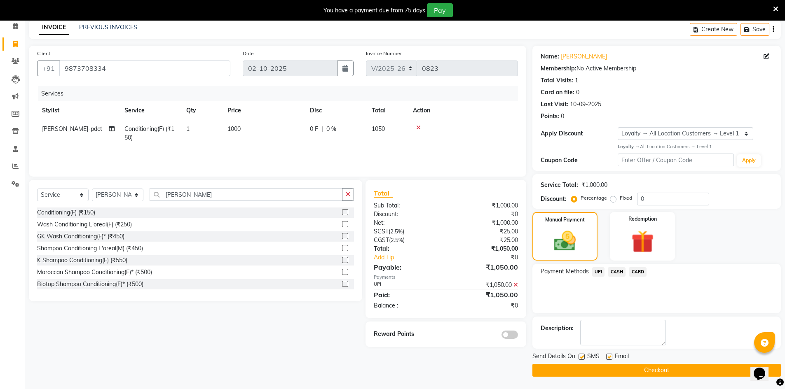
click at [654, 366] on button "Checkout" at bounding box center [656, 370] width 248 height 13
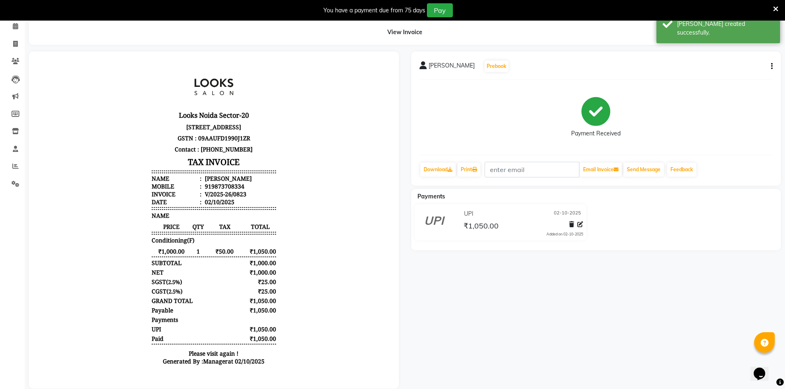
click at [12, 19] on div "You have a payment due from 75 days Pay" at bounding box center [392, 10] width 785 height 21
click at [13, 27] on icon at bounding box center [15, 26] width 5 height 6
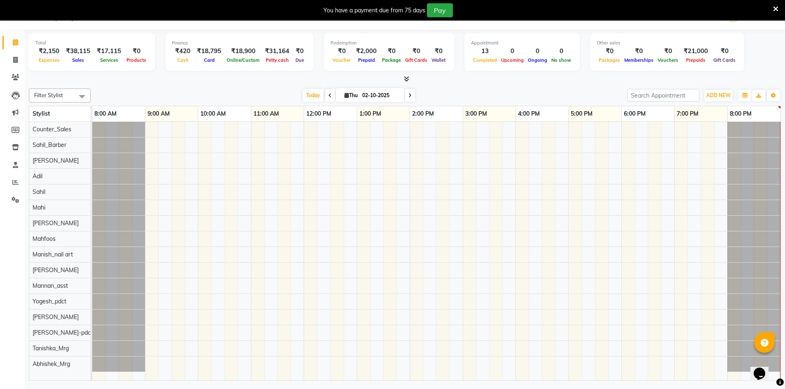
click at [776, 9] on icon at bounding box center [775, 8] width 5 height 7
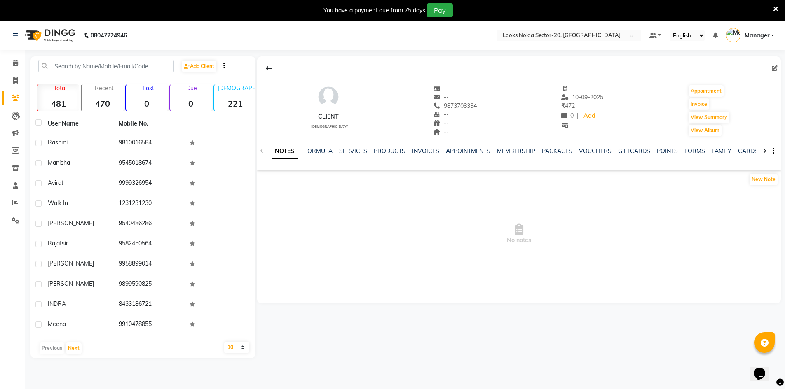
drag, startPoint x: 323, startPoint y: 125, endPoint x: 397, endPoint y: 117, distance: 74.2
click at [329, 125] on span "[DEMOGRAPHIC_DATA]" at bounding box center [329, 126] width 37 height 4
click at [776, 67] on icon at bounding box center [775, 69] width 6 height 6
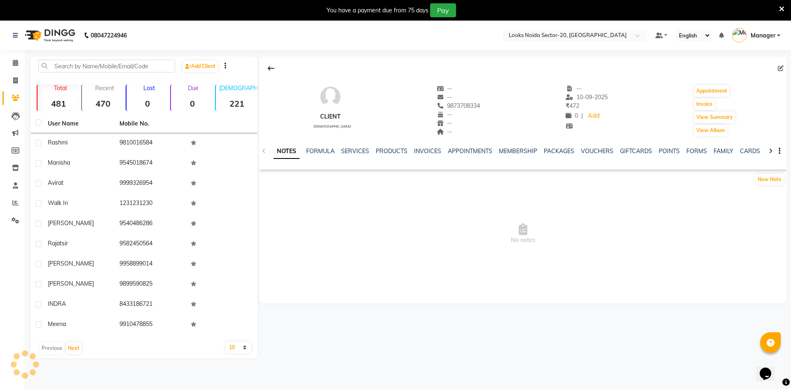
select select "[DEMOGRAPHIC_DATA]"
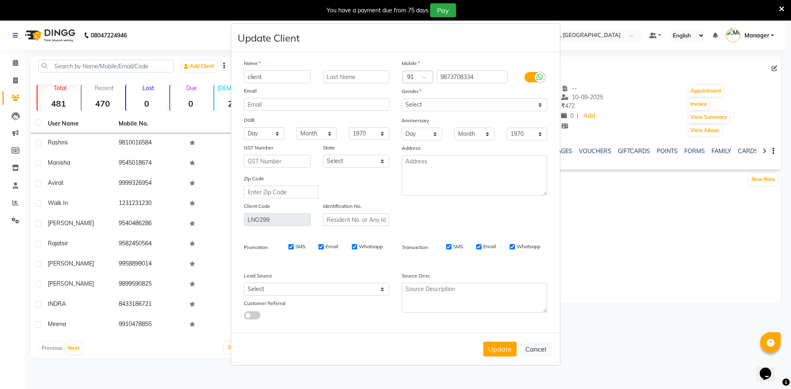
click at [276, 79] on input "client" at bounding box center [277, 76] width 67 height 13
type input "c"
type input "[PERSON_NAME]"
click at [501, 347] on button "Update" at bounding box center [499, 349] width 33 height 15
select select
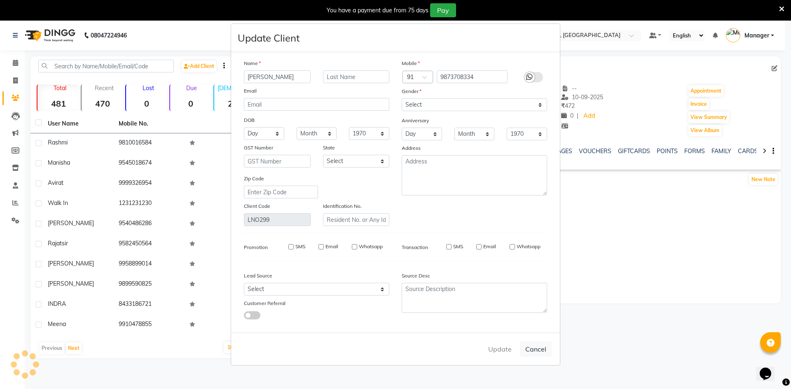
select select
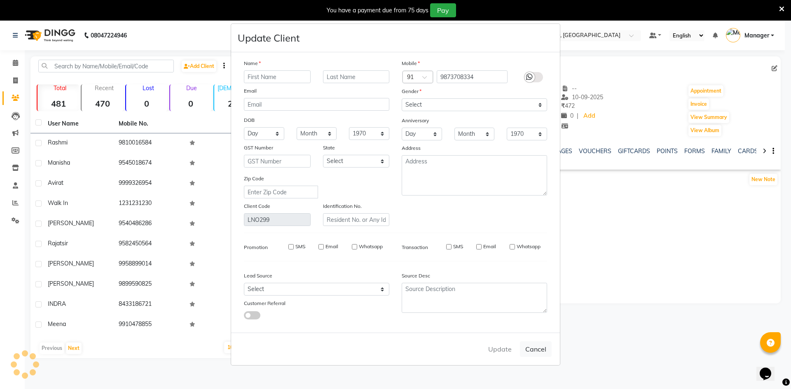
select select
checkbox input "false"
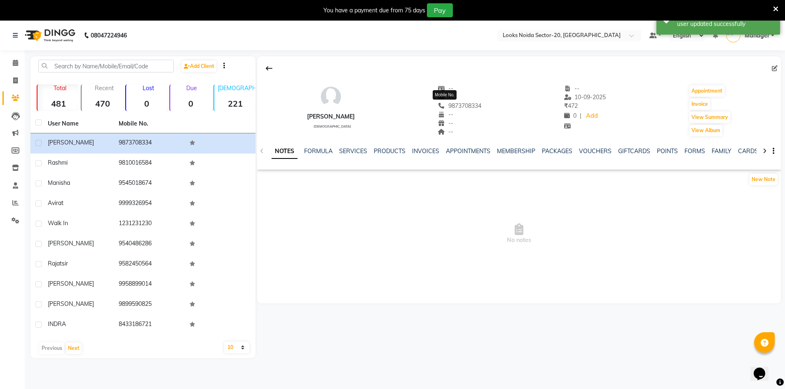
drag, startPoint x: 474, startPoint y: 105, endPoint x: 433, endPoint y: 104, distance: 40.4
click at [433, 104] on div "[PERSON_NAME] [DEMOGRAPHIC_DATA] -- -- [PHONE_NUMBER] Mobile No. -- -- -- -- [D…" at bounding box center [519, 106] width 524 height 61
copy span "9873708334"
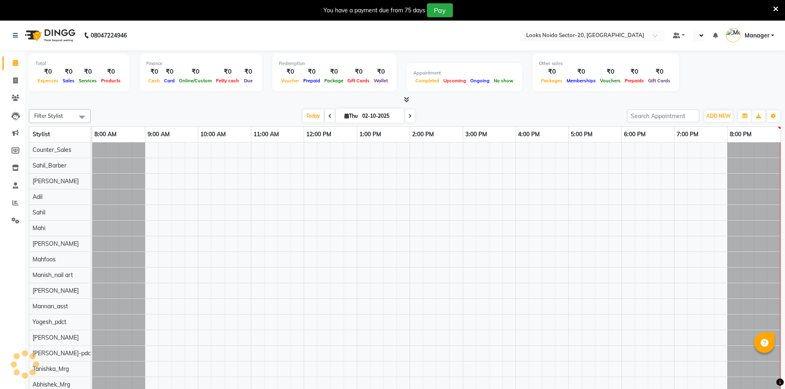
scroll to position [0, 2]
select select "en"
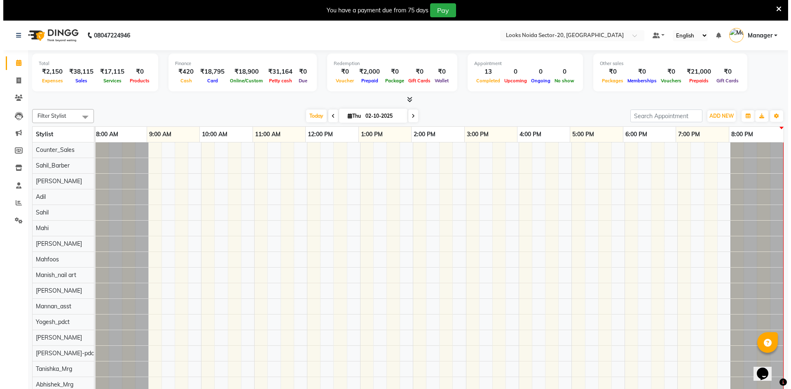
scroll to position [0, 0]
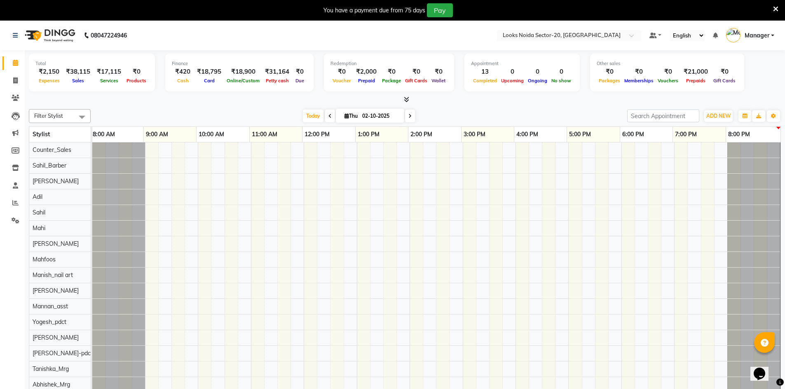
click at [774, 10] on icon at bounding box center [775, 8] width 5 height 7
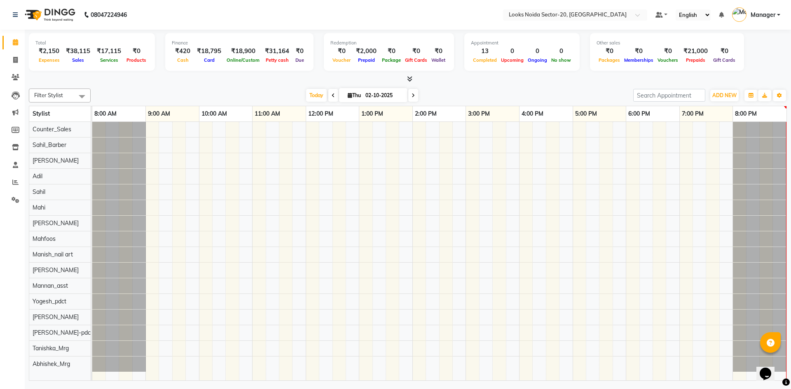
drag, startPoint x: 230, startPoint y: 7, endPoint x: 225, endPoint y: 5, distance: 4.8
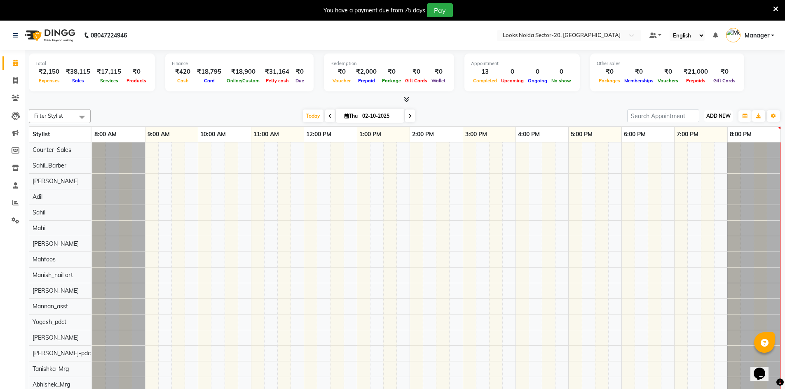
click at [717, 113] on span "ADD NEW" at bounding box center [718, 116] width 24 height 6
click at [688, 157] on link "Add Expense" at bounding box center [699, 153] width 65 height 11
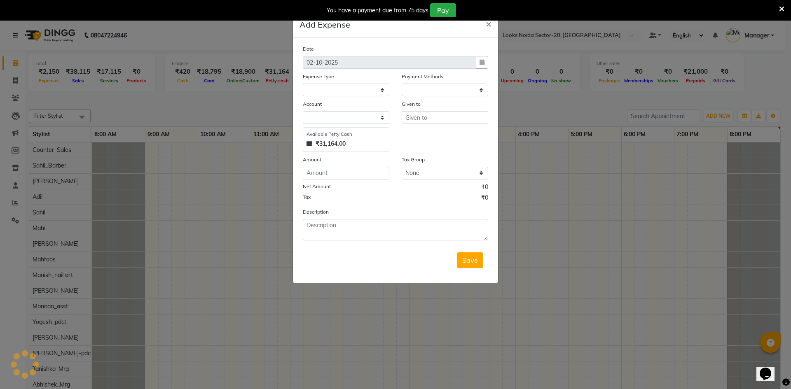
select select "1"
select select "7896"
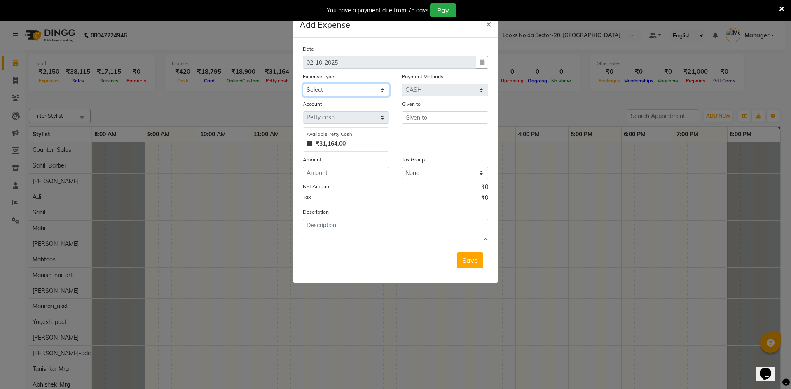
click at [353, 92] on select "Select Accommodation Aesthetics Bank Deposit BLINKIT Cash Handover Client Refun…" at bounding box center [346, 90] width 87 height 13
select select "24170"
click at [303, 84] on select "Select Accommodation Aesthetics Bank Deposit BLINKIT Cash Handover Client Refun…" at bounding box center [346, 90] width 87 height 13
drag, startPoint x: 345, startPoint y: 236, endPoint x: 355, endPoint y: 185, distance: 52.1
click at [347, 231] on textarea at bounding box center [395, 229] width 185 height 21
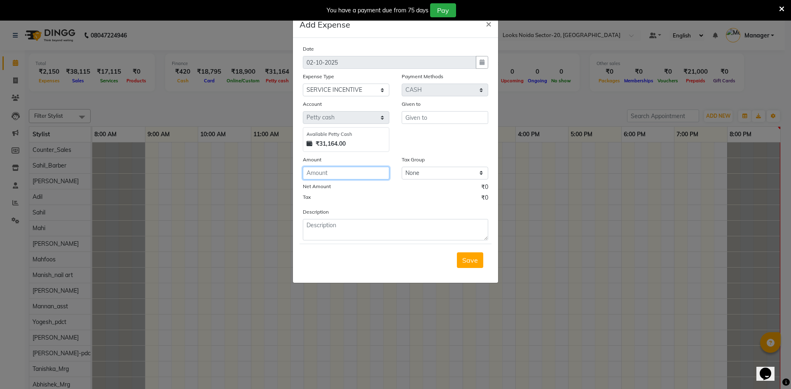
click at [354, 175] on input "number" at bounding box center [346, 173] width 87 height 13
type input "100"
click at [370, 234] on textarea at bounding box center [395, 229] width 185 height 21
type textarea "MANNAN DAILY SALES INC 02 OCTOBER"
click at [418, 119] on input "text" at bounding box center [445, 117] width 87 height 13
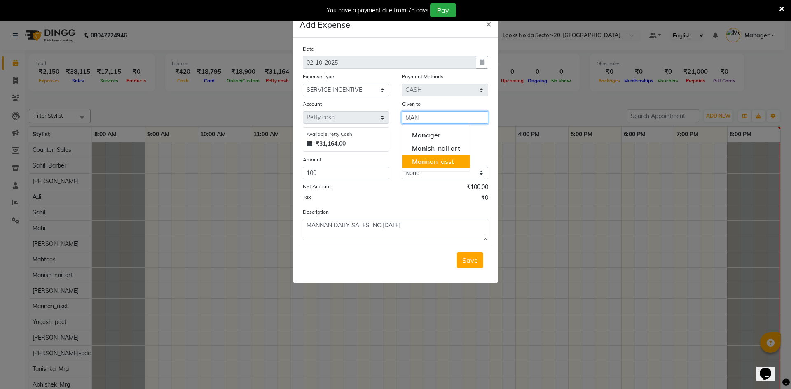
click at [442, 160] on ngb-highlight "Man nan_asst" at bounding box center [433, 161] width 42 height 8
type input "Mannan_asst"
drag, startPoint x: 473, startPoint y: 262, endPoint x: 445, endPoint y: 286, distance: 37.4
click at [445, 286] on ngb-modal-window "Add Expense × Date 02-10-2025 Expense Type Select Accommodation Aesthetics Bank…" at bounding box center [395, 194] width 791 height 389
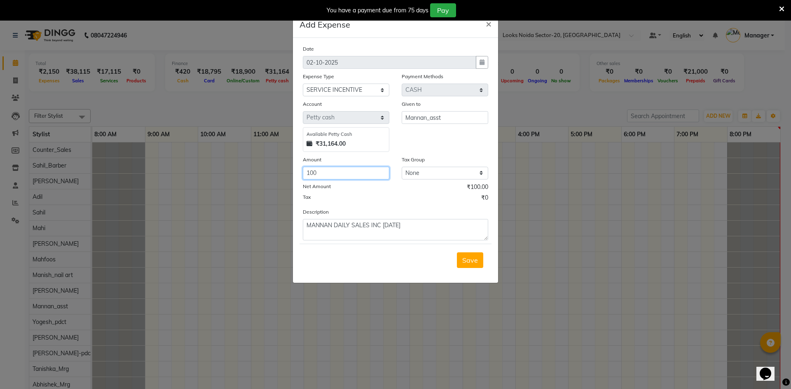
click at [314, 172] on input "100" at bounding box center [346, 173] width 87 height 13
type input "150"
click at [471, 258] on span "Save" at bounding box center [470, 260] width 16 height 8
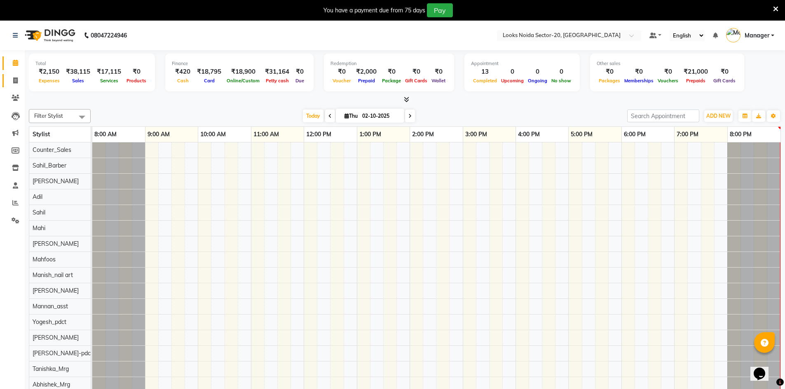
click at [14, 76] on link "Invoice" at bounding box center [12, 81] width 20 height 14
select select "service"
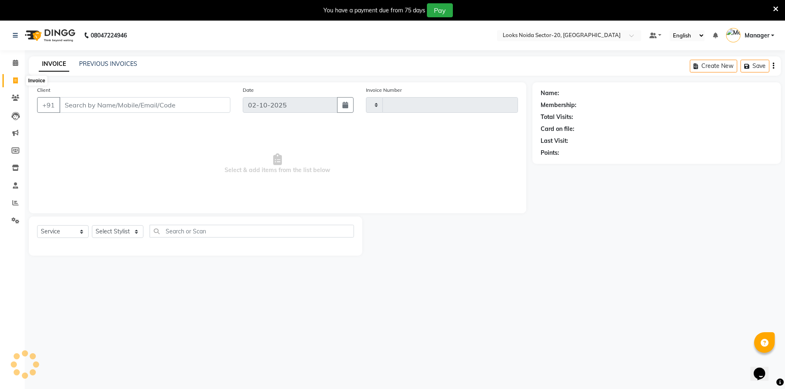
type input "0824"
select select "8646"
click at [19, 64] on span at bounding box center [15, 63] width 14 height 9
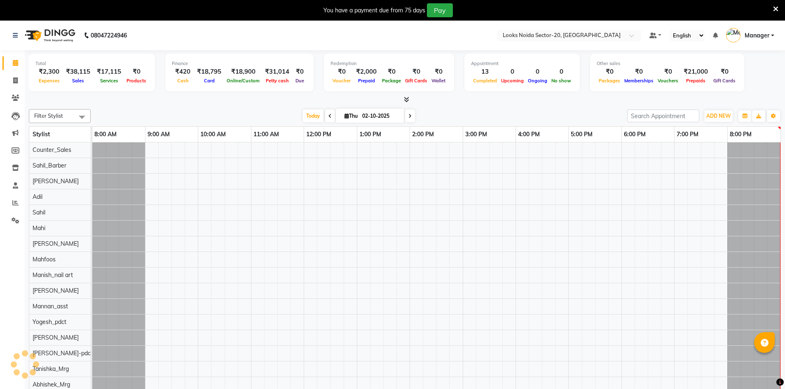
click at [776, 8] on icon at bounding box center [775, 8] width 5 height 7
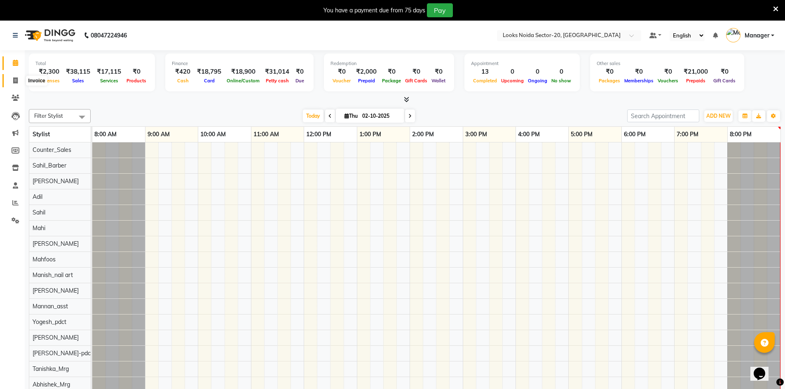
click at [12, 83] on span at bounding box center [15, 80] width 14 height 9
select select "8646"
select select "service"
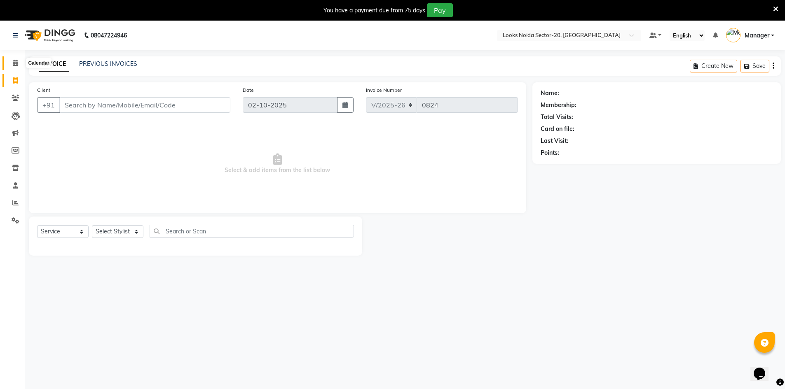
click at [9, 61] on span at bounding box center [15, 63] width 14 height 9
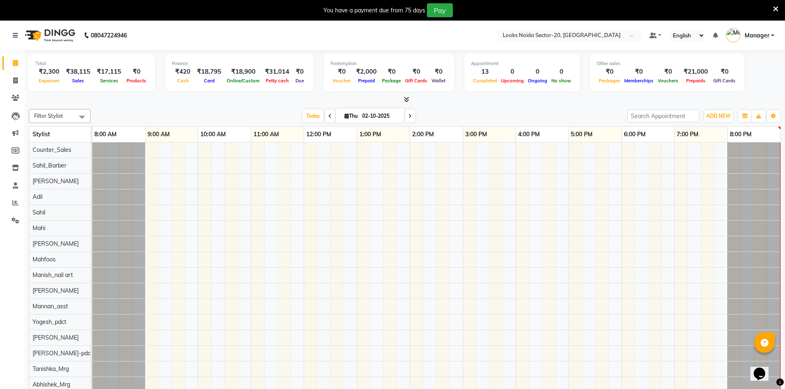
click at [775, 6] on icon at bounding box center [775, 8] width 5 height 7
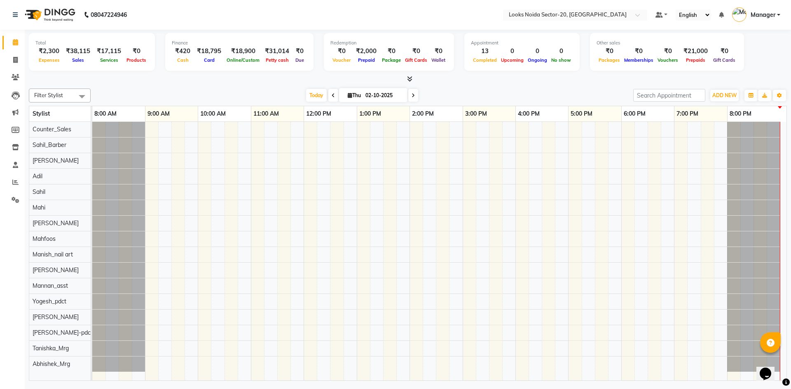
click at [266, 20] on nav "08047224946 Select Location × Looks Noida Sector-20, Noida Default Panel My Pan…" at bounding box center [395, 15] width 791 height 30
click at [724, 94] on span "ADD NEW" at bounding box center [724, 95] width 24 height 6
click at [712, 134] on link "Add Expense" at bounding box center [705, 132] width 65 height 11
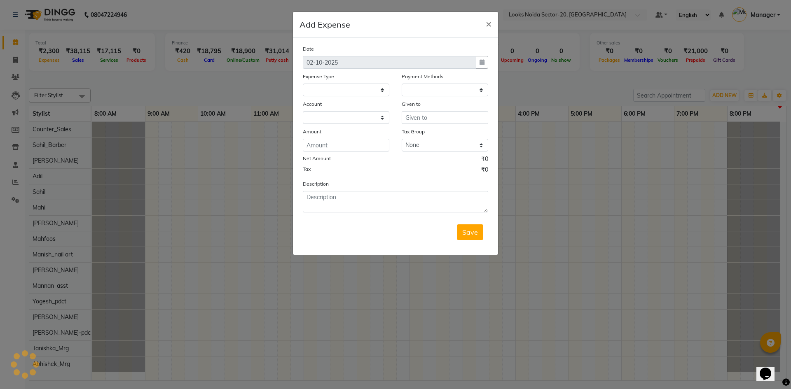
select select
select select "1"
select select "7896"
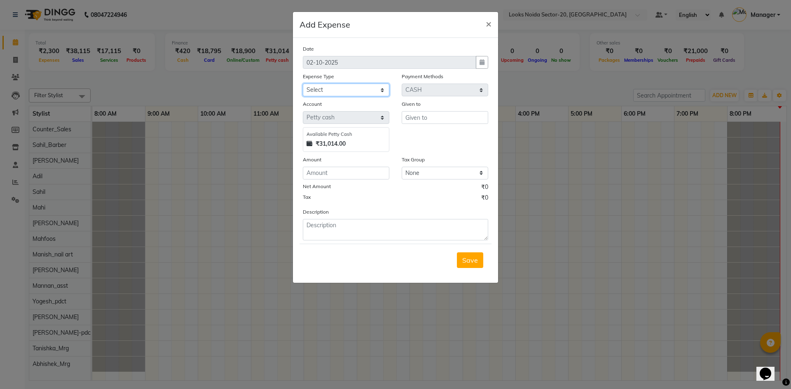
drag, startPoint x: 351, startPoint y: 91, endPoint x: 351, endPoint y: 96, distance: 4.9
click at [351, 91] on select "Select Accommodation Aesthetics Bank Deposit BLINKIT Cash Handover Client Refun…" at bounding box center [346, 90] width 87 height 13
select select "24170"
click at [303, 84] on select "Select Accommodation Aesthetics Bank Deposit BLINKIT Cash Handover Client Refun…" at bounding box center [346, 90] width 87 height 13
click at [354, 171] on input "number" at bounding box center [346, 173] width 87 height 13
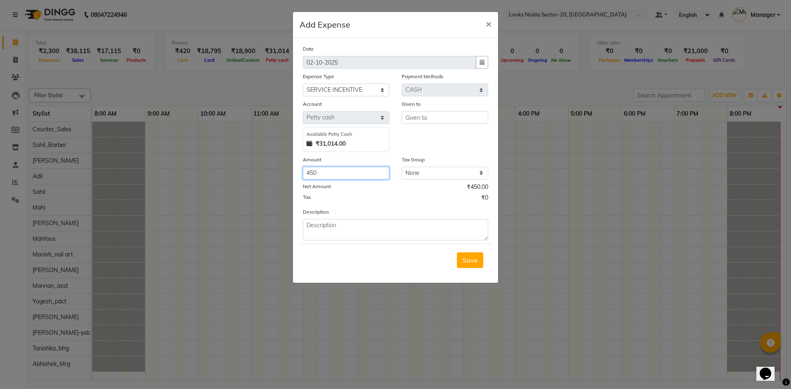
type input "450"
click at [415, 125] on div "Given to" at bounding box center [445, 126] width 99 height 52
click at [420, 122] on div "Given to" at bounding box center [445, 126] width 99 height 52
click at [423, 121] on input "text" at bounding box center [445, 117] width 87 height 13
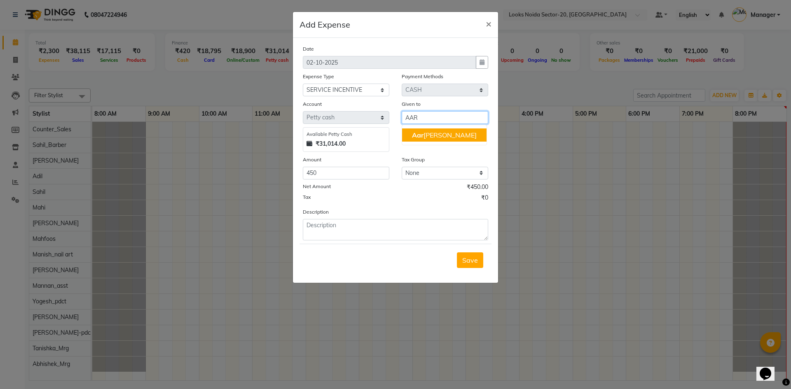
click at [414, 140] on button "Aar ti Sharma" at bounding box center [444, 135] width 84 height 13
type input "[PERSON_NAME]"
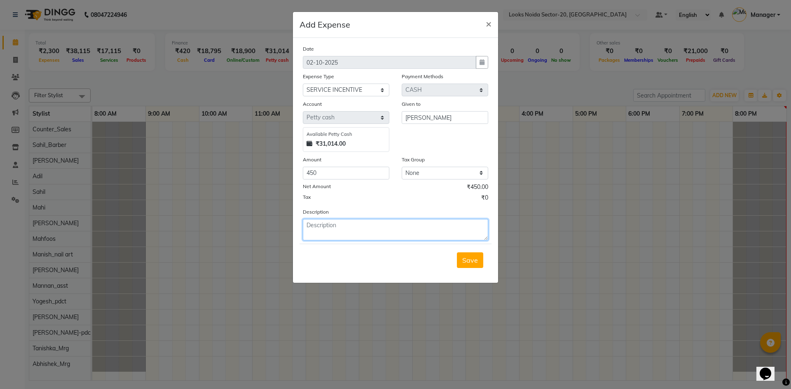
click at [377, 223] on textarea at bounding box center [395, 229] width 185 height 21
type textarea "AARTI DAILY SALES INC 31 & 02 OCT"
click at [478, 265] on button "Save" at bounding box center [470, 261] width 26 height 16
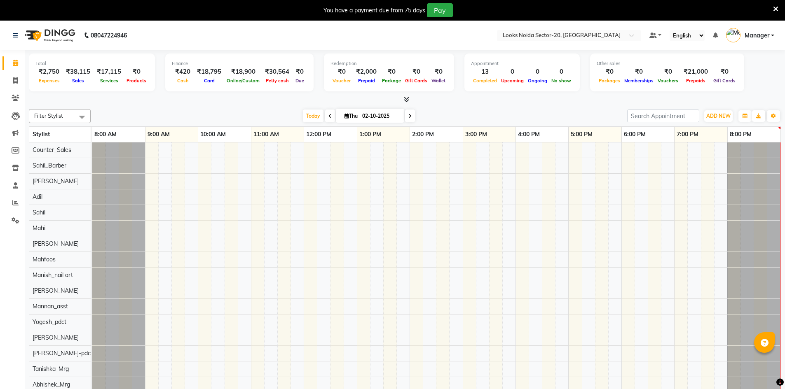
click at [775, 10] on icon at bounding box center [775, 8] width 5 height 7
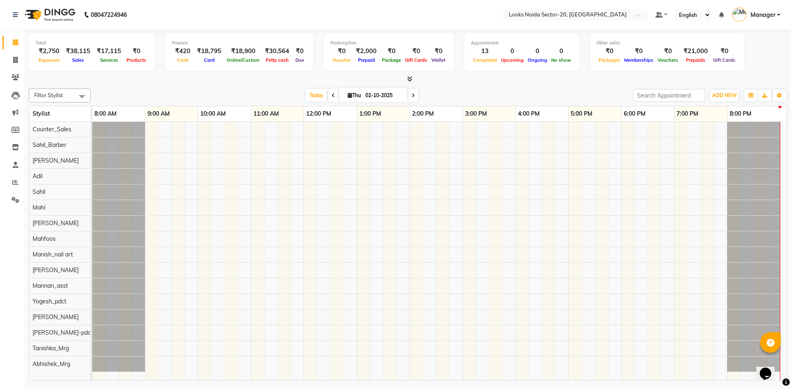
click at [129, 76] on div at bounding box center [408, 79] width 758 height 9
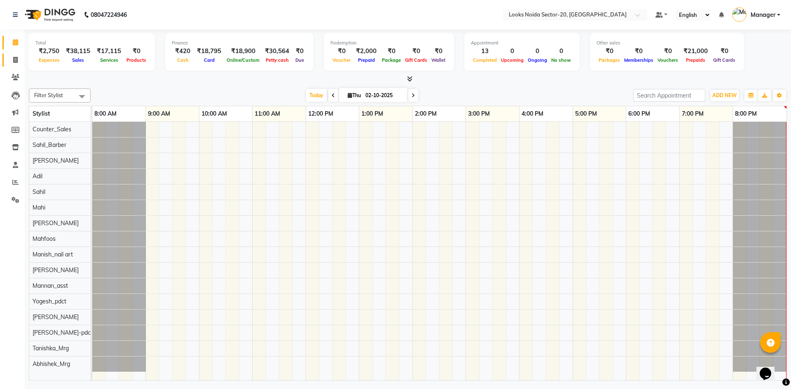
click at [13, 66] on link "Invoice" at bounding box center [12, 61] width 20 height 14
select select "service"
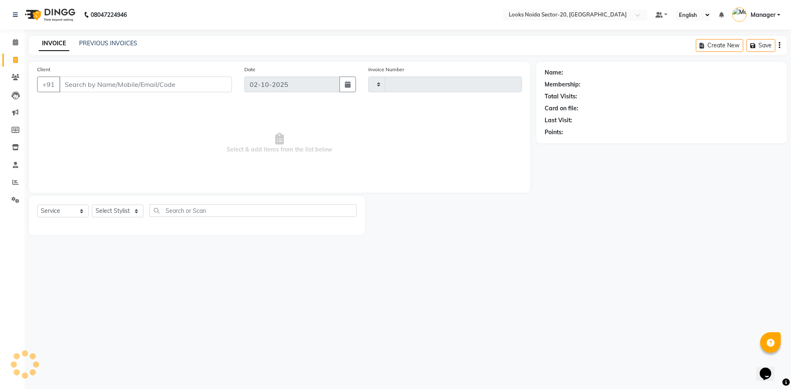
type input "0824"
select select "8646"
click at [192, 82] on input "Client" at bounding box center [145, 85] width 173 height 16
click at [180, 84] on input "Client" at bounding box center [145, 85] width 173 height 16
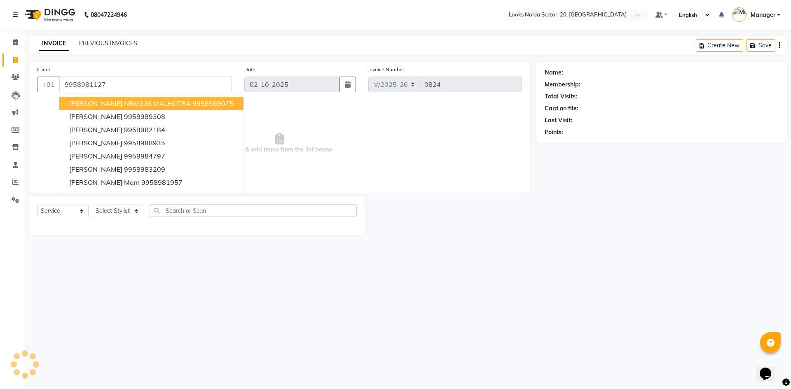
type input "9958981127"
select select "1: Object"
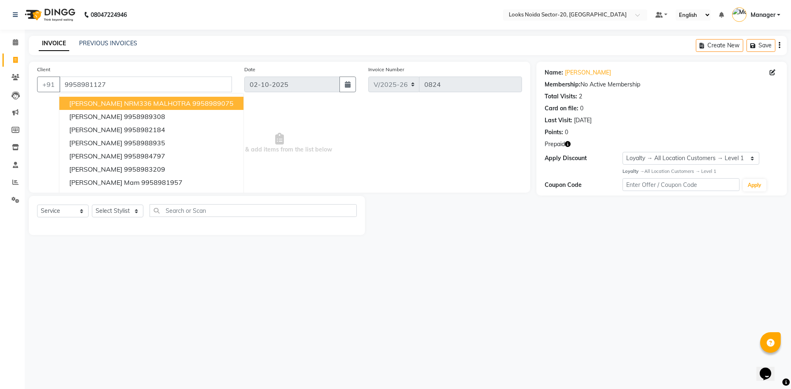
click at [297, 182] on span "Select & add items from the list below" at bounding box center [279, 143] width 485 height 82
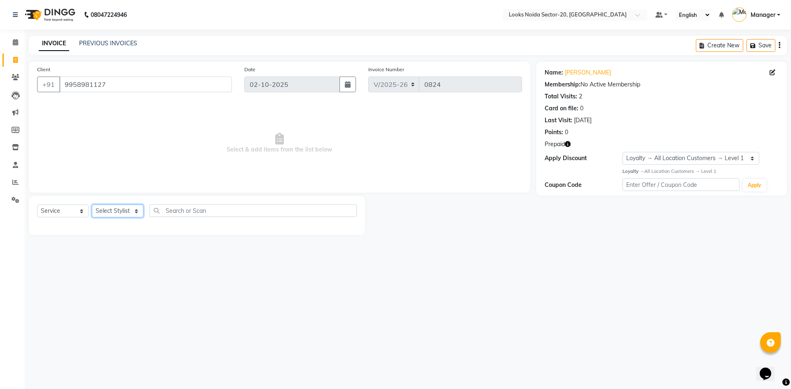
click at [121, 211] on select "Select Stylist Aarti Sharma Abhishek_Mrg Adil Counter_Sales Elisha Fardeen Mahf…" at bounding box center [118, 211] width 52 height 13
select select "88090"
click at [92, 205] on select "Select Stylist Aarti Sharma Abhishek_Mrg Adil Counter_Sales Elisha Fardeen Mahf…" at bounding box center [118, 211] width 52 height 13
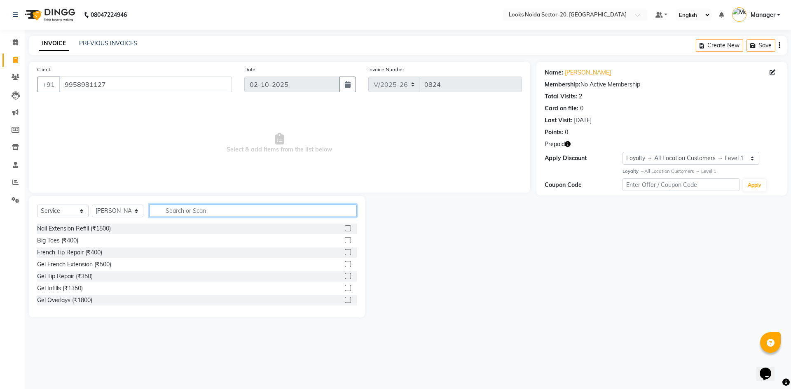
click at [278, 205] on input "text" at bounding box center [253, 210] width 207 height 13
type input "DET"
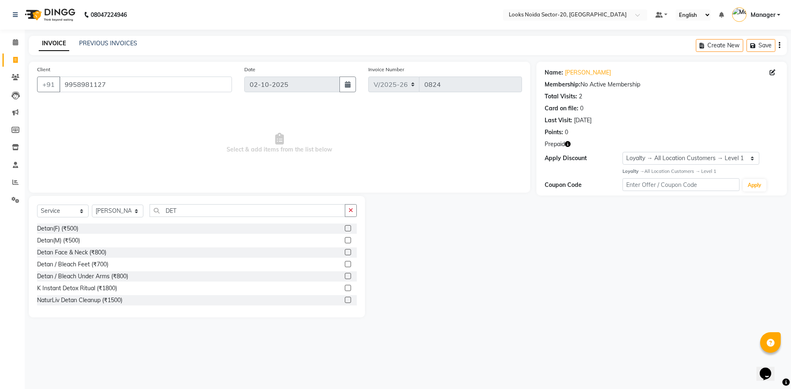
click at [345, 228] on label at bounding box center [348, 228] width 6 height 6
click at [345, 228] on input "checkbox" at bounding box center [347, 228] width 5 height 5
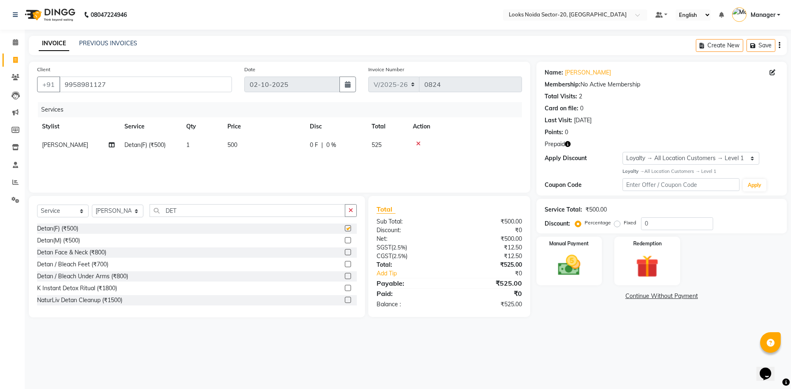
checkbox input "false"
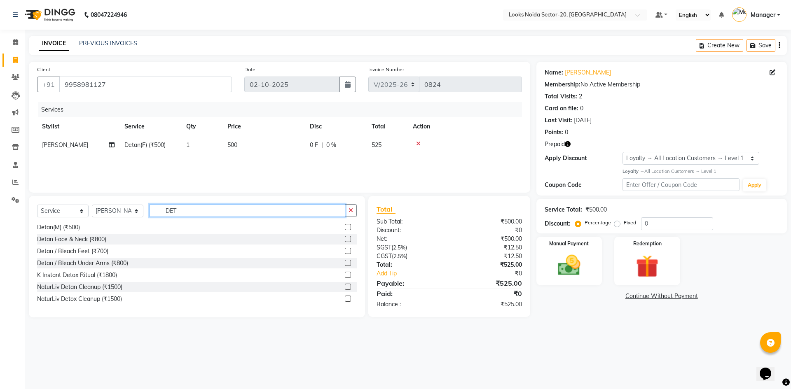
click at [279, 209] on input "DET" at bounding box center [248, 210] width 196 height 13
type input "D"
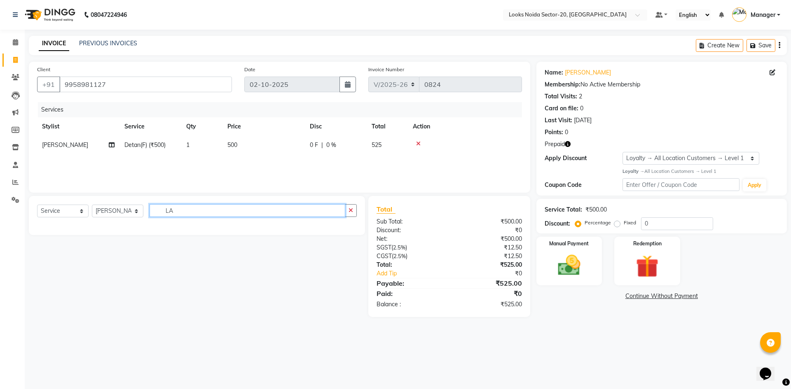
type input "L"
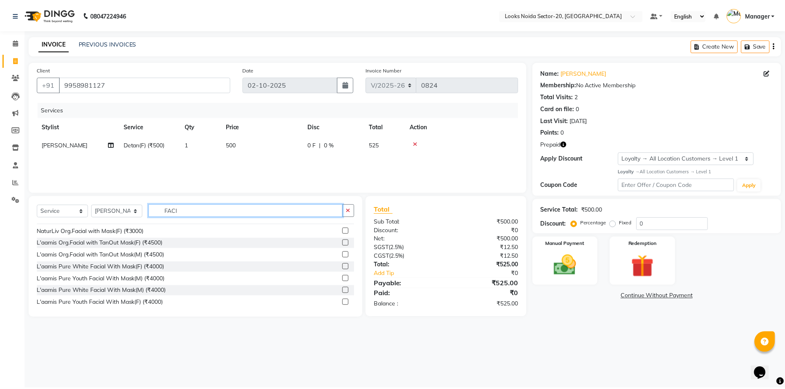
scroll to position [240, 0]
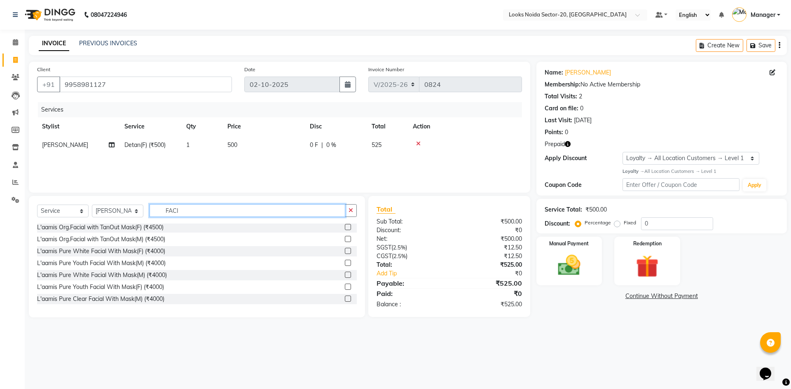
type input "FACI"
click at [345, 287] on label at bounding box center [348, 287] width 6 height 6
click at [345, 287] on input "checkbox" at bounding box center [347, 287] width 5 height 5
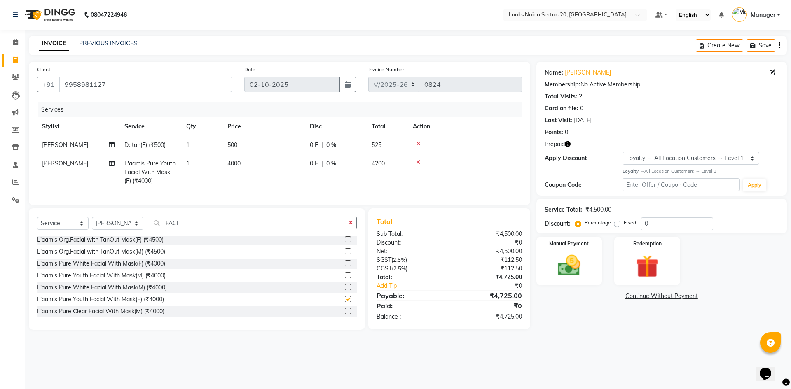
checkbox input "false"
click at [248, 169] on td "4000" at bounding box center [264, 173] width 82 height 36
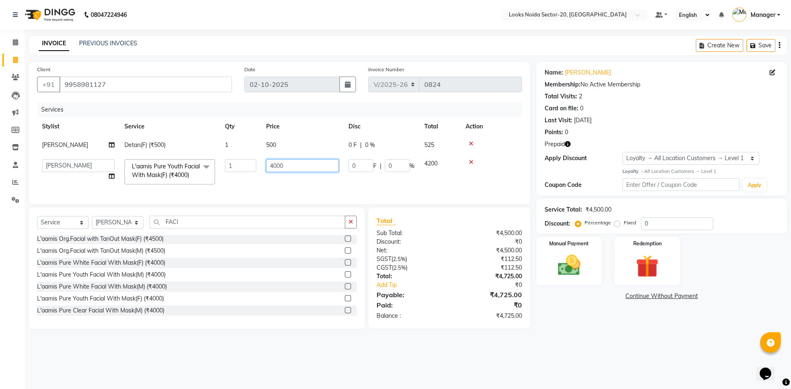
click at [293, 164] on input "4000" at bounding box center [302, 165] width 73 height 13
type input "4"
type input "5000"
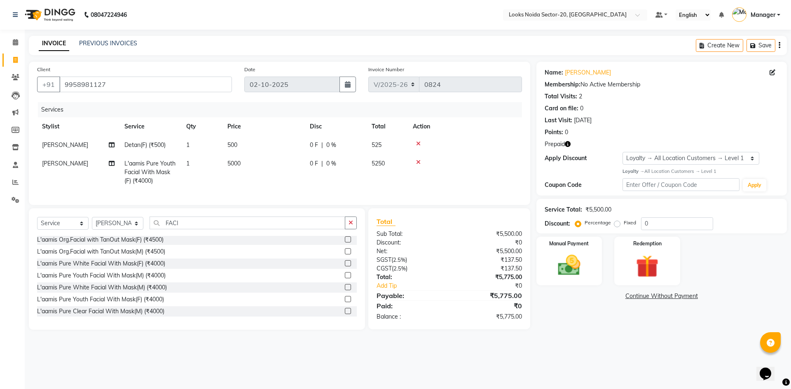
click at [584, 337] on main "INVOICE PREVIOUS INVOICES Create New Save Client +91 9958981127 Date 02-10-2025…" at bounding box center [408, 189] width 766 height 307
click at [231, 149] on td "500" at bounding box center [264, 145] width 82 height 19
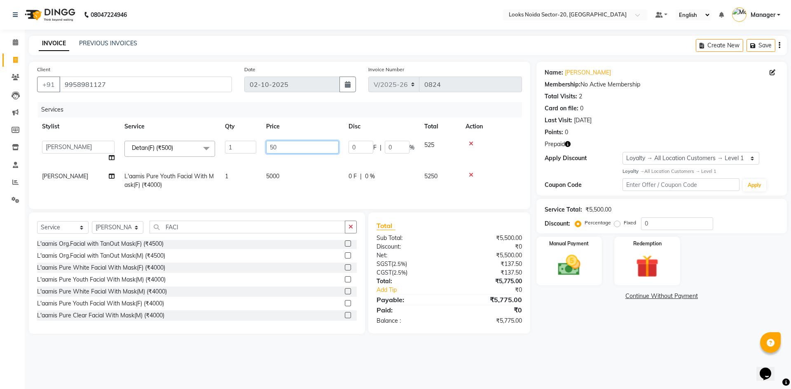
click at [287, 150] on input "50" at bounding box center [302, 147] width 73 height 13
type input "5"
type input "1000"
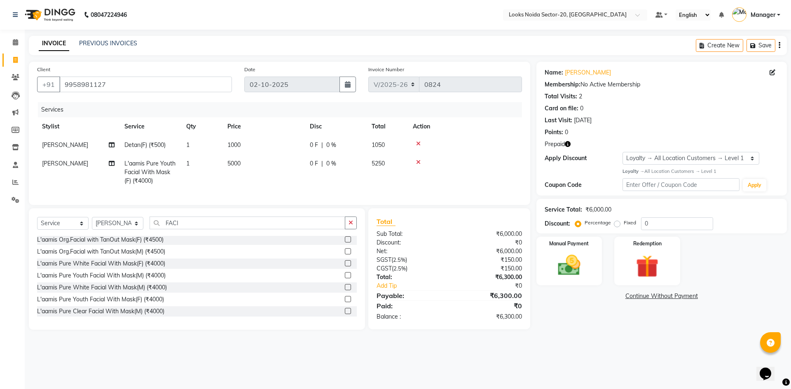
click at [685, 315] on div "Name: Richa Chaudhary Membership: No Active Membership Total Visits: 2 Card on …" at bounding box center [664, 196] width 257 height 268
click at [646, 270] on img at bounding box center [647, 266] width 38 height 29
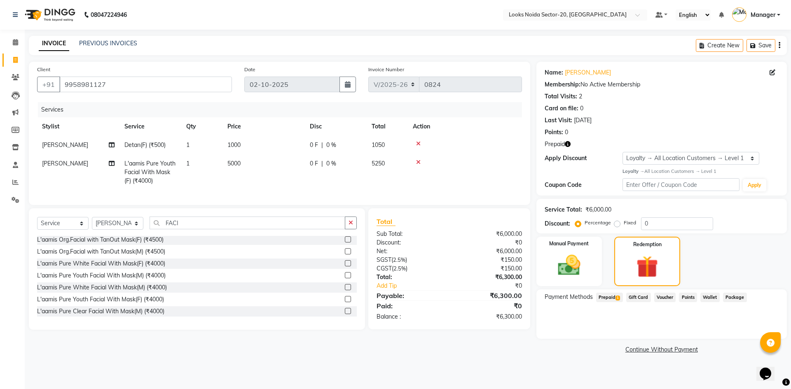
click at [620, 300] on span "1" at bounding box center [618, 298] width 5 height 5
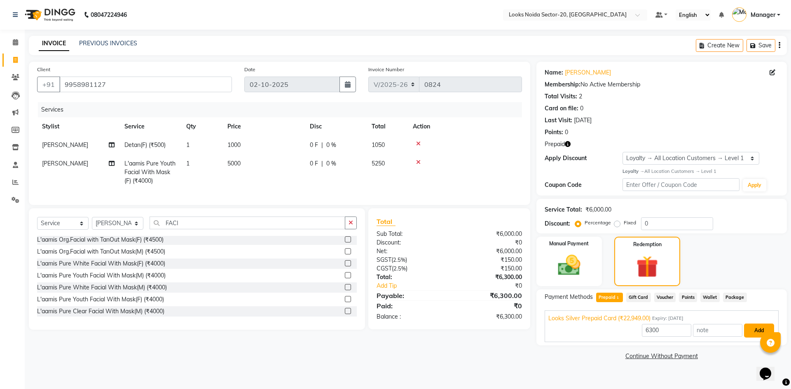
click at [756, 328] on button "Add" at bounding box center [759, 331] width 30 height 14
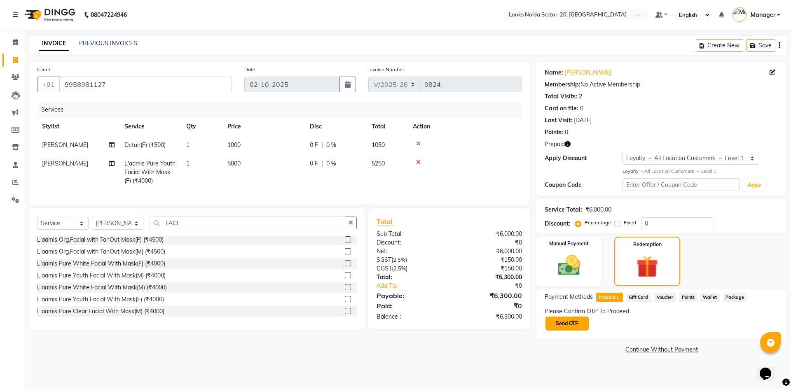
click at [553, 323] on button "Send OTP" at bounding box center [567, 324] width 43 height 14
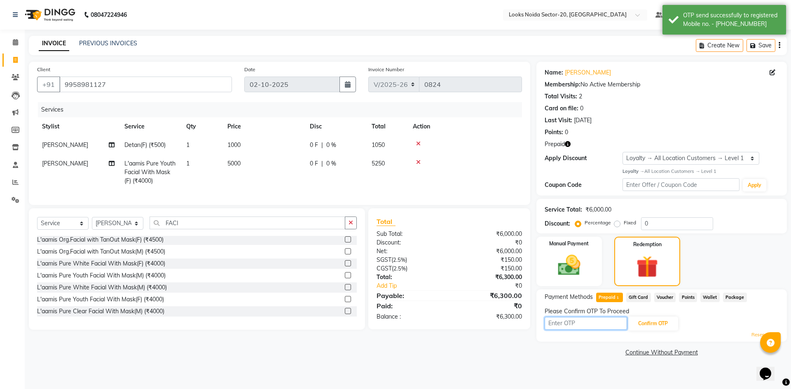
click at [621, 326] on input "text" at bounding box center [586, 323] width 82 height 13
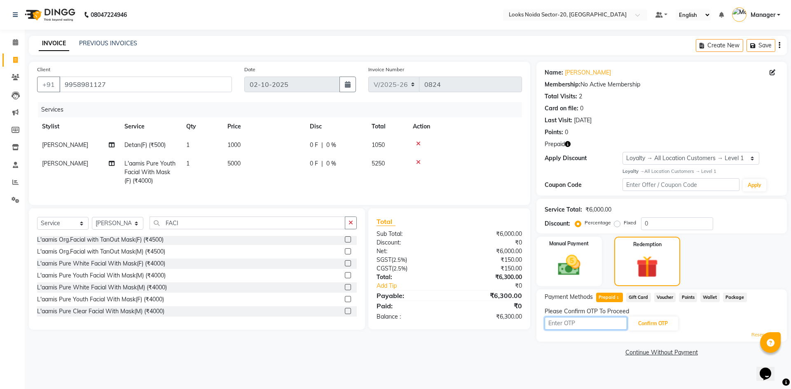
click at [621, 328] on input "text" at bounding box center [586, 323] width 82 height 13
click at [595, 321] on input "text" at bounding box center [586, 323] width 82 height 13
click at [595, 324] on input "text" at bounding box center [586, 323] width 82 height 13
drag, startPoint x: 587, startPoint y: 322, endPoint x: 572, endPoint y: 317, distance: 15.6
click at [578, 319] on input "text" at bounding box center [586, 323] width 82 height 13
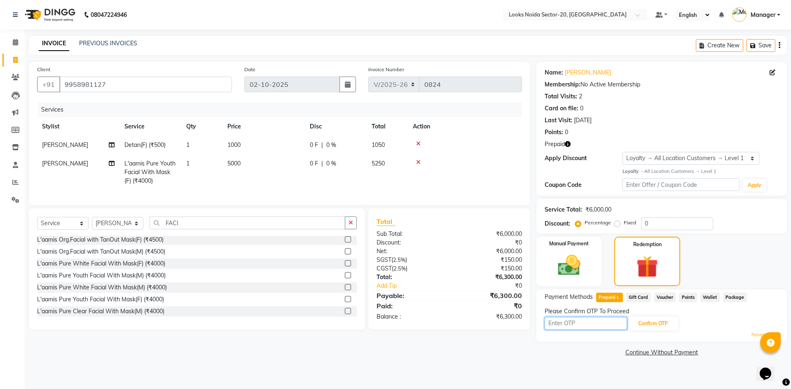
click at [551, 325] on input "text" at bounding box center [586, 323] width 82 height 13
click at [555, 324] on input "text" at bounding box center [586, 323] width 82 height 13
type input "4920"
click at [646, 320] on button "Confirm OTP" at bounding box center [653, 324] width 50 height 14
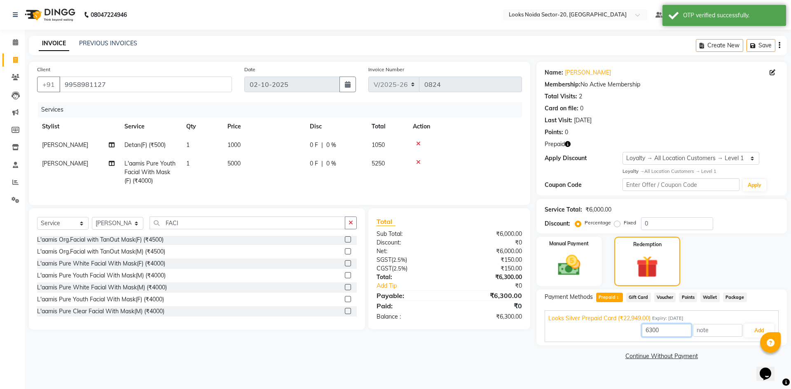
click at [673, 330] on input "6300" at bounding box center [666, 330] width 49 height 13
type input "6000"
click at [754, 332] on button "Add" at bounding box center [759, 331] width 30 height 14
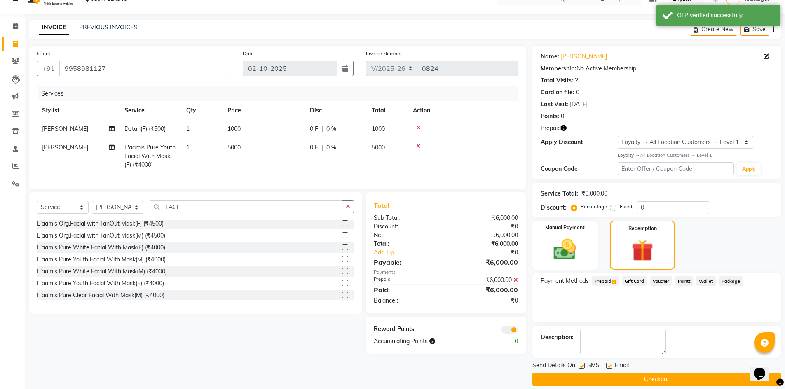
scroll to position [25, 0]
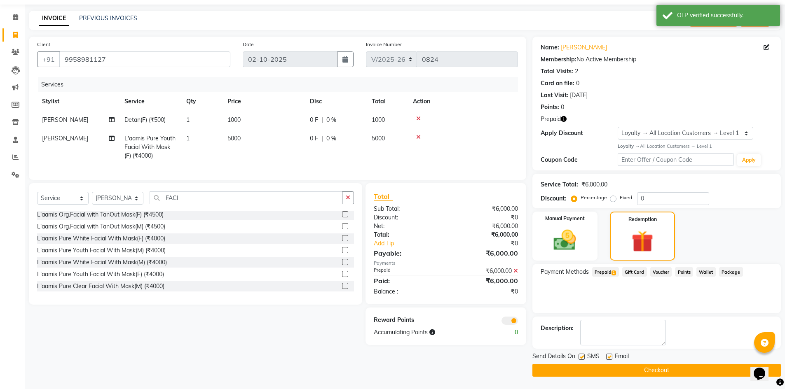
click at [579, 370] on button "Checkout" at bounding box center [656, 370] width 248 height 13
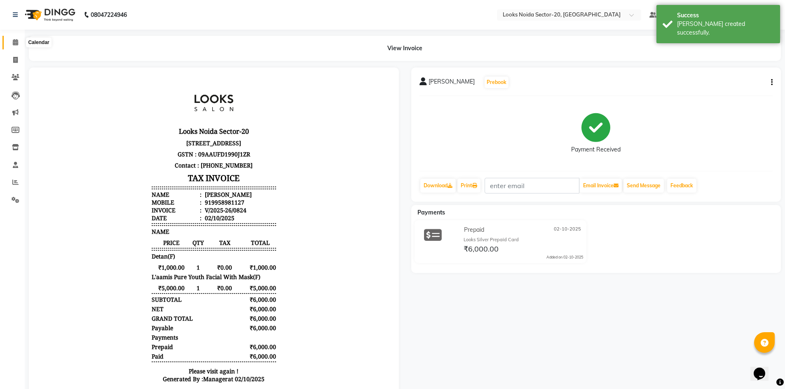
click at [21, 40] on span at bounding box center [15, 42] width 14 height 9
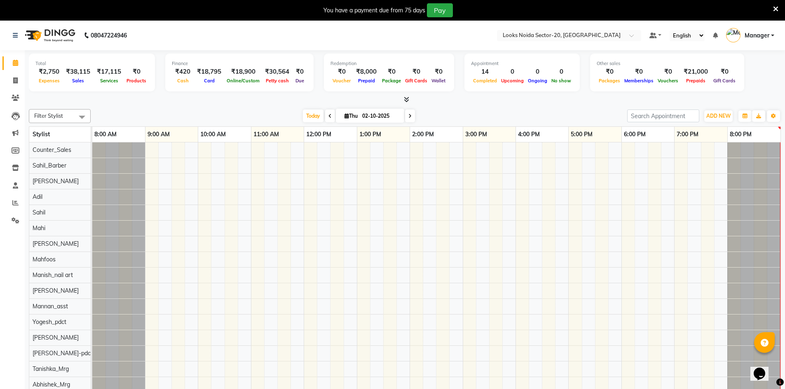
click at [775, 10] on icon at bounding box center [775, 8] width 5 height 7
click at [12, 84] on span at bounding box center [15, 80] width 14 height 9
select select "8646"
select select "service"
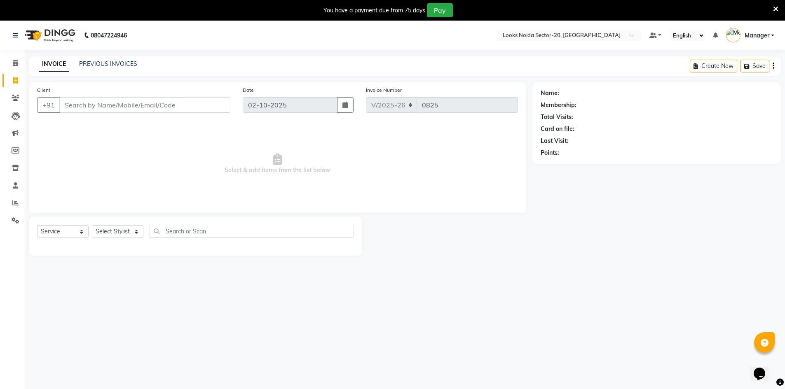
click at [119, 101] on input "Client" at bounding box center [144, 105] width 171 height 16
click at [119, 105] on input "Client" at bounding box center [144, 105] width 171 height 16
type input "9873708334"
select select "1: Object"
type input "9"
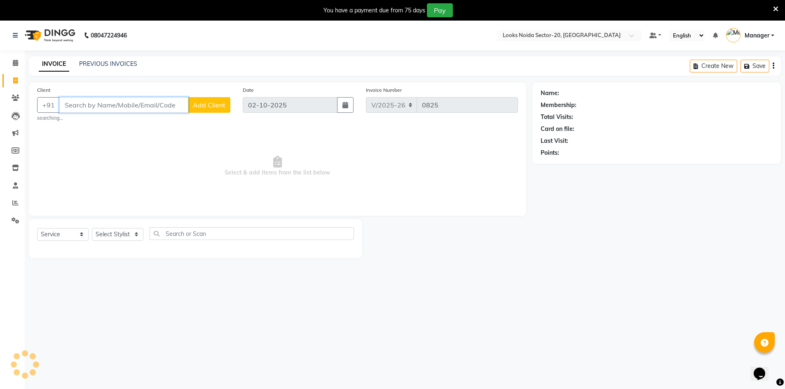
drag, startPoint x: 138, startPoint y: 107, endPoint x: 136, endPoint y: 126, distance: 19.1
click at [136, 126] on div "Client +91 Add Client searching... Date 02-10-2025 Invoice Number V/2025 V/2025…" at bounding box center [277, 149] width 497 height 134
click at [773, 10] on icon at bounding box center [775, 8] width 5 height 7
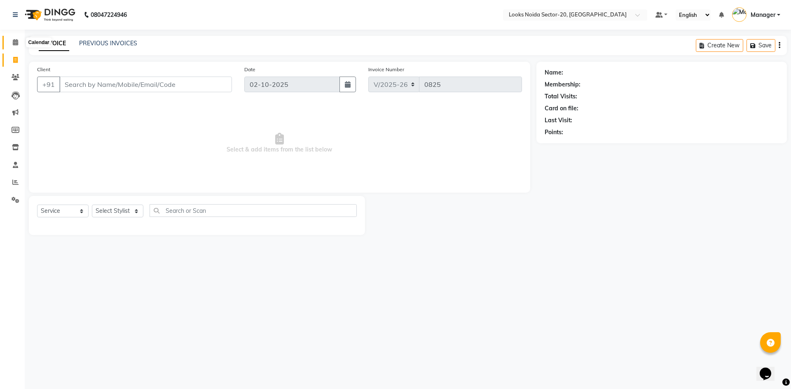
click at [17, 44] on icon at bounding box center [15, 42] width 5 height 6
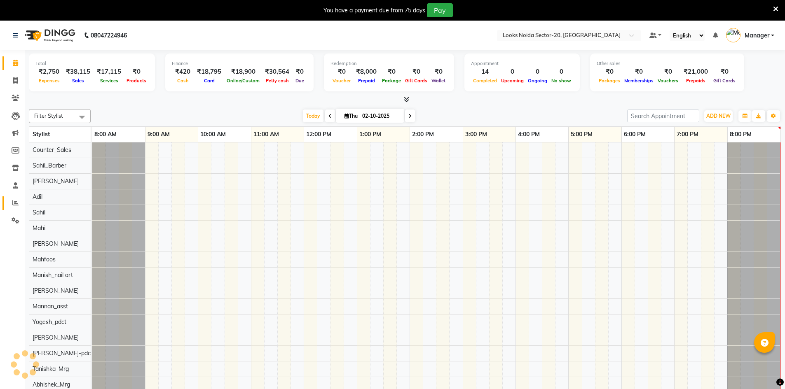
click at [21, 198] on link "Reports" at bounding box center [12, 204] width 20 height 14
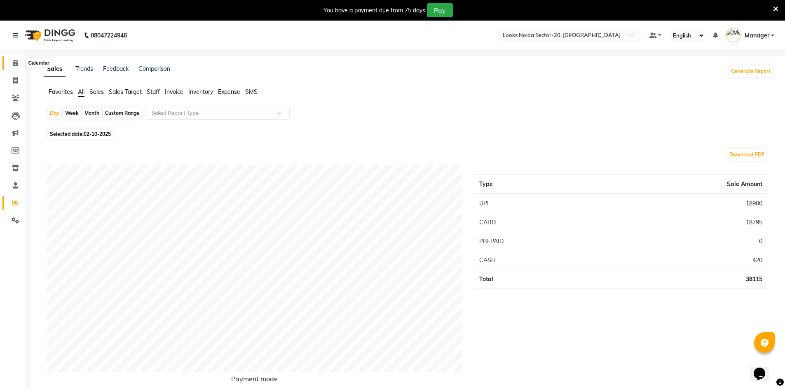
click at [14, 68] on span at bounding box center [15, 63] width 14 height 9
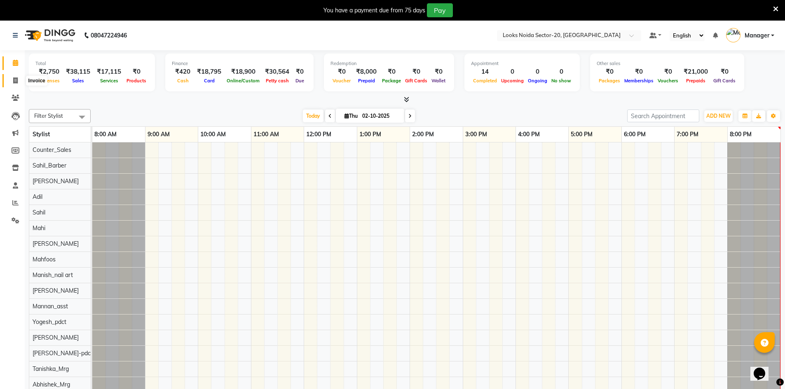
click at [17, 79] on icon at bounding box center [15, 80] width 5 height 6
select select "service"
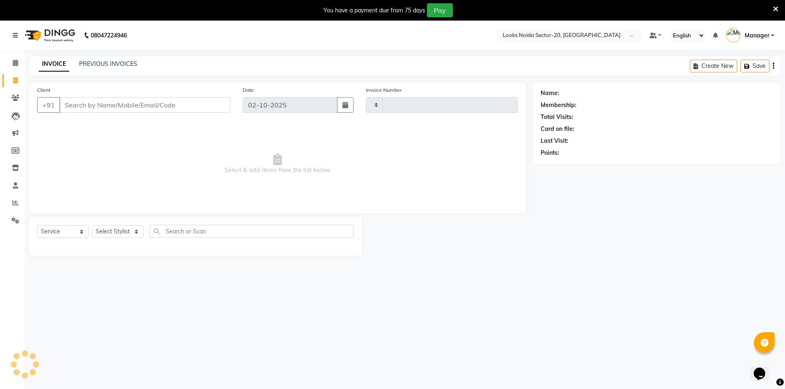
type input "0825"
select select "8646"
click at [13, 65] on icon at bounding box center [15, 63] width 5 height 6
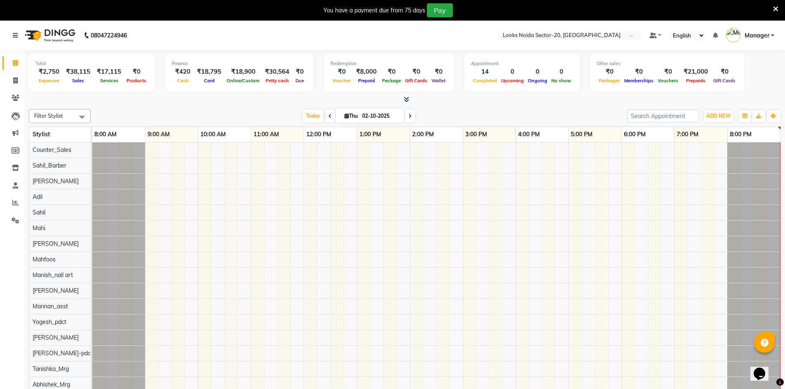
click at [775, 8] on icon at bounding box center [775, 8] width 5 height 7
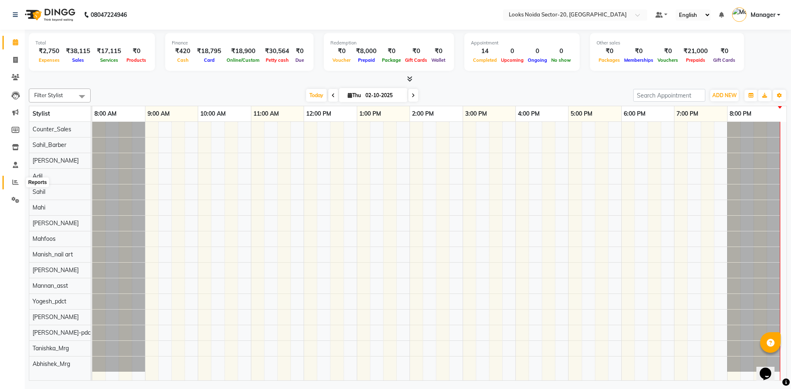
click at [11, 186] on span at bounding box center [15, 182] width 14 height 9
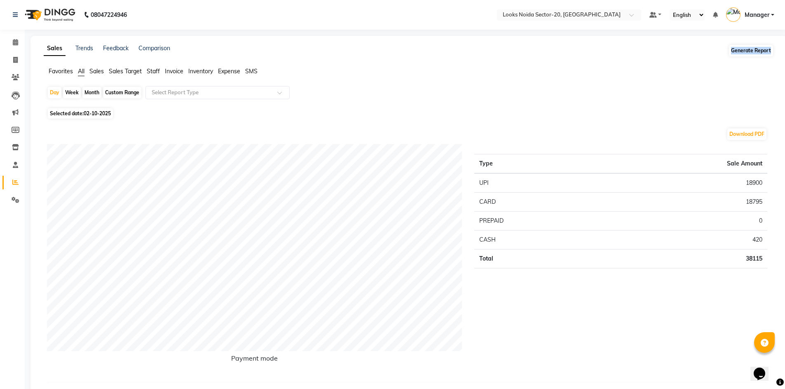
click at [736, 54] on button "Generate Report" at bounding box center [751, 51] width 44 height 12
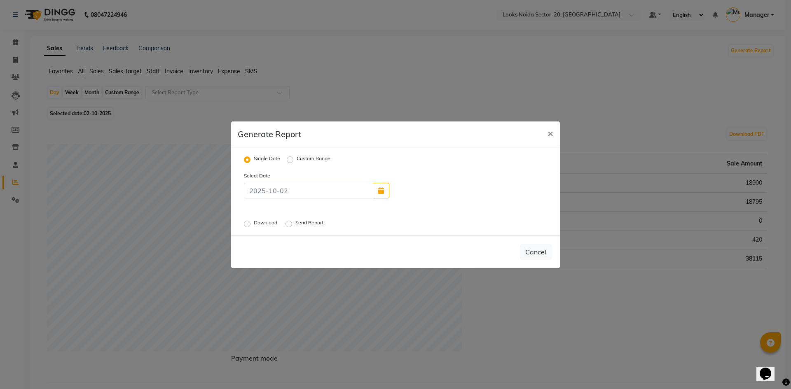
click at [254, 221] on label "Download" at bounding box center [266, 224] width 25 height 10
click at [246, 221] on input "Download" at bounding box center [249, 224] width 6 height 6
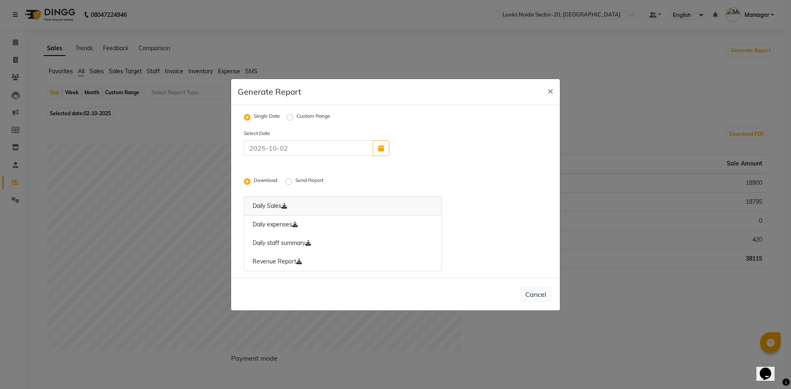
click at [285, 209] on link "Daily Sales" at bounding box center [343, 206] width 198 height 19
click at [294, 223] on icon at bounding box center [295, 225] width 6 height 6
click at [305, 246] on link "Daily staff summary" at bounding box center [343, 243] width 198 height 19
click at [300, 259] on icon at bounding box center [299, 262] width 6 height 6
click at [554, 91] on button "×" at bounding box center [550, 90] width 19 height 23
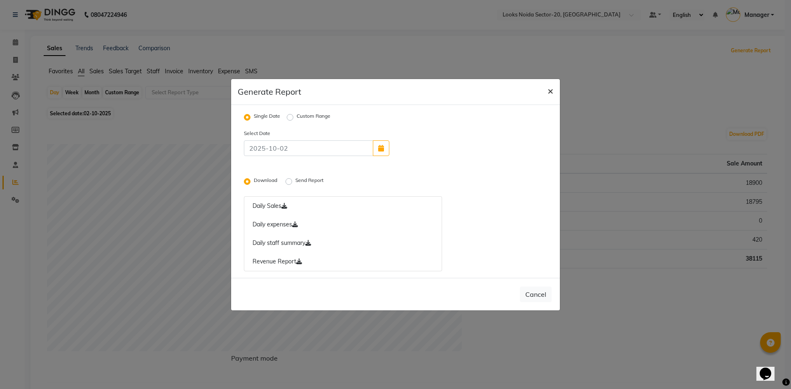
radio input "false"
